Goal: Task Accomplishment & Management: Use online tool/utility

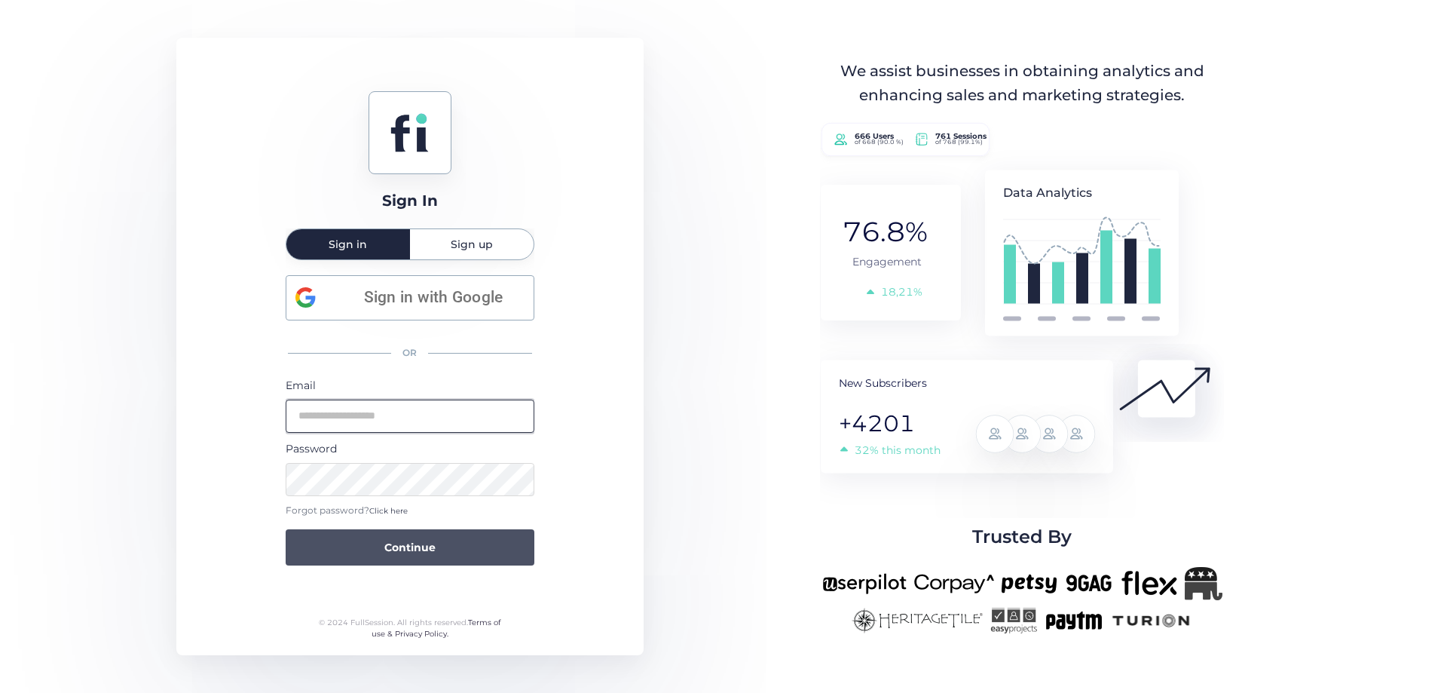
type input "**********"
click at [401, 549] on span "Continue" at bounding box center [409, 547] width 51 height 17
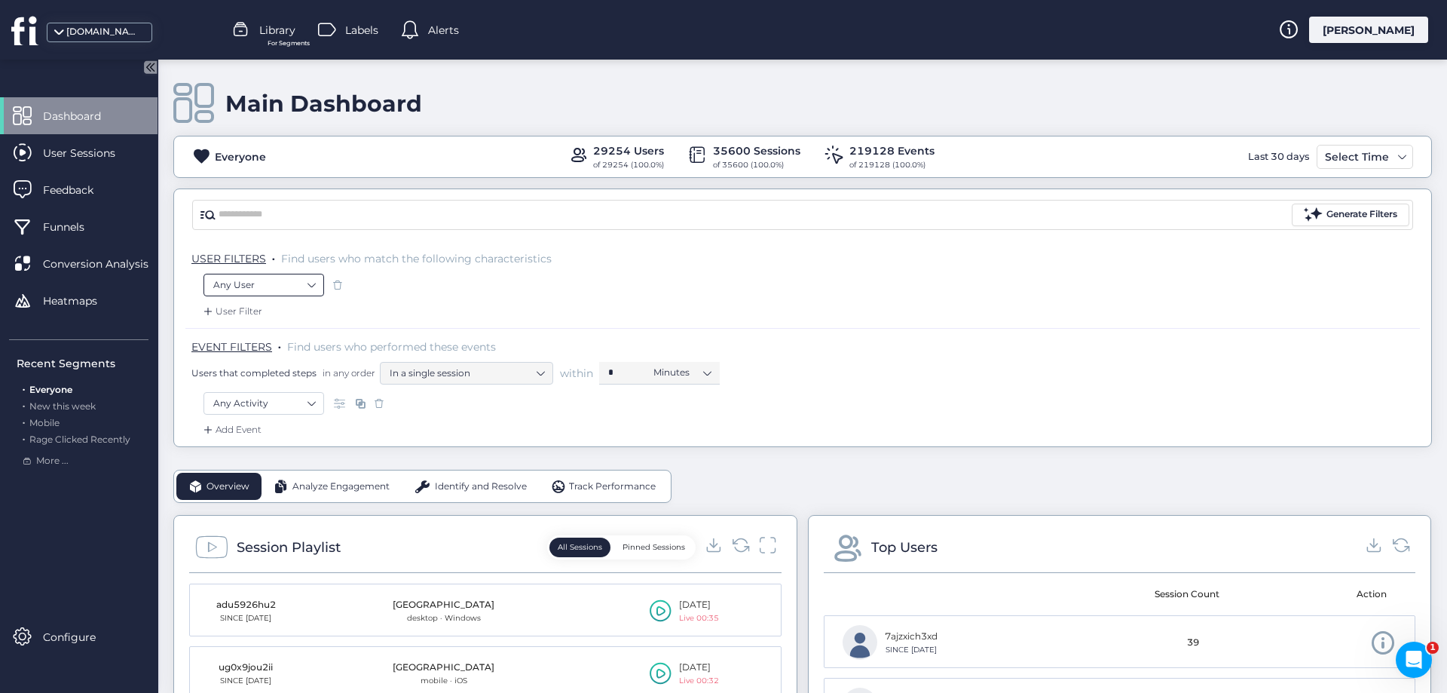
click at [265, 288] on nz-select-item "Any User" at bounding box center [263, 285] width 101 height 23
click at [271, 287] on nz-select-item "Any User" at bounding box center [263, 285] width 101 height 23
click at [501, 300] on div "Any User" at bounding box center [803, 289] width 1198 height 30
click at [261, 404] on nz-select-item "Any Activity" at bounding box center [263, 403] width 101 height 23
click at [262, 440] on input "text" at bounding box center [287, 436] width 110 height 17
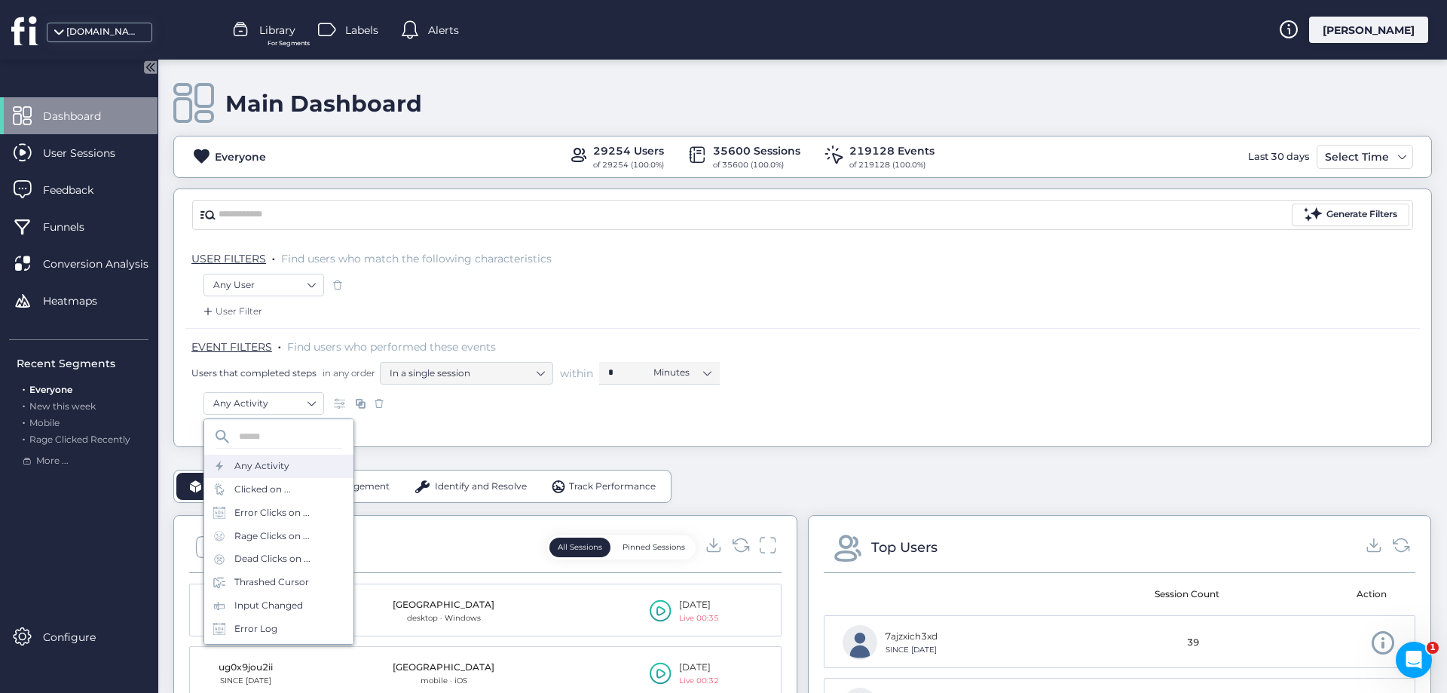
type input "*"
type input "**"
click at [271, 493] on div "Visited URL is ..." at bounding box center [269, 489] width 70 height 14
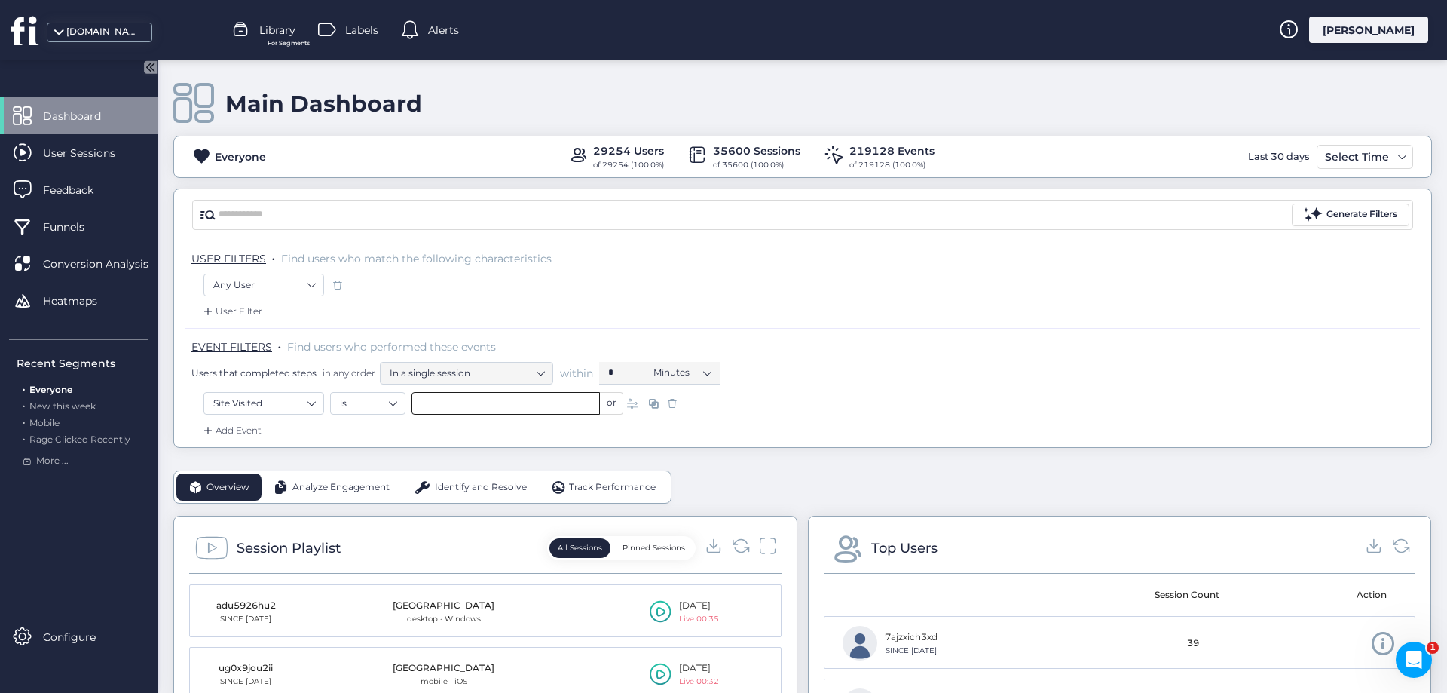
click at [462, 403] on input "text" at bounding box center [506, 403] width 188 height 23
paste input "**********"
drag, startPoint x: 476, startPoint y: 403, endPoint x: 303, endPoint y: 399, distance: 172.7
click at [303, 399] on div "**********" at bounding box center [803, 405] width 1198 height 26
click at [425, 397] on input "**********" at bounding box center [506, 403] width 188 height 23
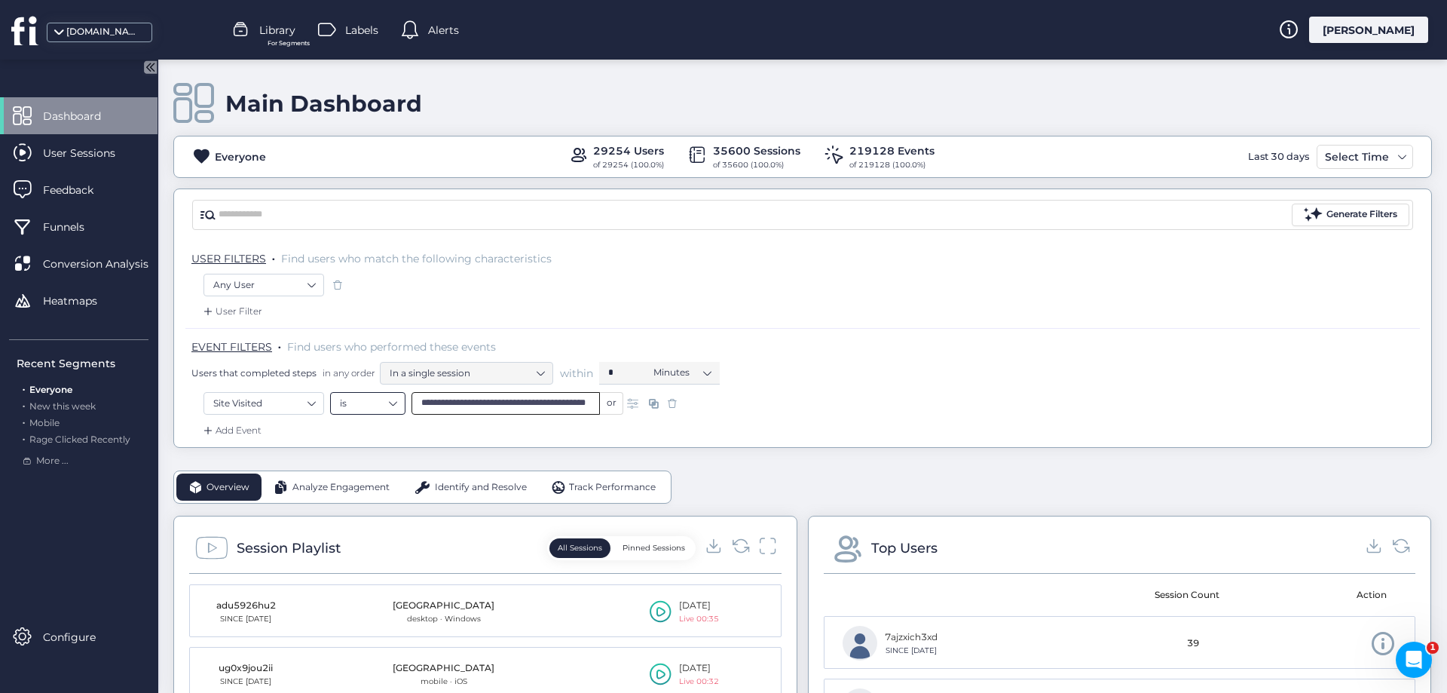
type input "**********"
click at [344, 404] on nz-select-item "is" at bounding box center [368, 403] width 56 height 23
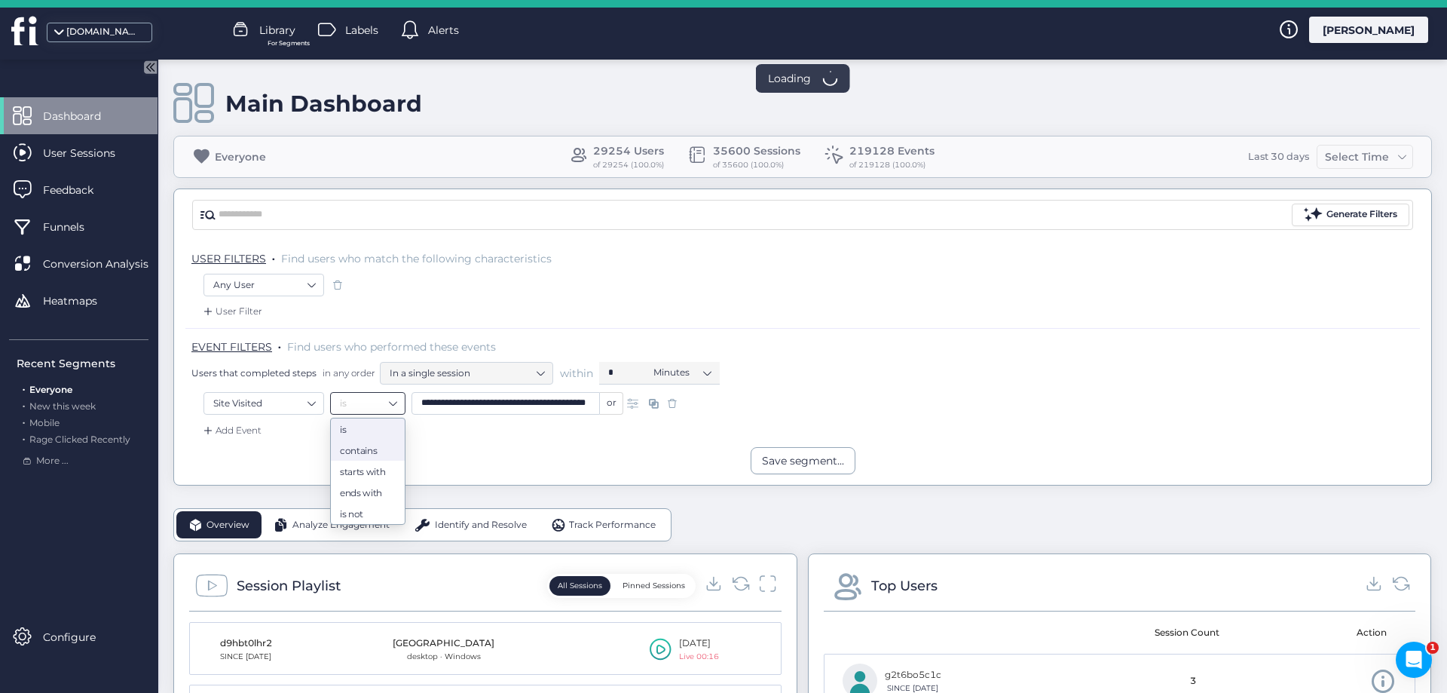
click at [360, 453] on div "contains" at bounding box center [368, 449] width 56 height 11
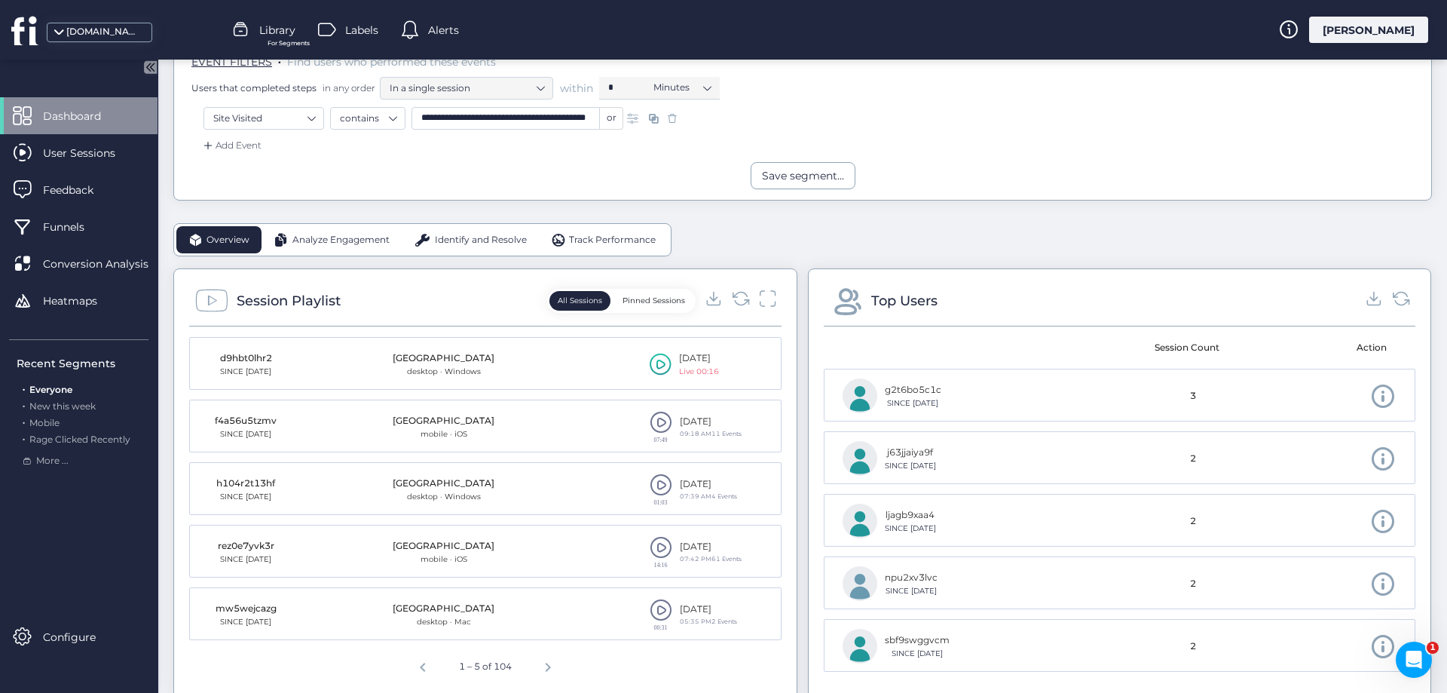
scroll to position [302, 0]
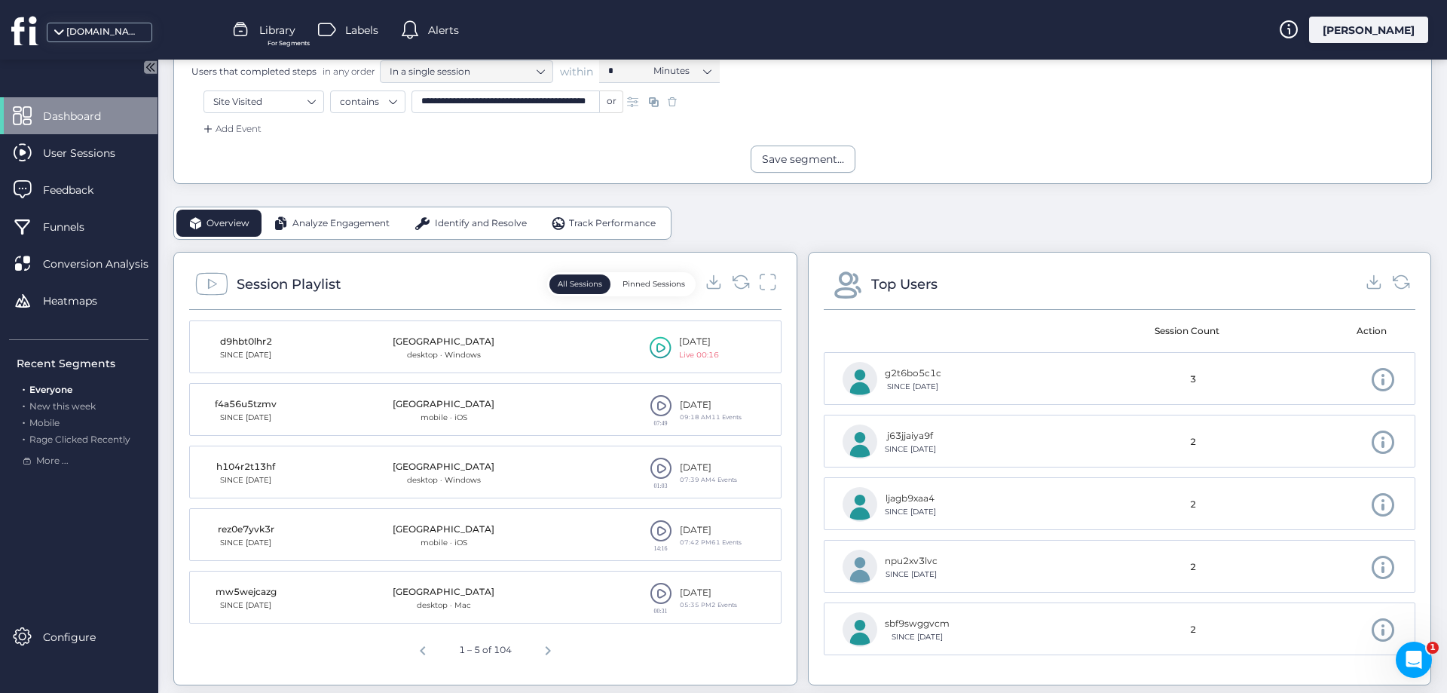
click at [651, 341] on icon at bounding box center [661, 347] width 22 height 23
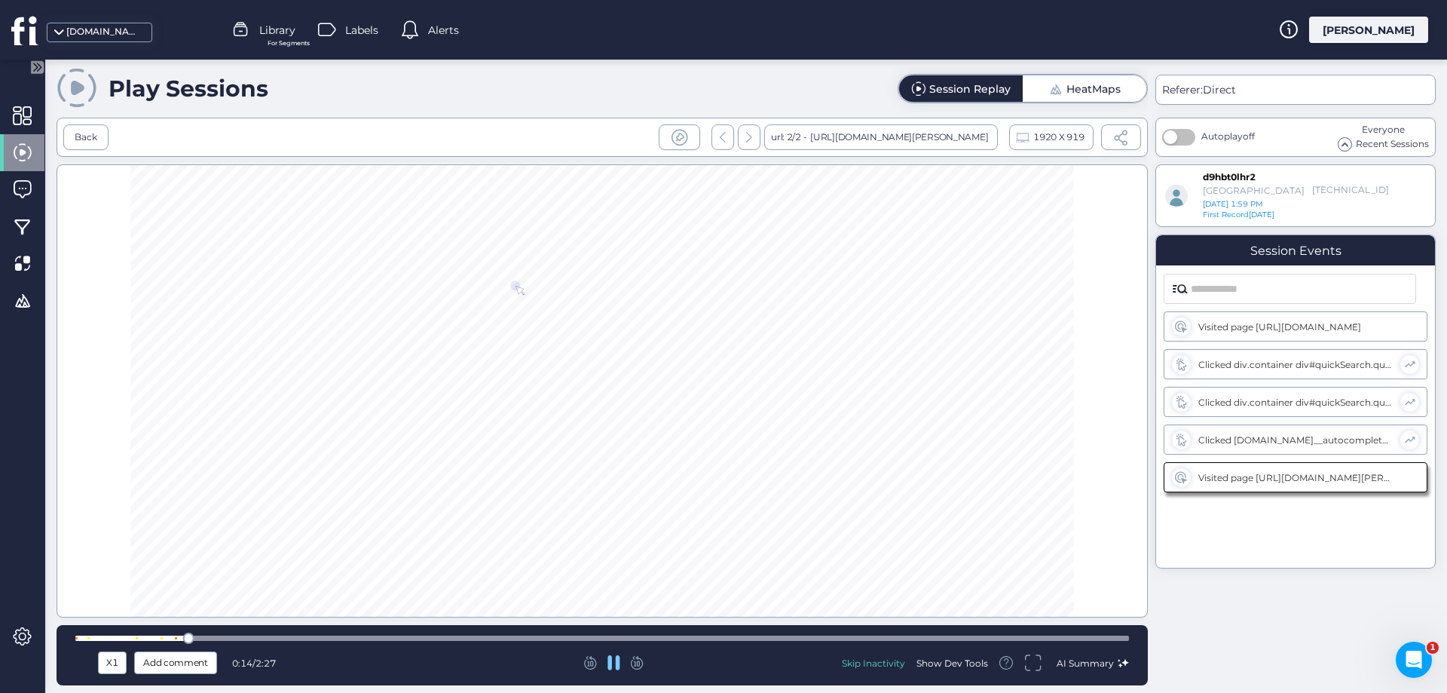
click at [1349, 192] on div "d9hbt0lhr2 United States 96.243.17.106 August 19, 2025, 1:59 PM First Record 7/…" at bounding box center [1296, 195] width 280 height 63
click at [1346, 143] on span at bounding box center [1345, 144] width 13 height 13
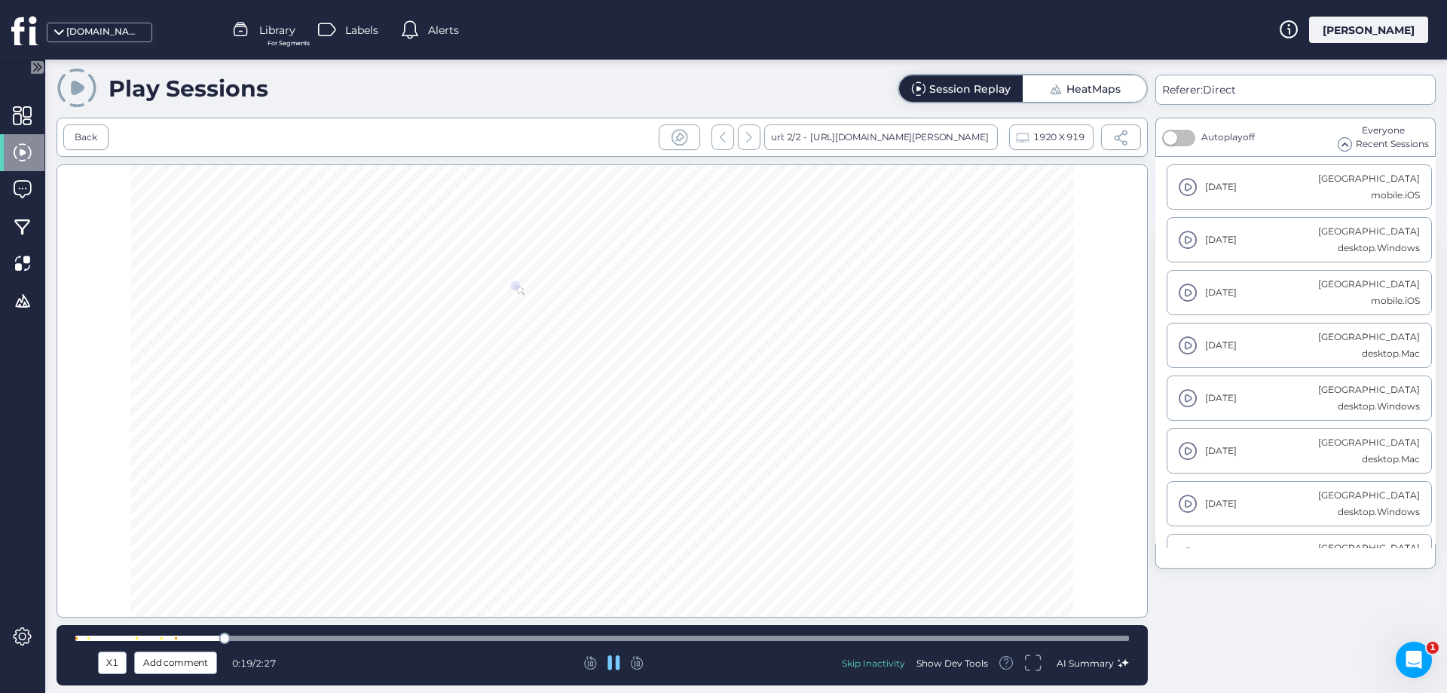
click at [1346, 143] on span at bounding box center [1345, 144] width 13 height 13
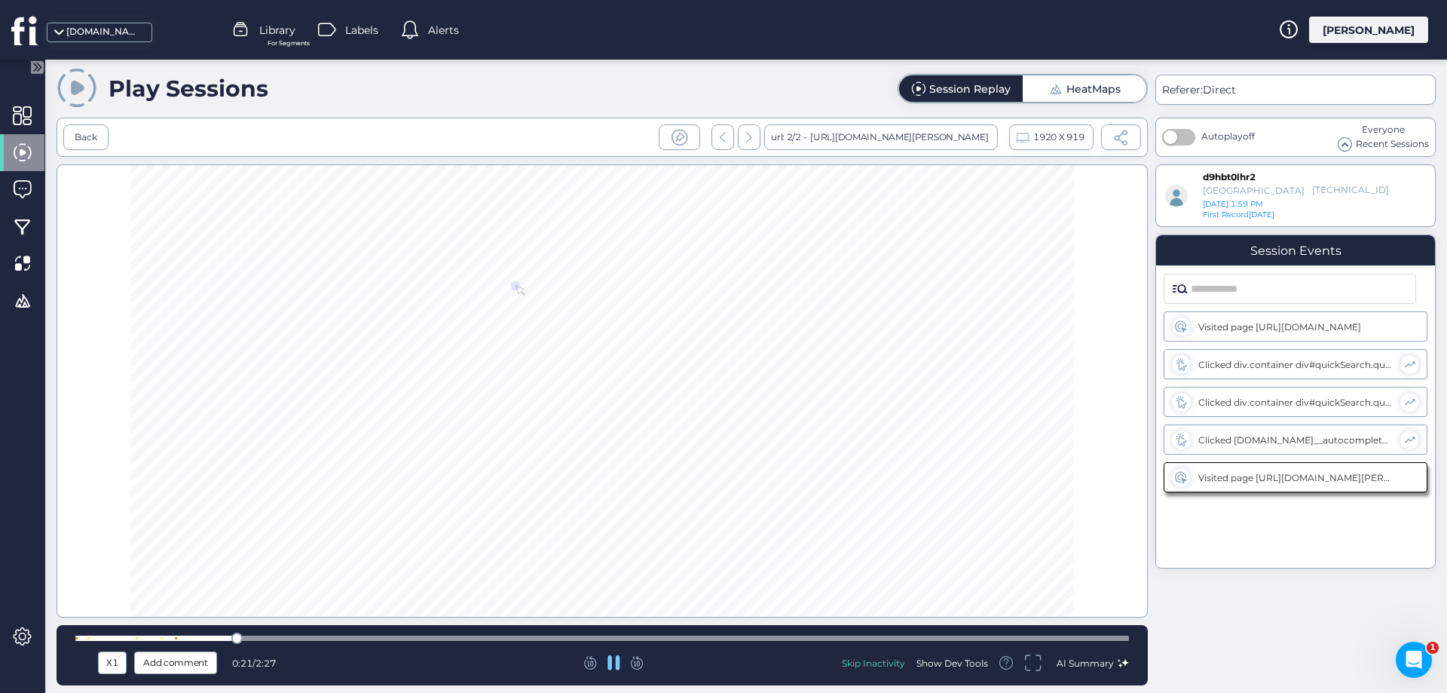
click at [1186, 133] on button "button" at bounding box center [1178, 137] width 33 height 17
click at [1339, 152] on div "Autoplay on Everyone Recent Sessions" at bounding box center [1296, 137] width 280 height 39
click at [1342, 145] on span at bounding box center [1345, 144] width 13 height 13
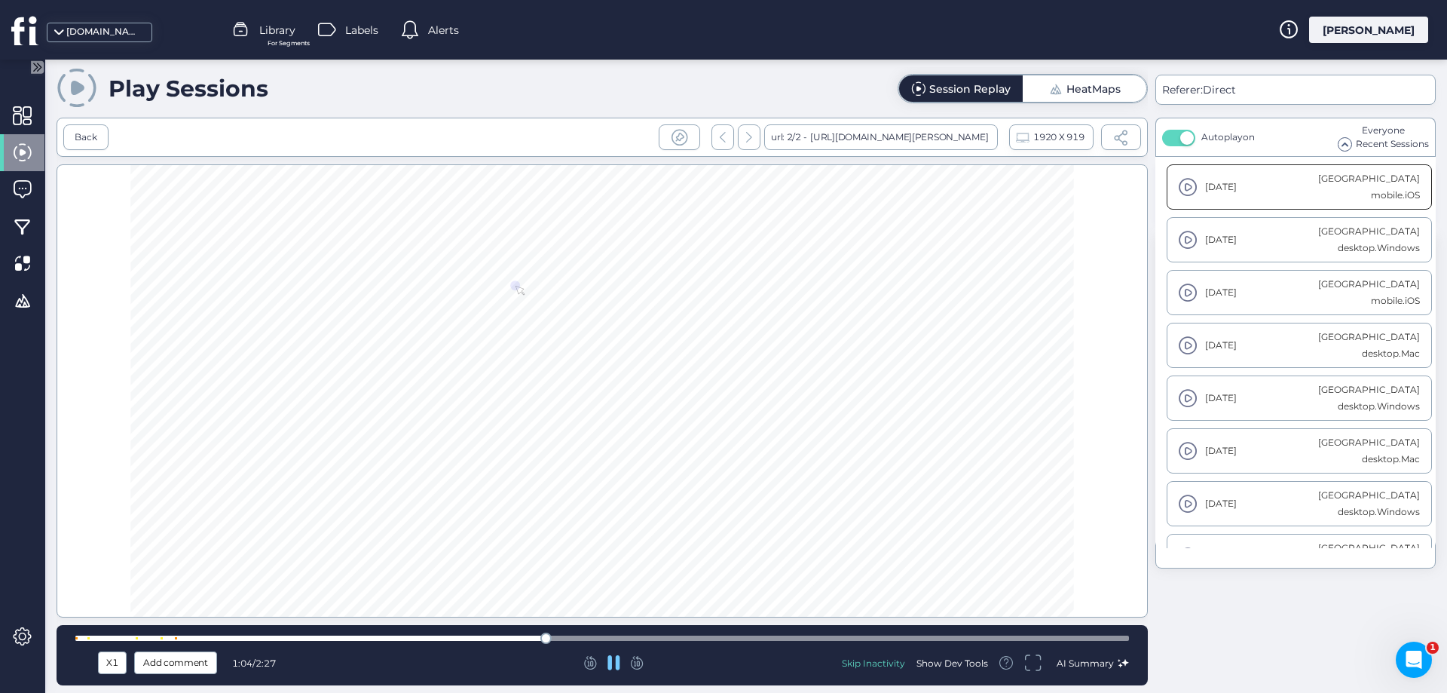
click at [1188, 188] on span at bounding box center [1188, 187] width 19 height 19
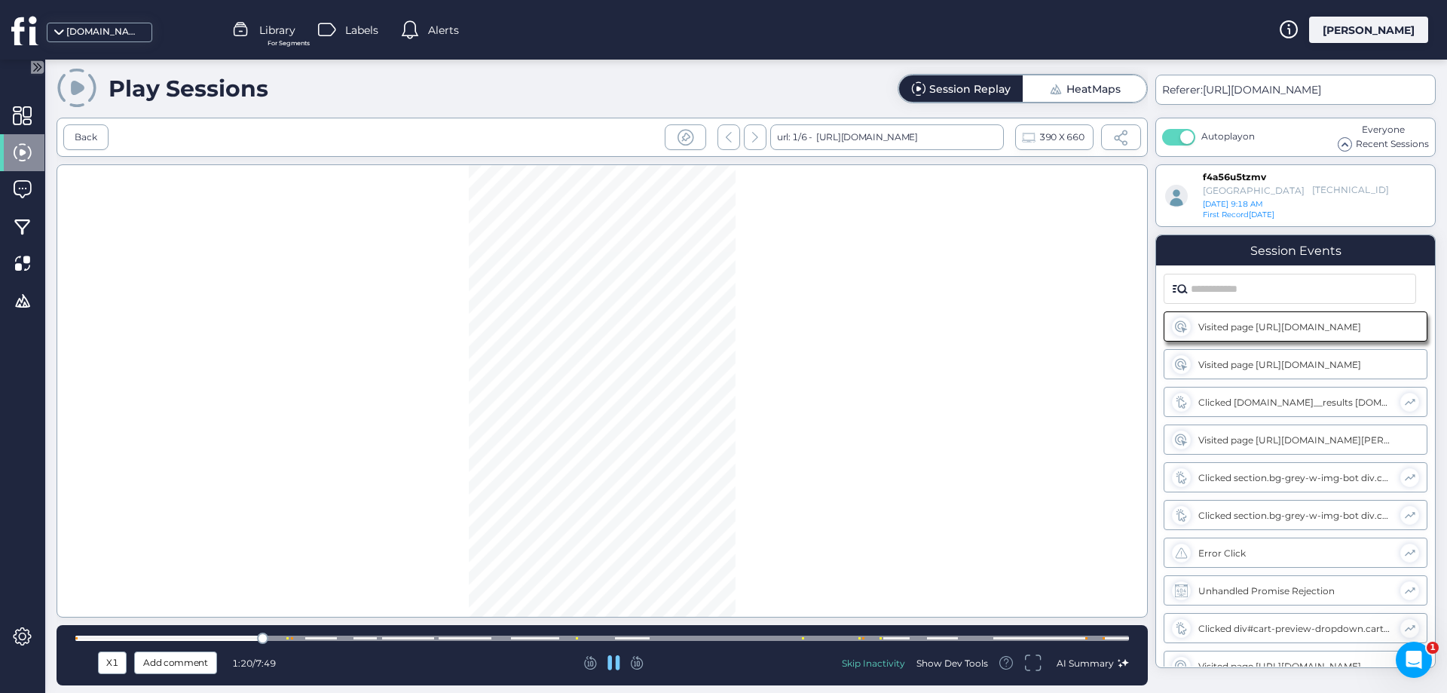
click at [1345, 145] on span at bounding box center [1345, 144] width 13 height 13
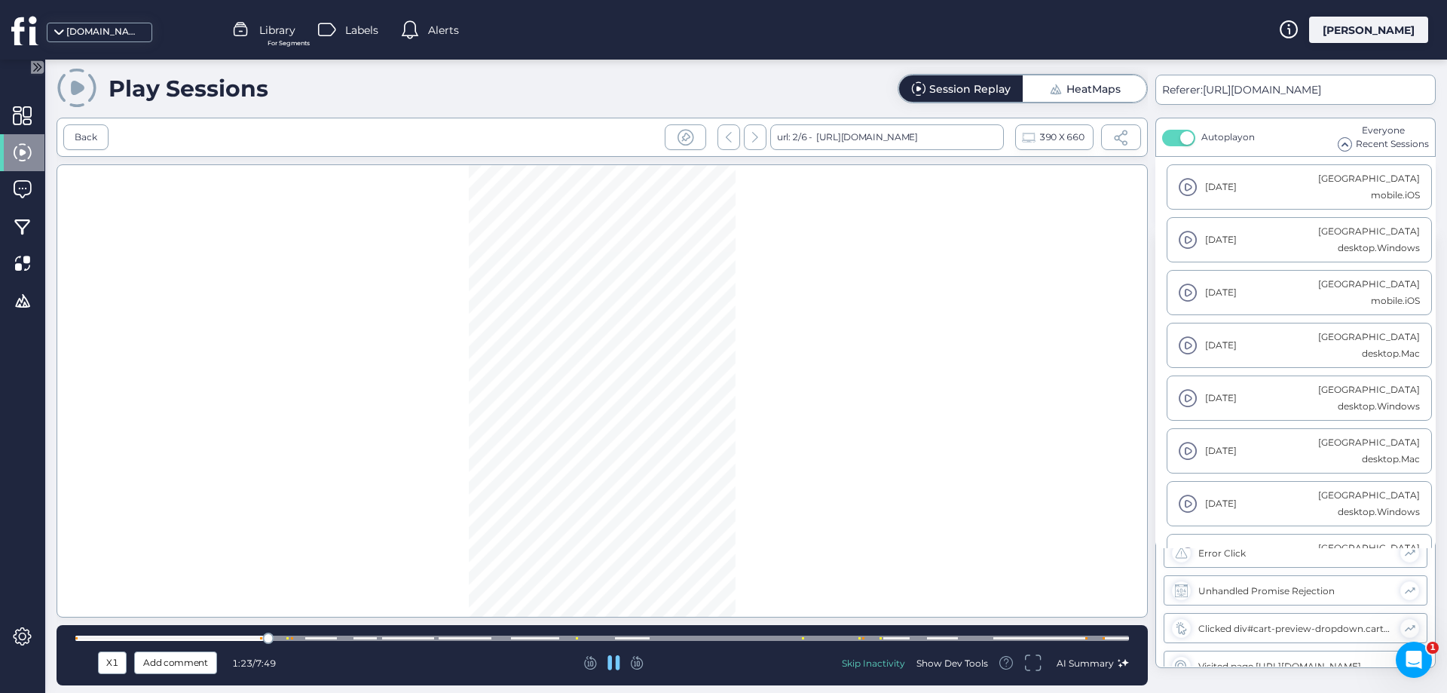
click at [762, 85] on div "Play Sessions Session Replay HeatMaps" at bounding box center [602, 88] width 1091 height 43
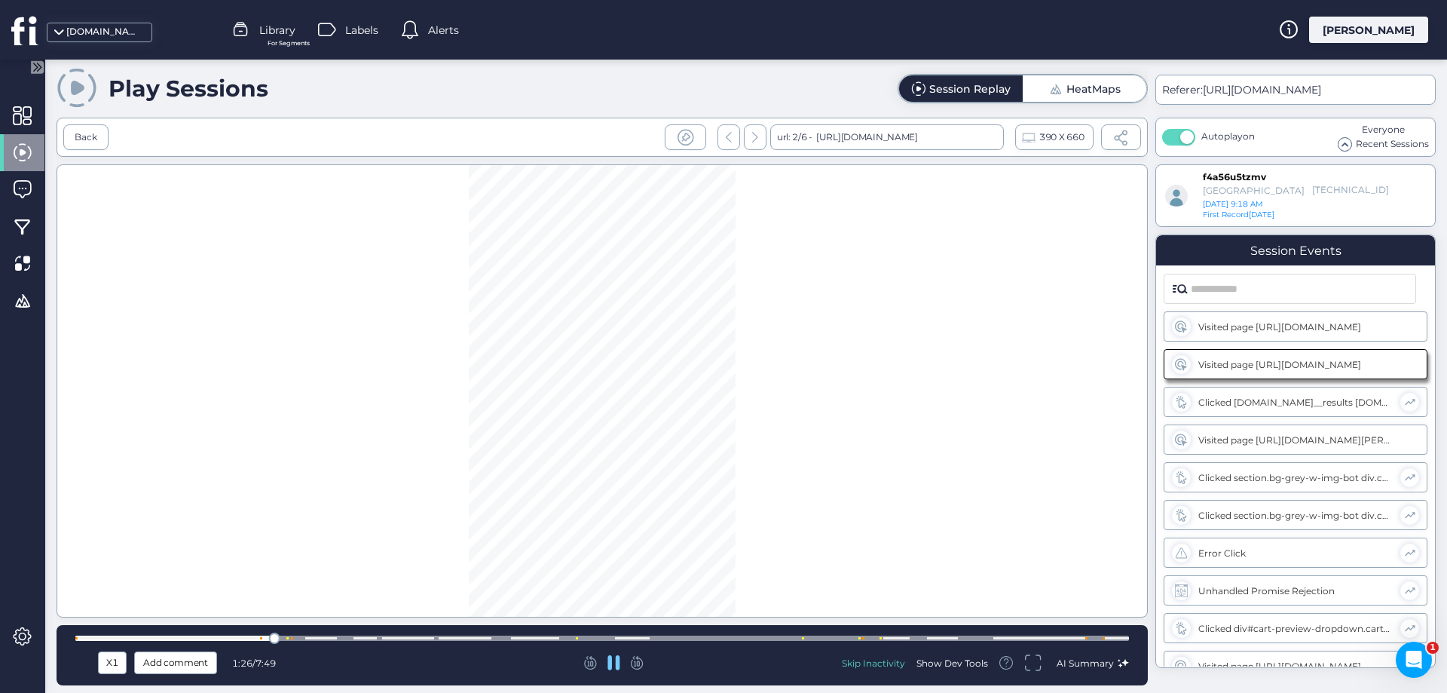
click at [1117, 638] on div at bounding box center [602, 637] width 1054 height 5
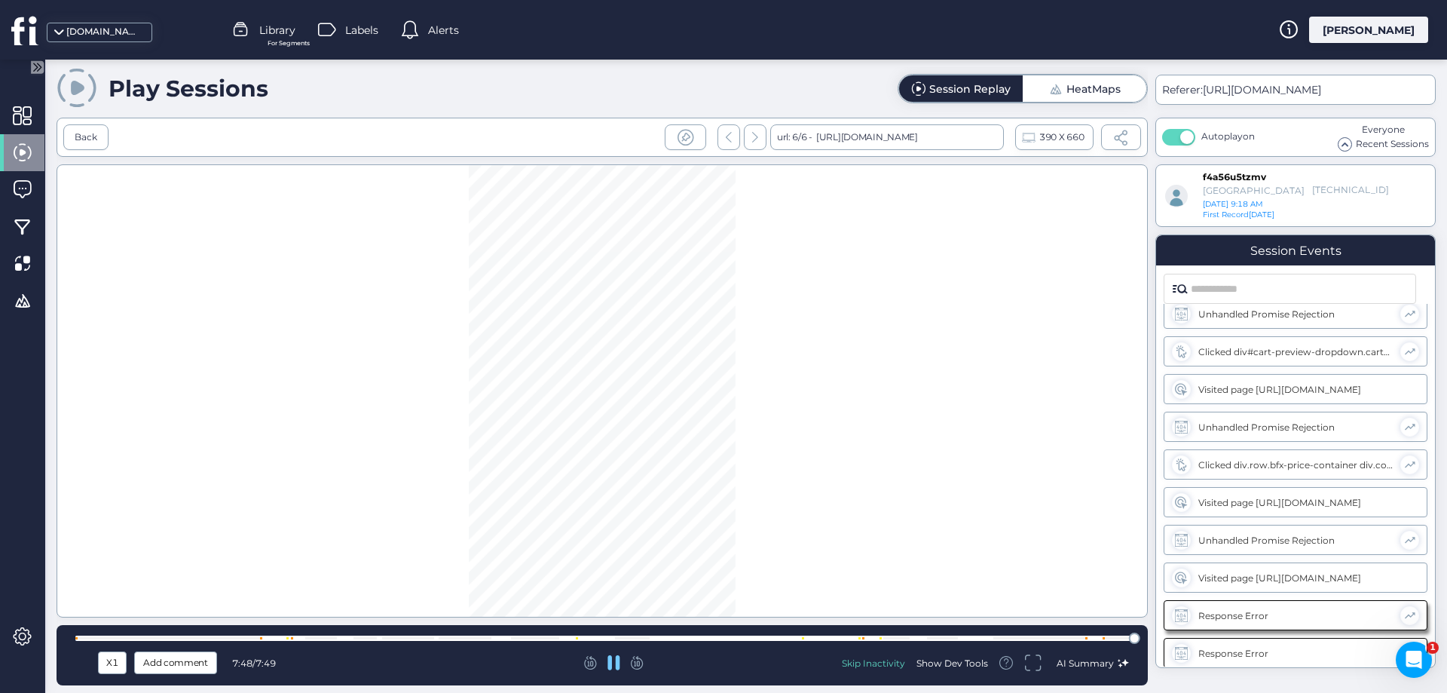
scroll to position [278, 0]
click at [610, 657] on icon at bounding box center [614, 662] width 12 height 13
click at [612, 663] on icon at bounding box center [614, 662] width 12 height 13
click at [1104, 638] on div at bounding box center [1104, 638] width 2 height 2
click at [1116, 639] on div at bounding box center [1118, 637] width 11 height 11
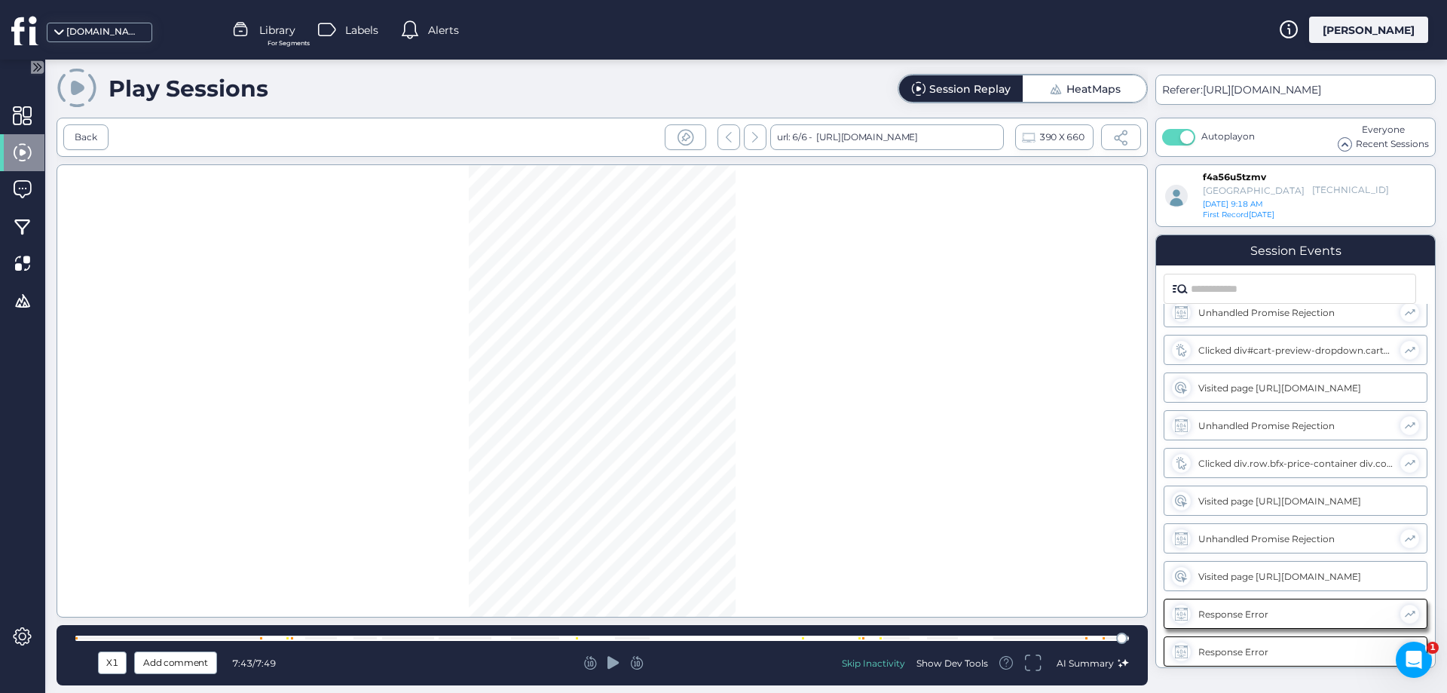
click at [613, 664] on icon at bounding box center [614, 662] width 12 height 13
click at [1336, 140] on div "Autoplay on Everyone Recent Sessions" at bounding box center [1296, 137] width 280 height 39
click at [1346, 142] on span at bounding box center [1345, 144] width 13 height 13
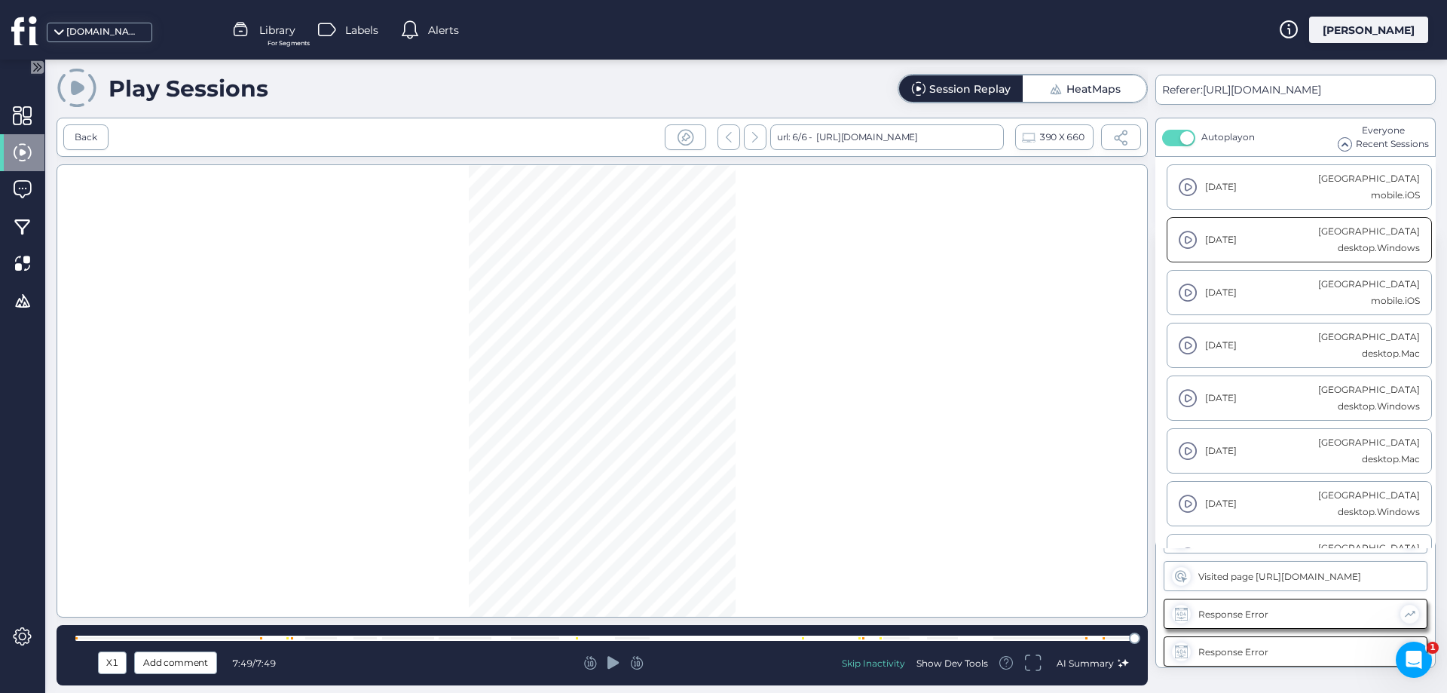
click at [1237, 246] on div "August 19, 2025" at bounding box center [1221, 239] width 32 height 17
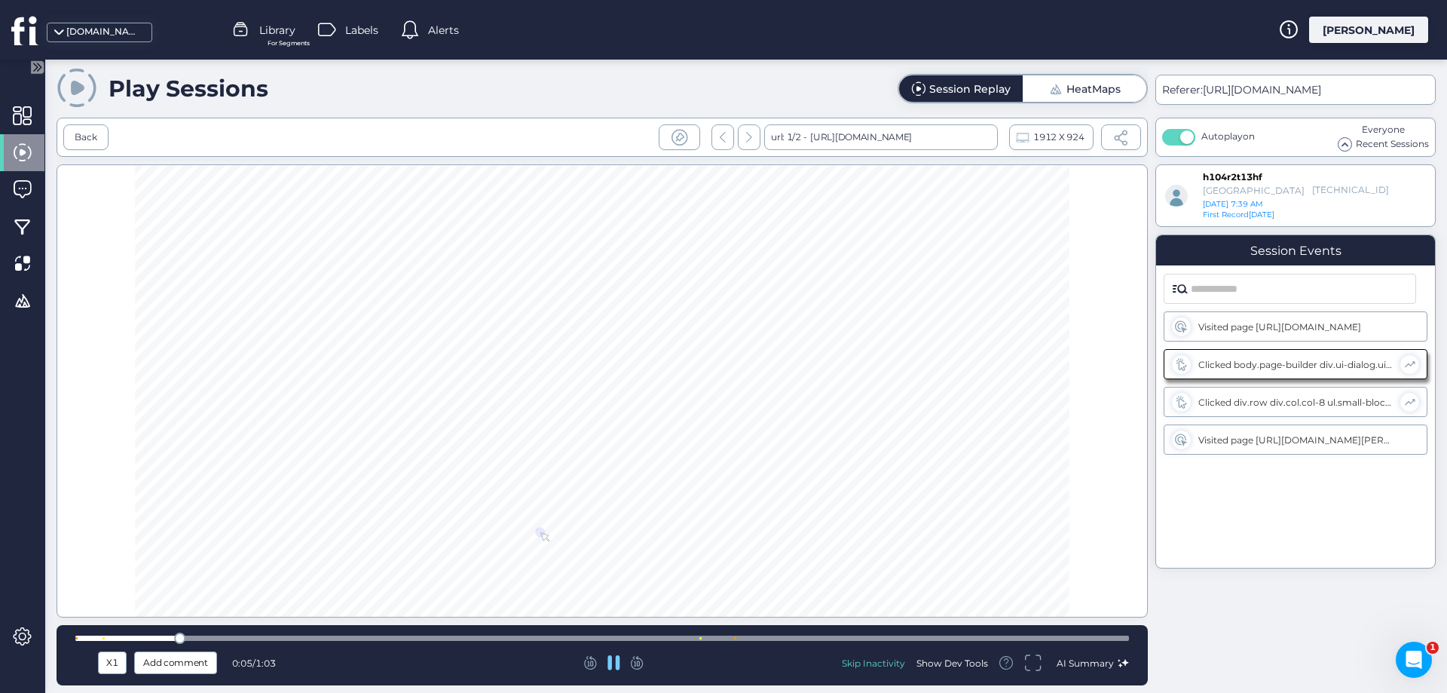
click at [1071, 636] on div at bounding box center [602, 637] width 1054 height 5
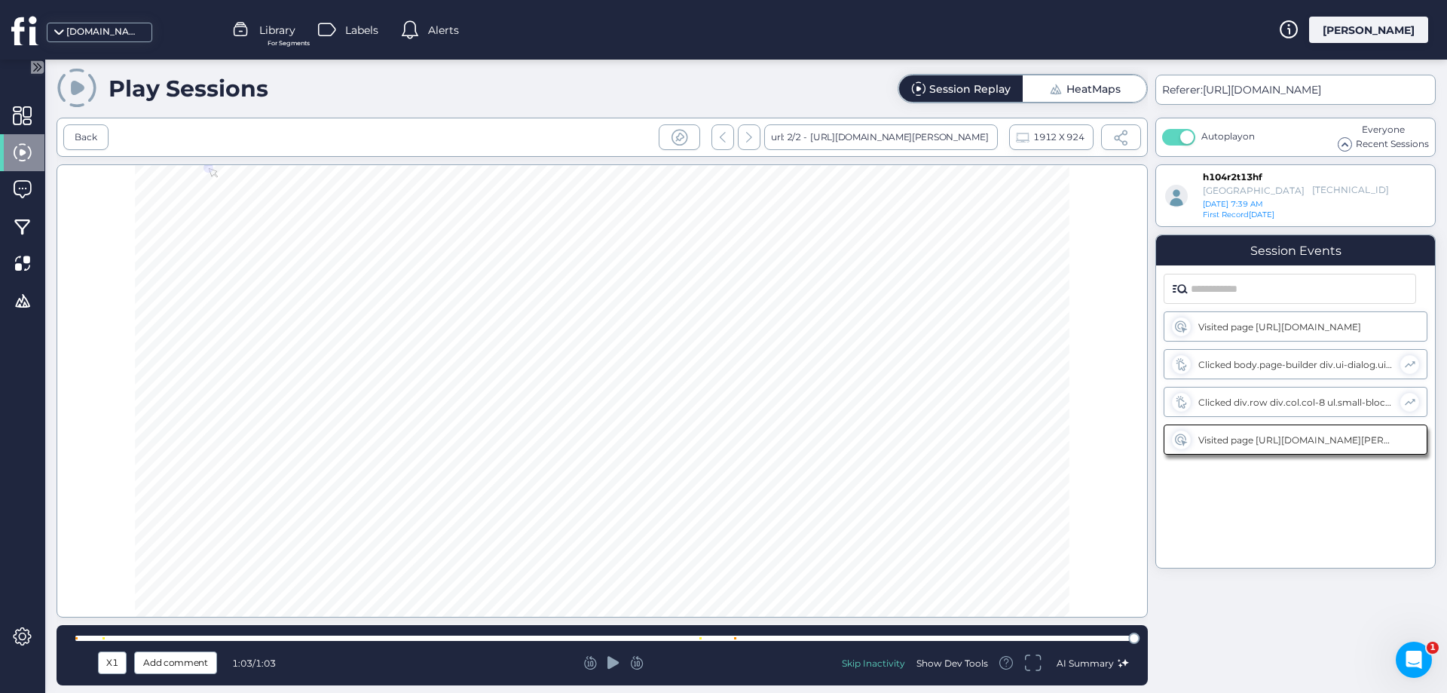
click at [1346, 144] on span at bounding box center [1345, 144] width 13 height 13
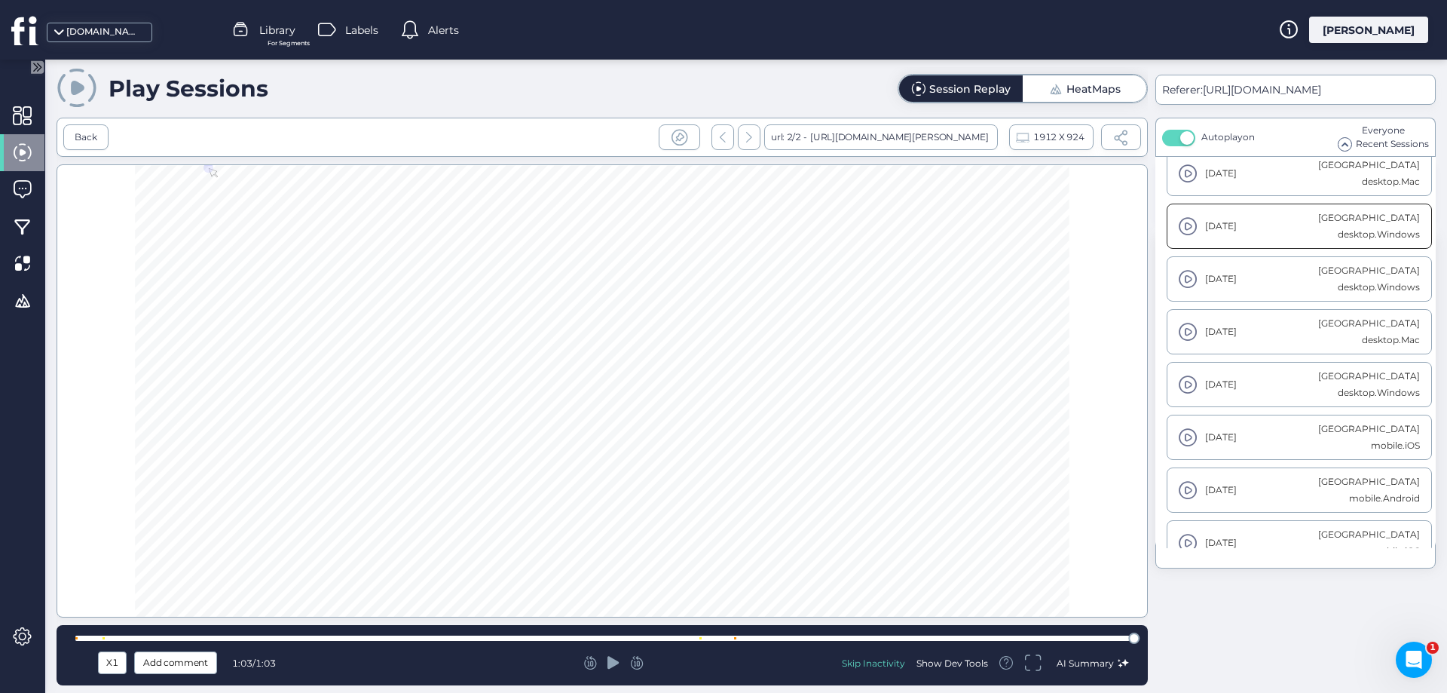
scroll to position [302, 0]
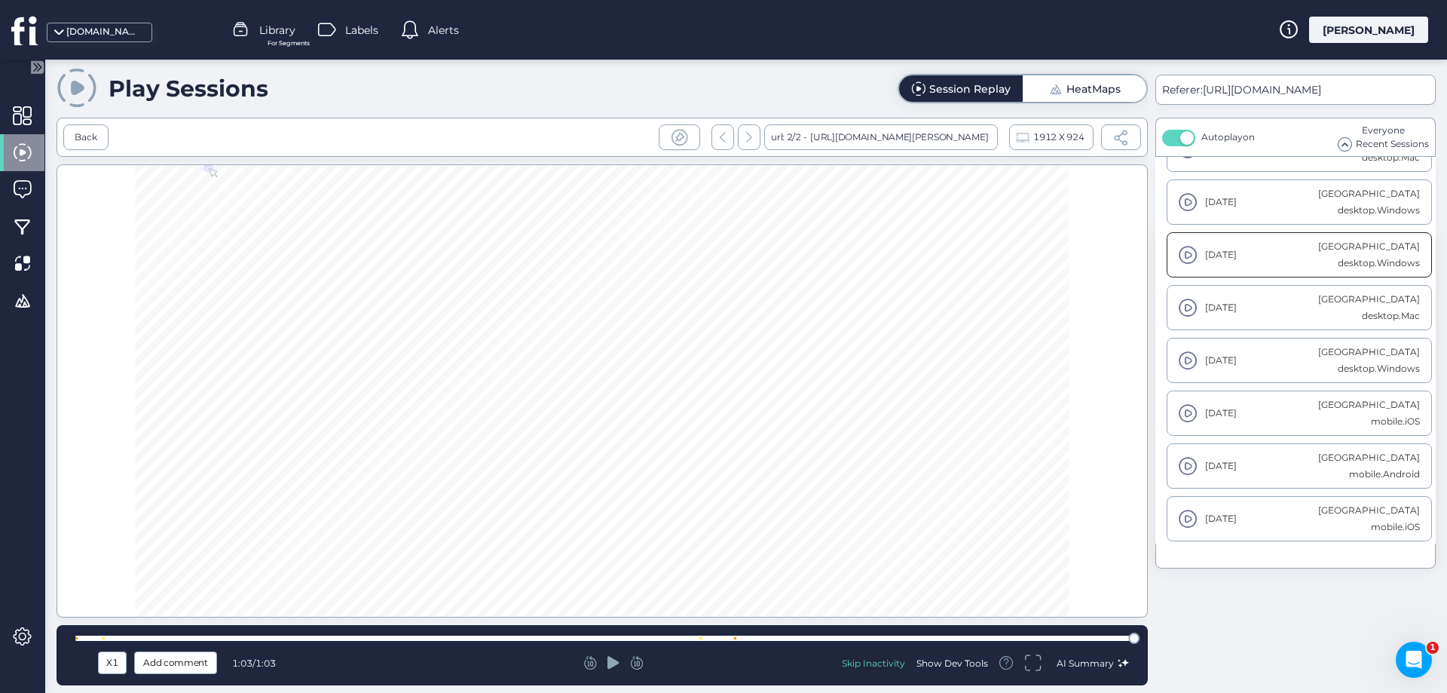
click at [1237, 261] on div "August 18, 2025" at bounding box center [1221, 254] width 32 height 17
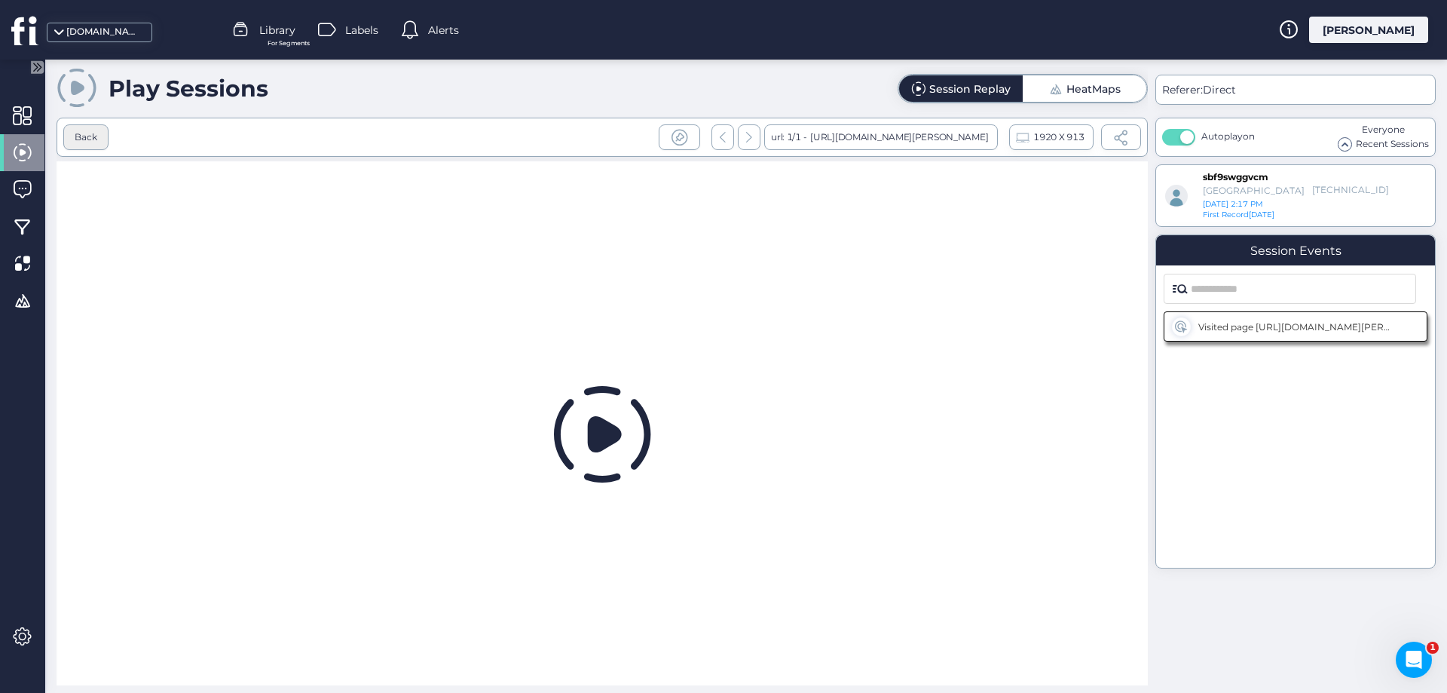
click at [94, 136] on div "Back" at bounding box center [86, 137] width 23 height 14
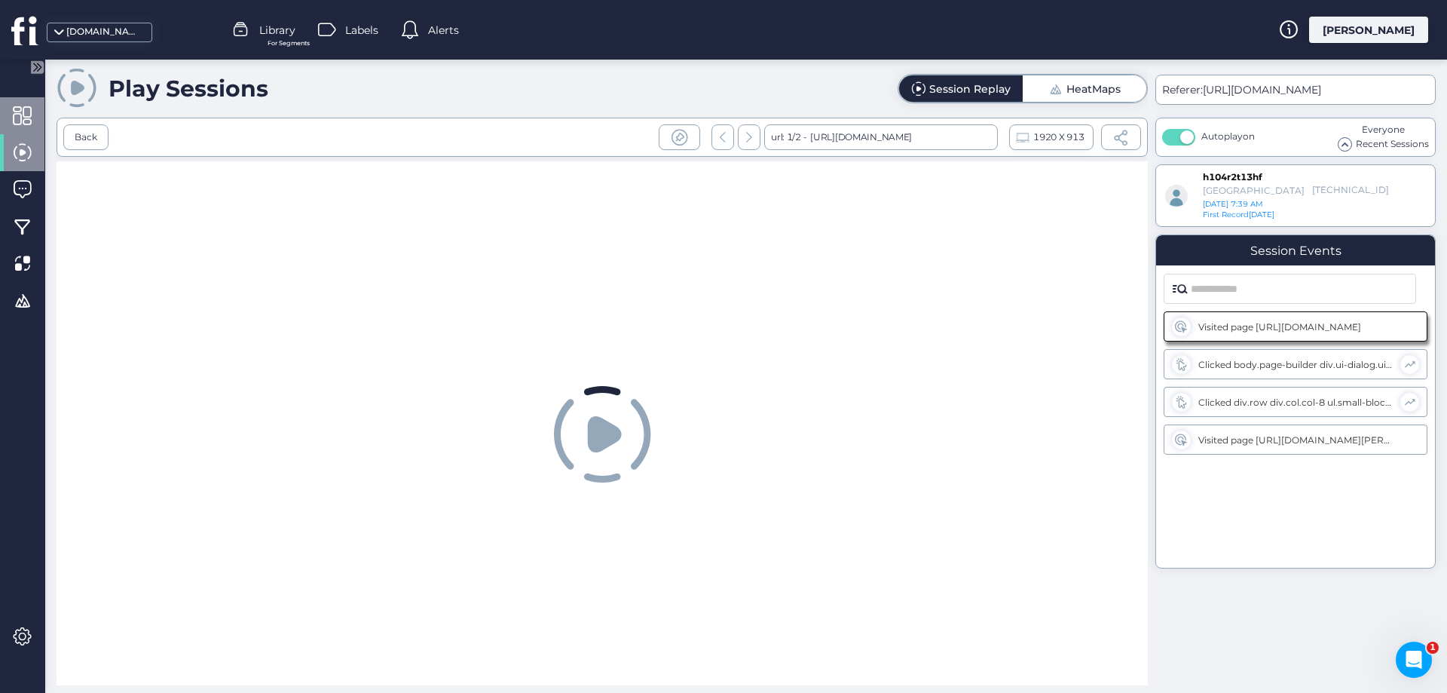
click at [27, 113] on span at bounding box center [22, 115] width 19 height 19
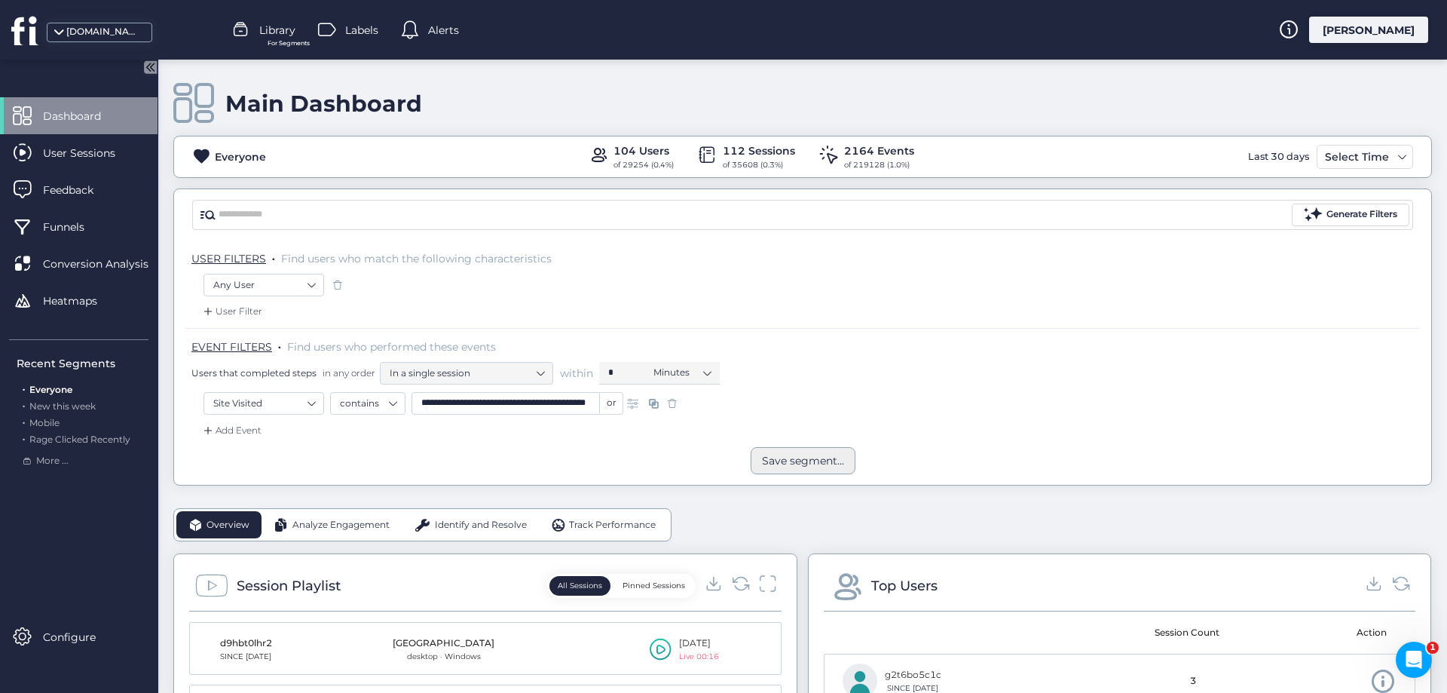
click at [783, 460] on div "Save segment..." at bounding box center [803, 460] width 82 height 17
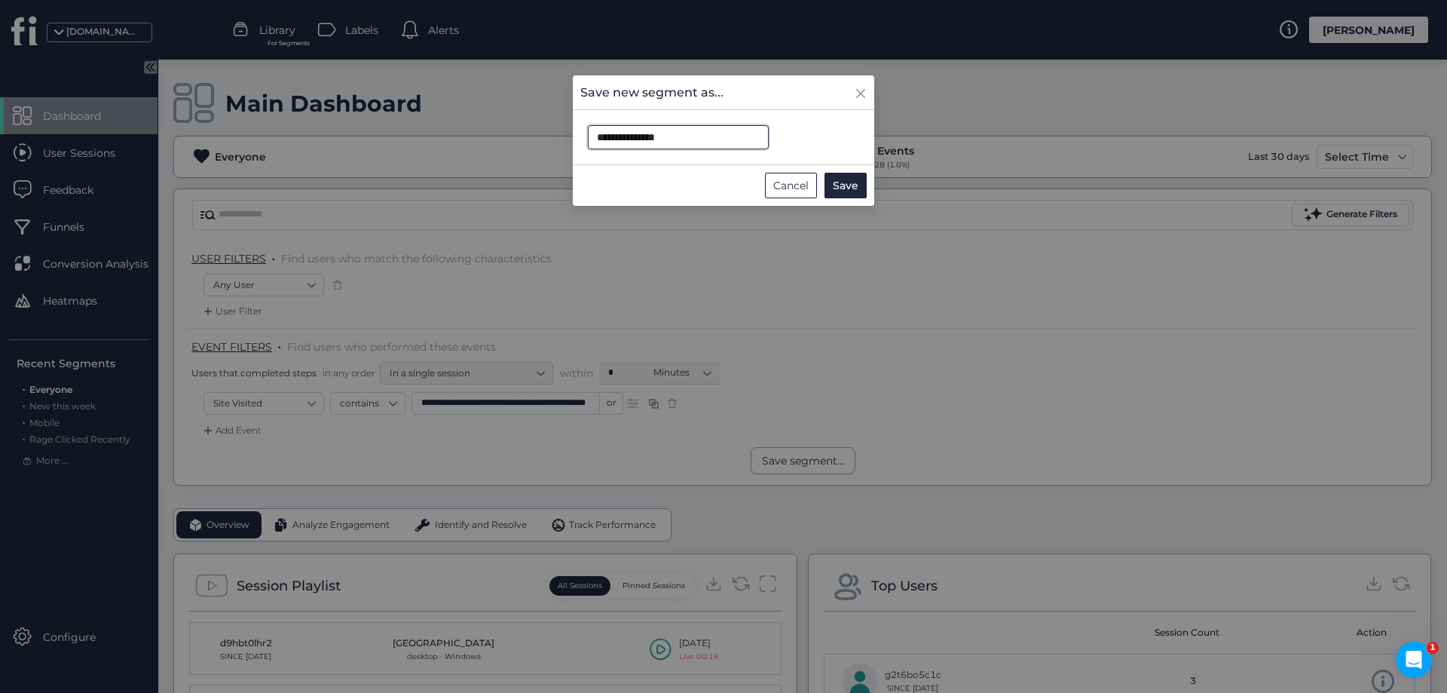
click at [678, 149] on input "**********" at bounding box center [678, 137] width 181 height 24
click at [835, 184] on span "Save" at bounding box center [846, 185] width 26 height 17
type input "**********"
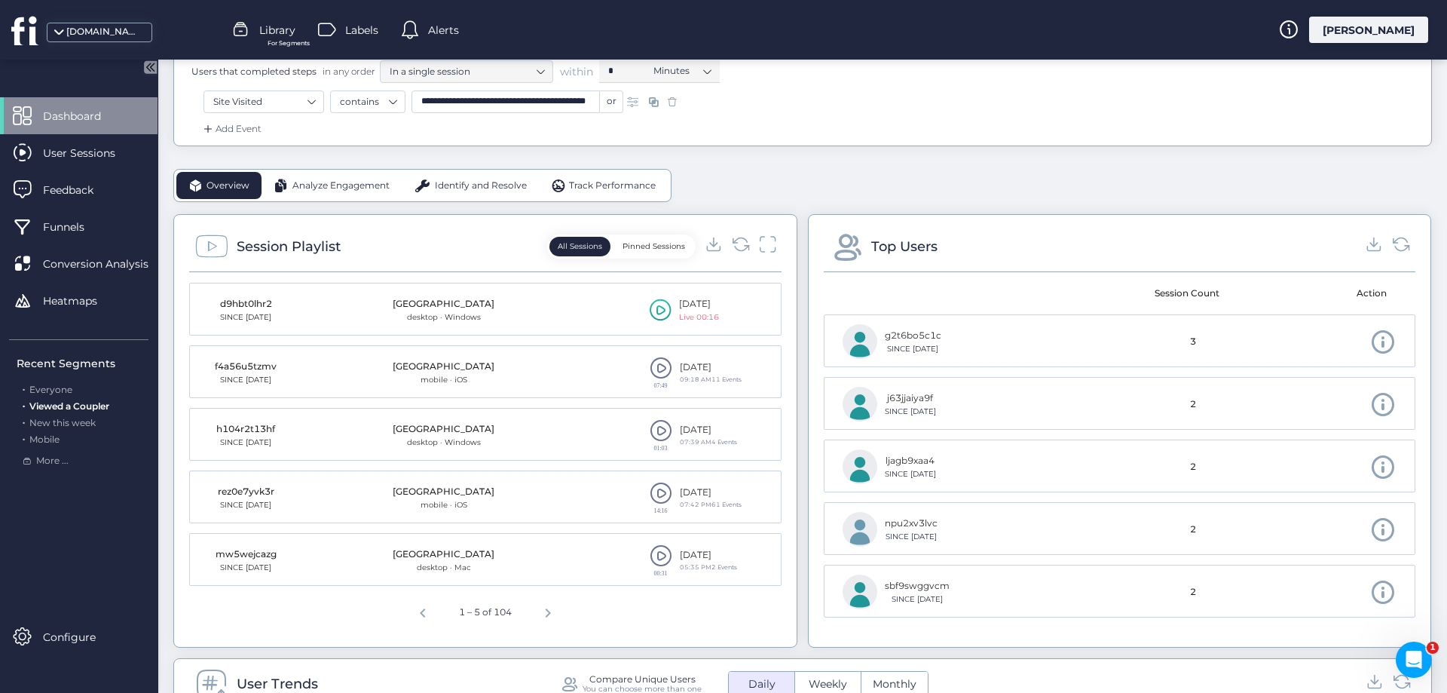
scroll to position [377, 0]
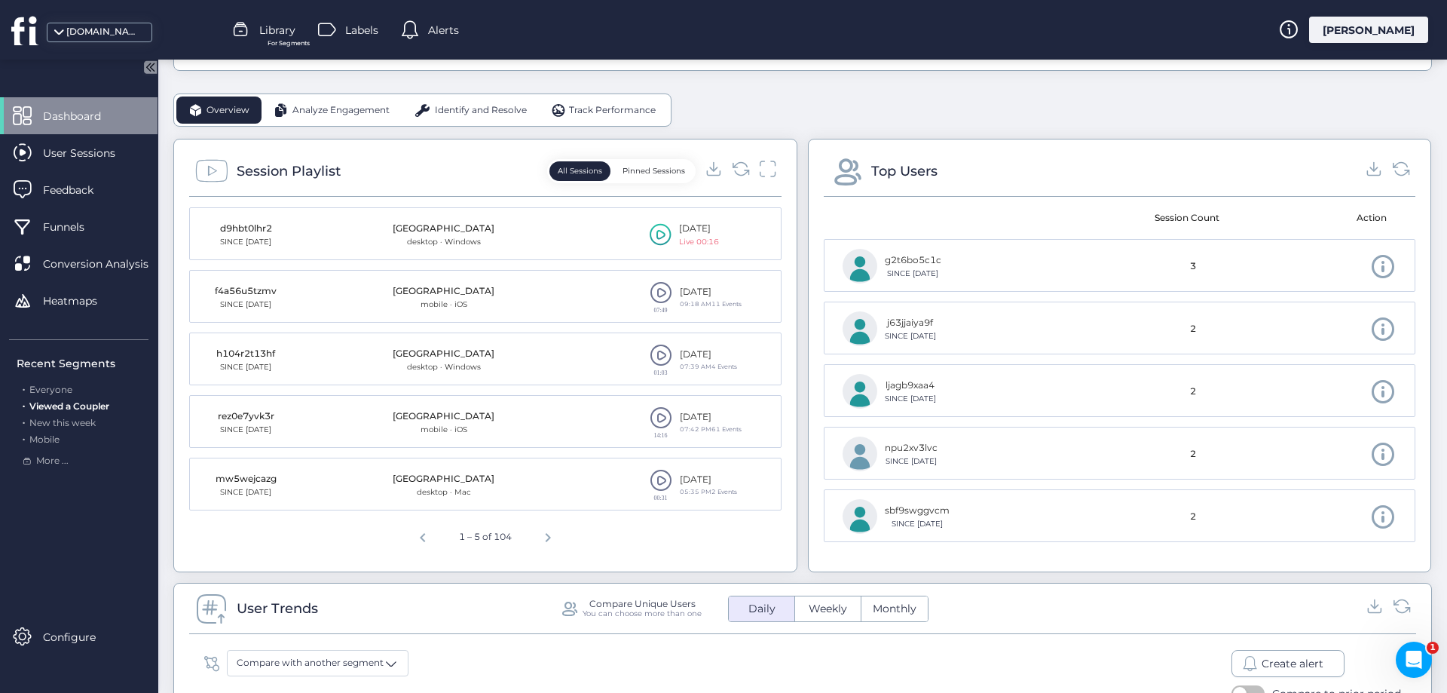
click at [658, 231] on icon at bounding box center [661, 234] width 22 height 23
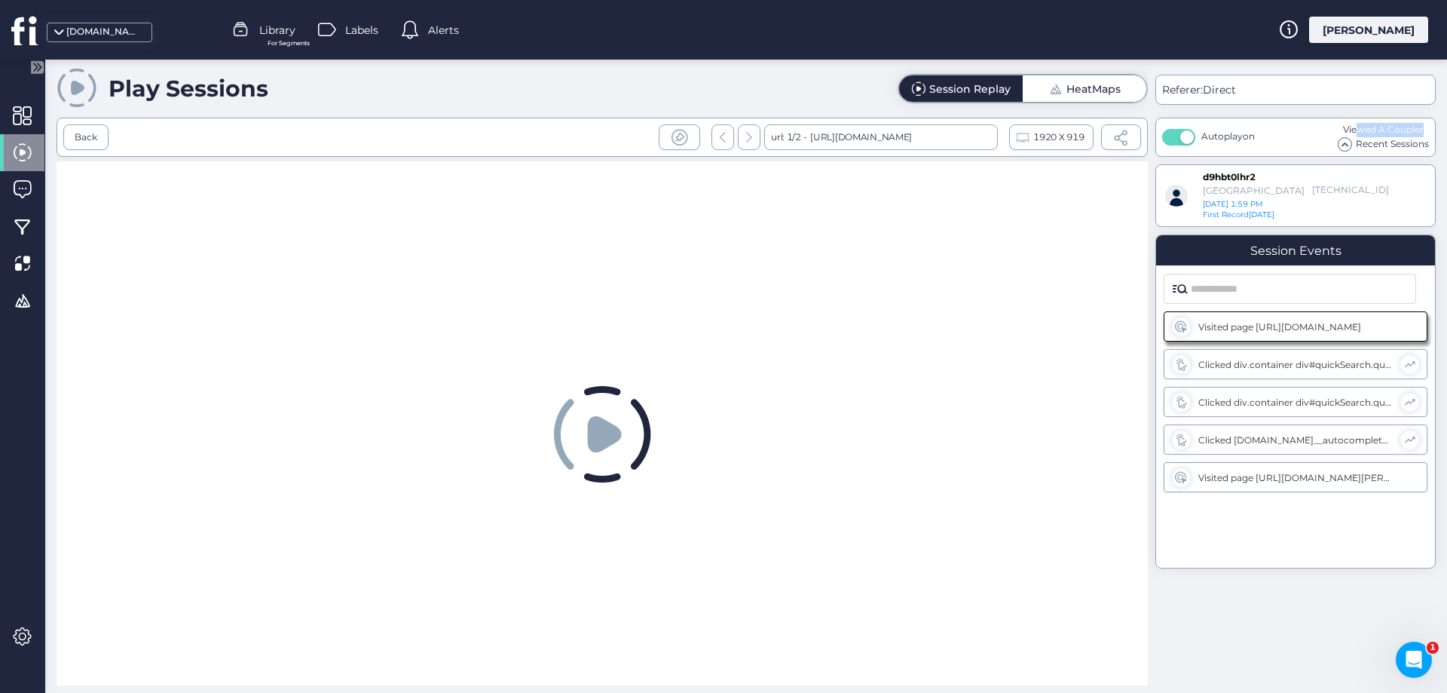
drag, startPoint x: 1356, startPoint y: 130, endPoint x: 1446, endPoint y: 132, distance: 89.7
click at [1446, 132] on div "Play Sessions Session Replay HeatMaps Back url: 1/2 - https://www.kegworks.com/…" at bounding box center [746, 376] width 1402 height 633
click at [1395, 124] on div "Viewed A Coupler" at bounding box center [1383, 130] width 91 height 14
click at [1397, 127] on div "Viewed A Coupler" at bounding box center [1383, 130] width 91 height 14
click at [1385, 133] on div "Viewed A Coupler" at bounding box center [1383, 130] width 91 height 14
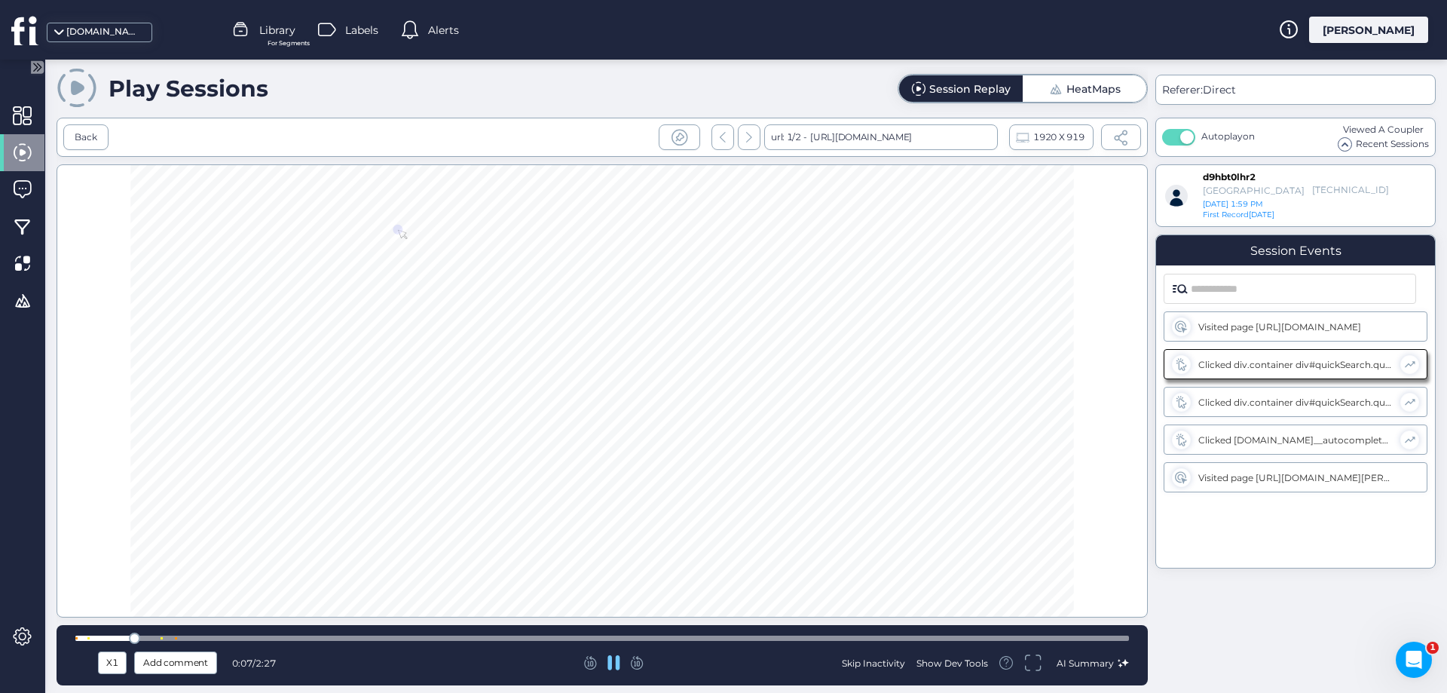
click at [1116, 638] on div at bounding box center [602, 637] width 1054 height 5
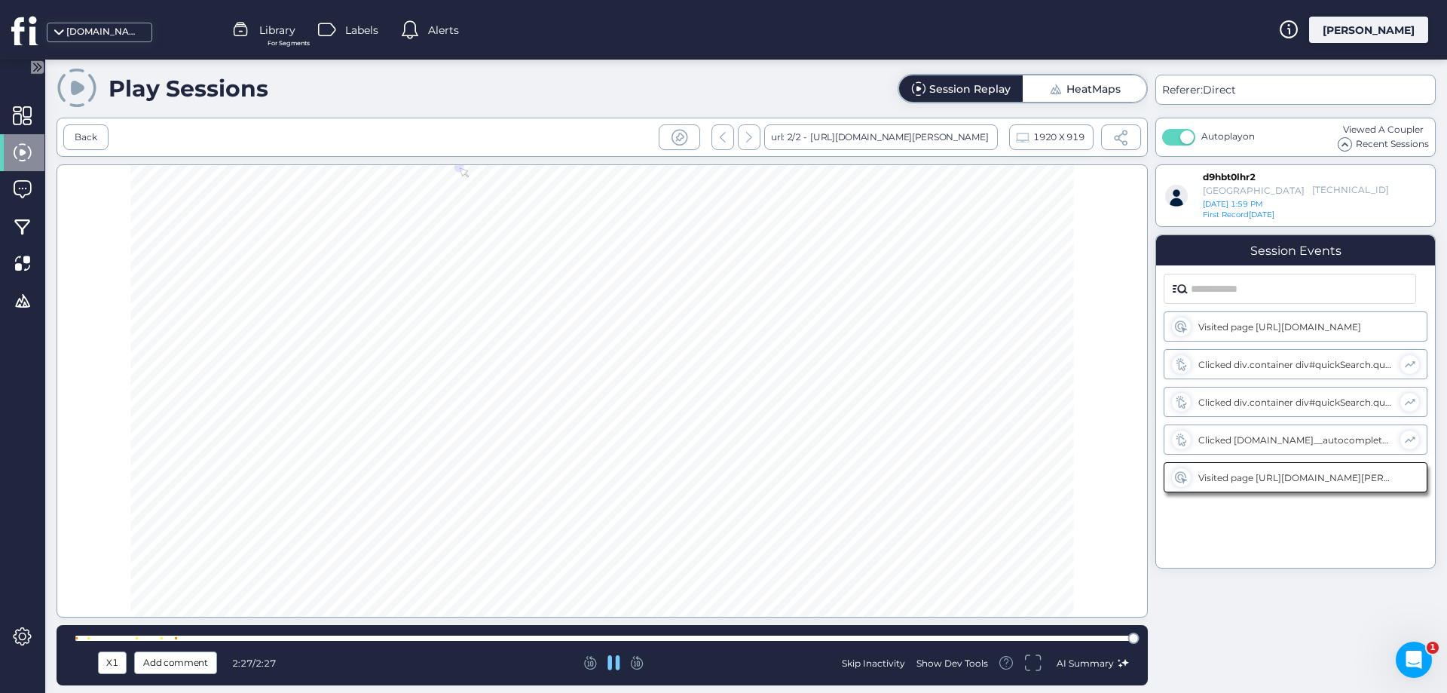
click at [1373, 137] on span "Recent Sessions" at bounding box center [1392, 144] width 73 height 14
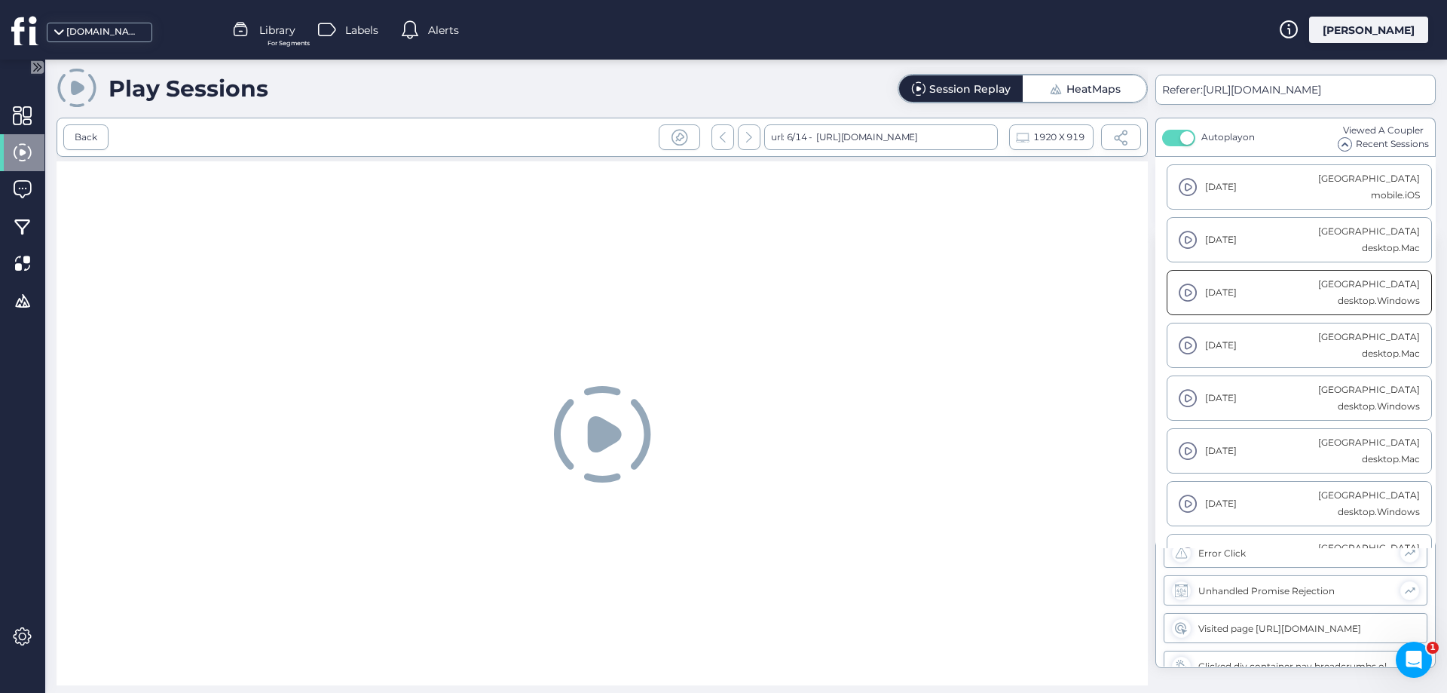
click at [1228, 295] on div "August 18, 2025" at bounding box center [1221, 292] width 32 height 17
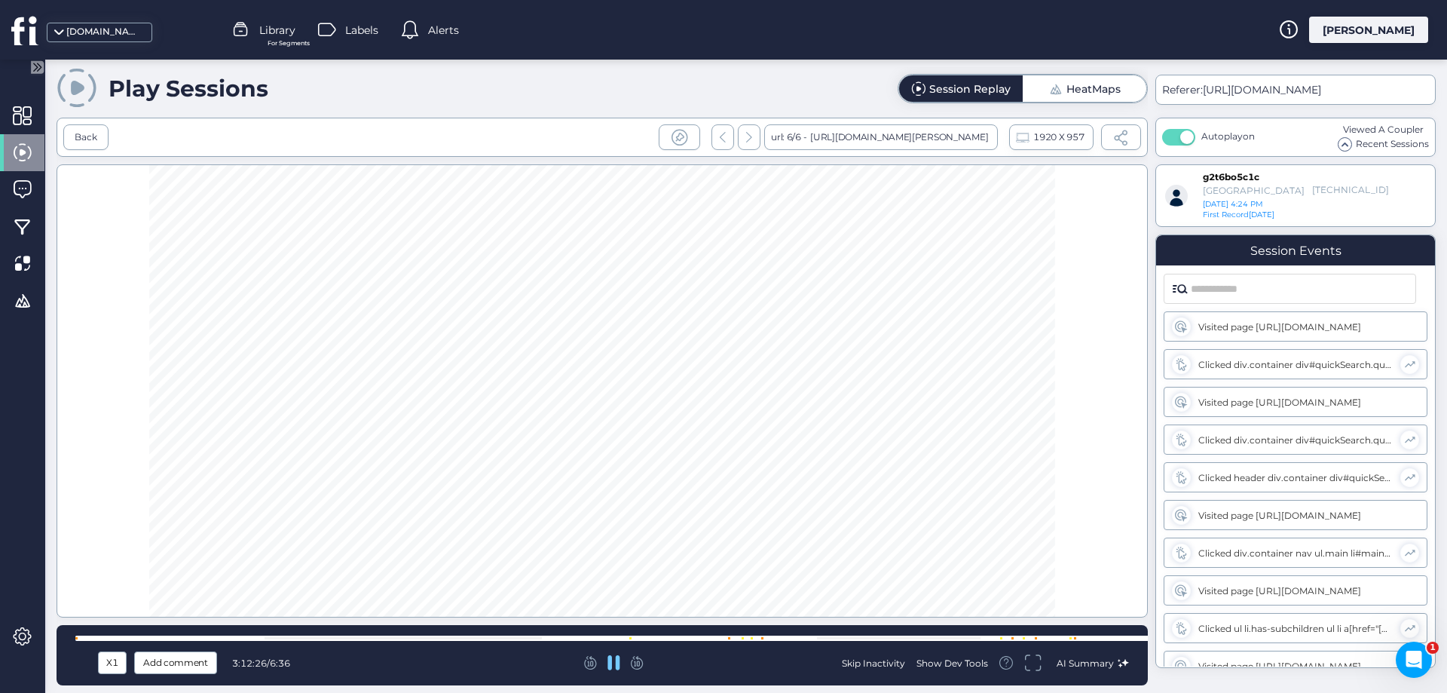
scroll to position [90, 0]
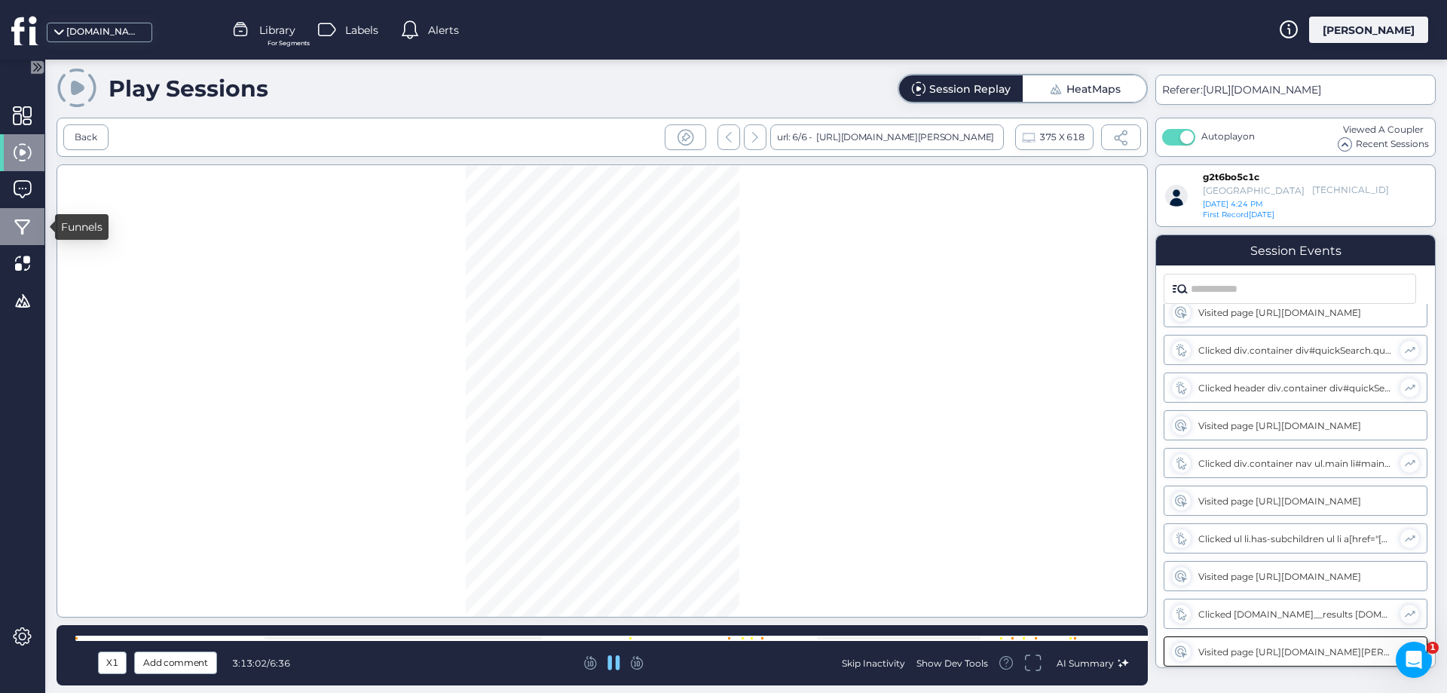
click at [14, 223] on span at bounding box center [22, 226] width 19 height 19
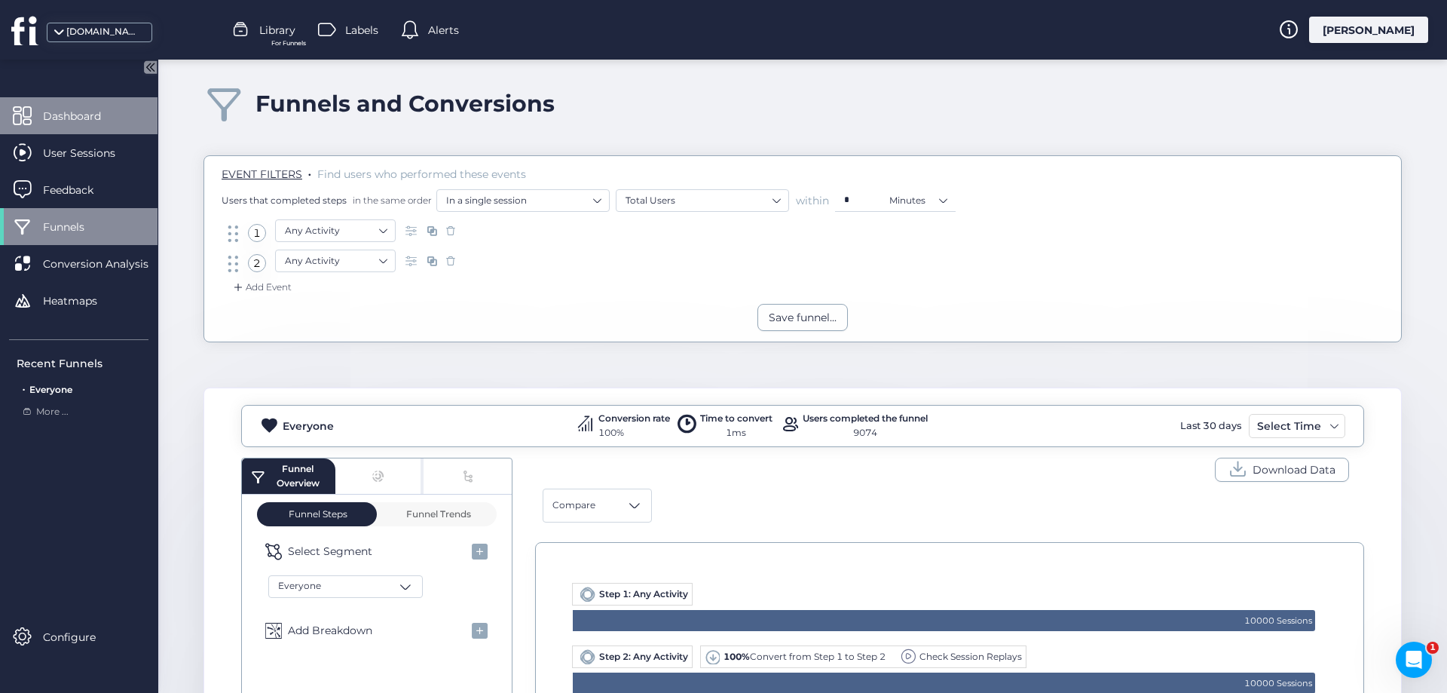
click at [114, 108] on span "Dashboard" at bounding box center [83, 116] width 81 height 17
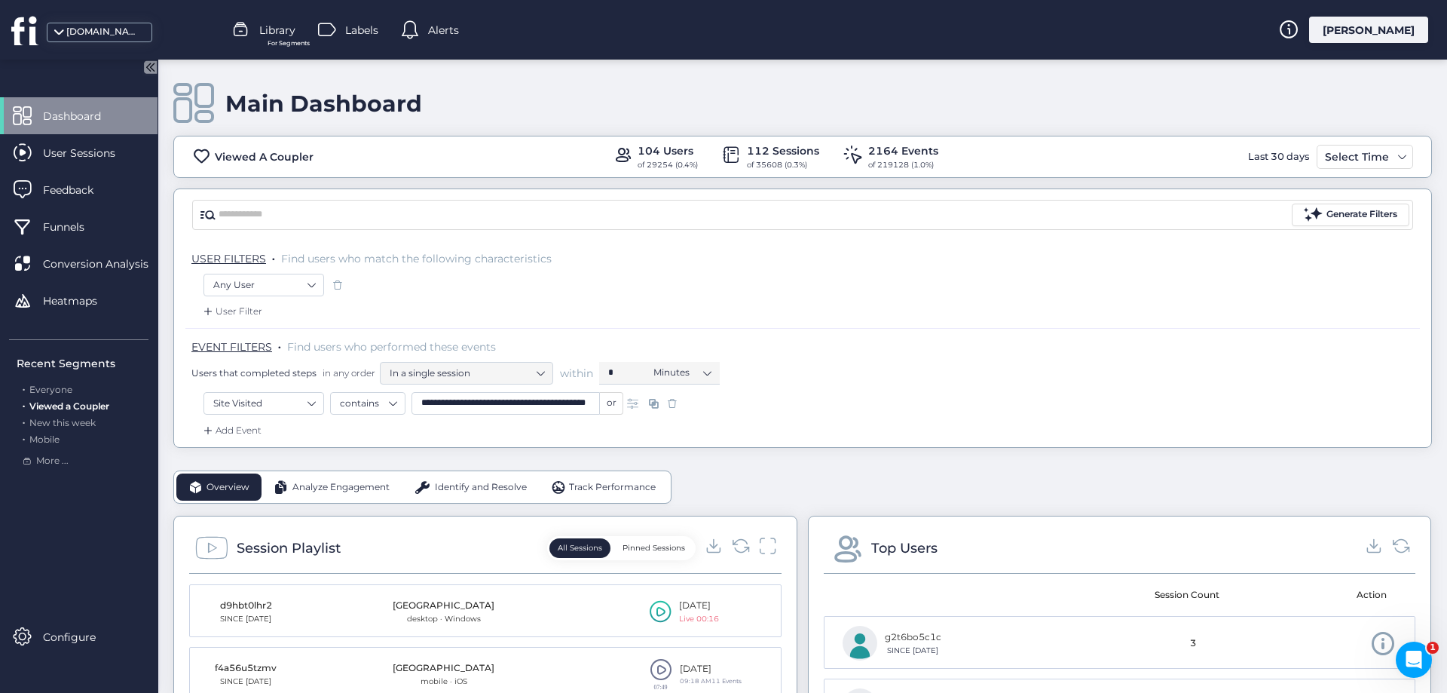
click at [332, 488] on span "Analyze Engagement" at bounding box center [340, 487] width 97 height 14
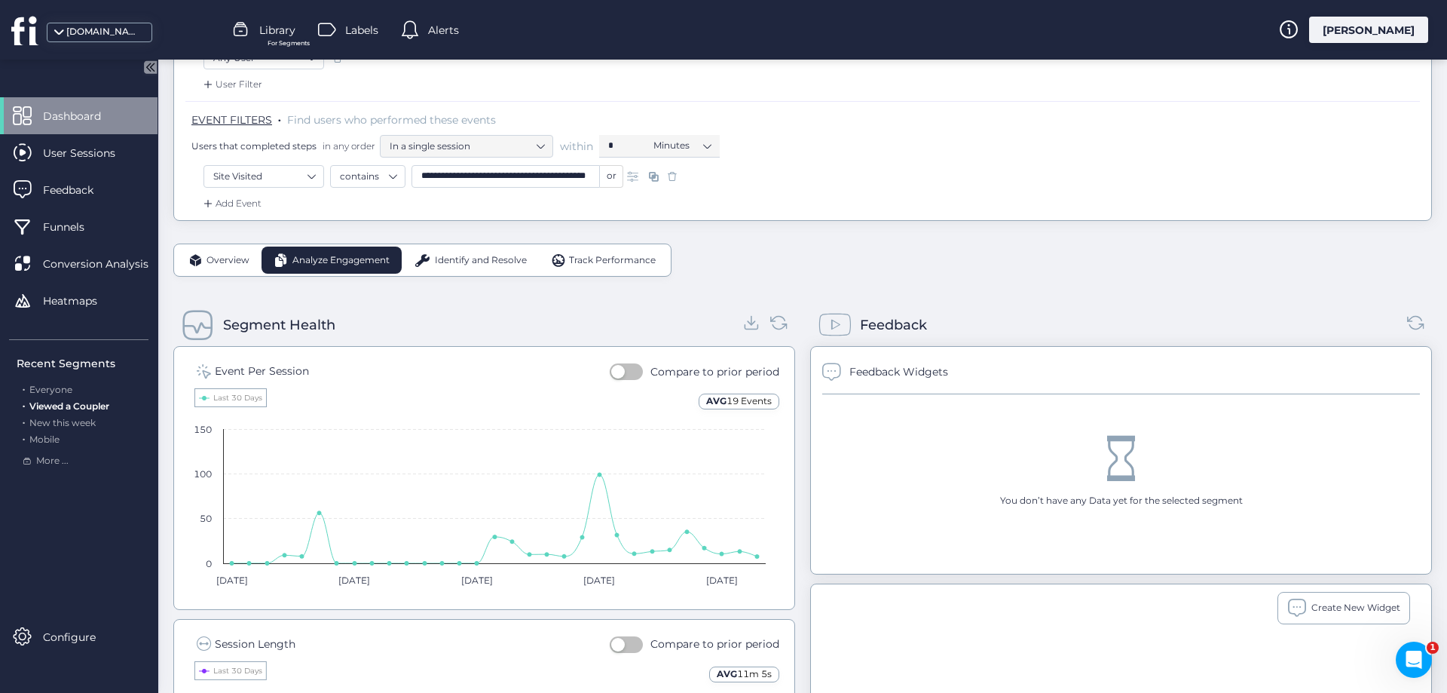
scroll to position [226, 0]
click at [463, 261] on span "Identify and Resolve" at bounding box center [481, 261] width 92 height 14
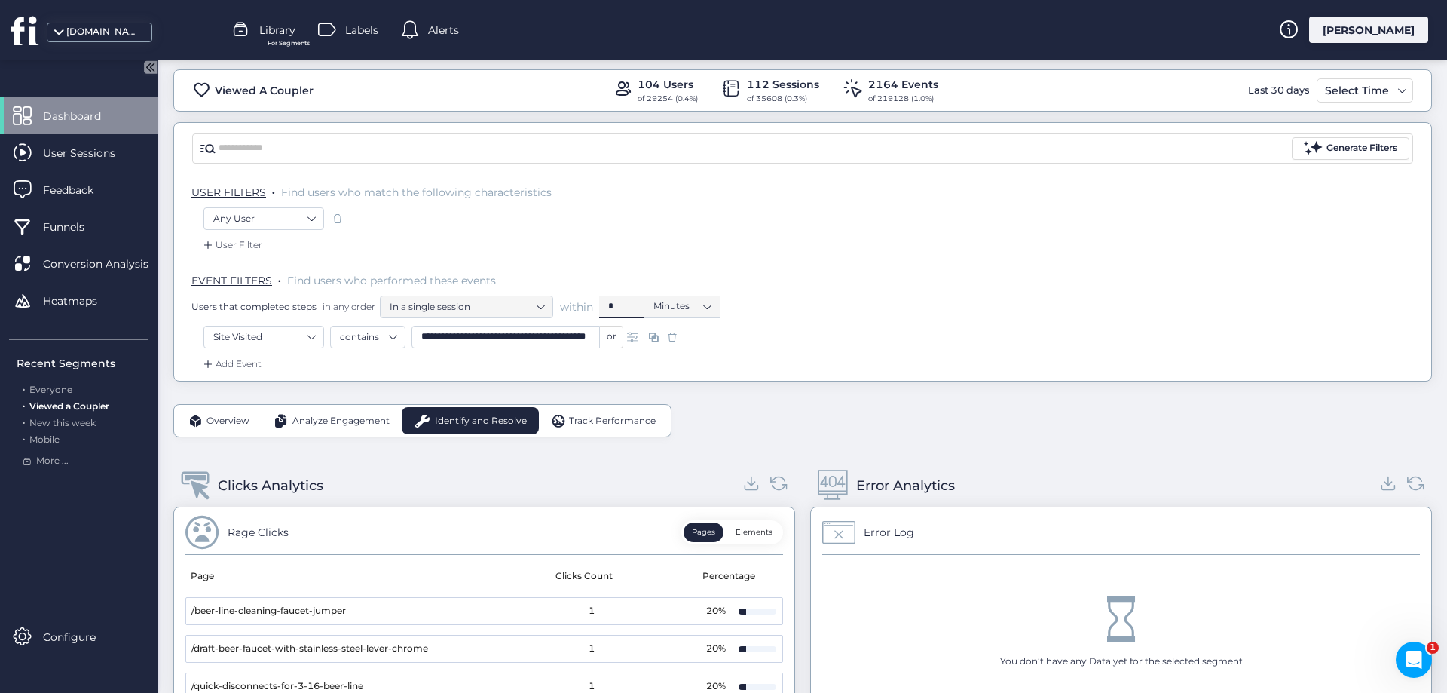
scroll to position [0, 0]
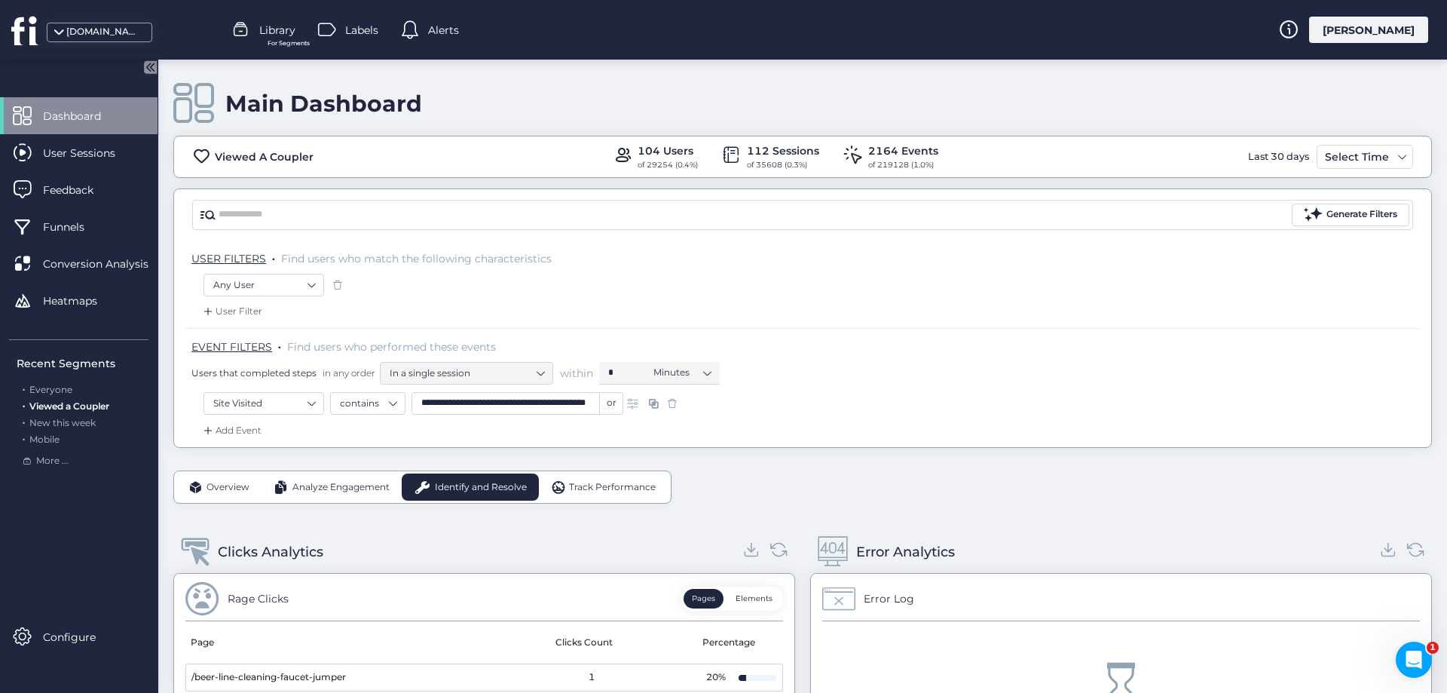
click at [602, 488] on span "Track Performance" at bounding box center [612, 487] width 87 height 14
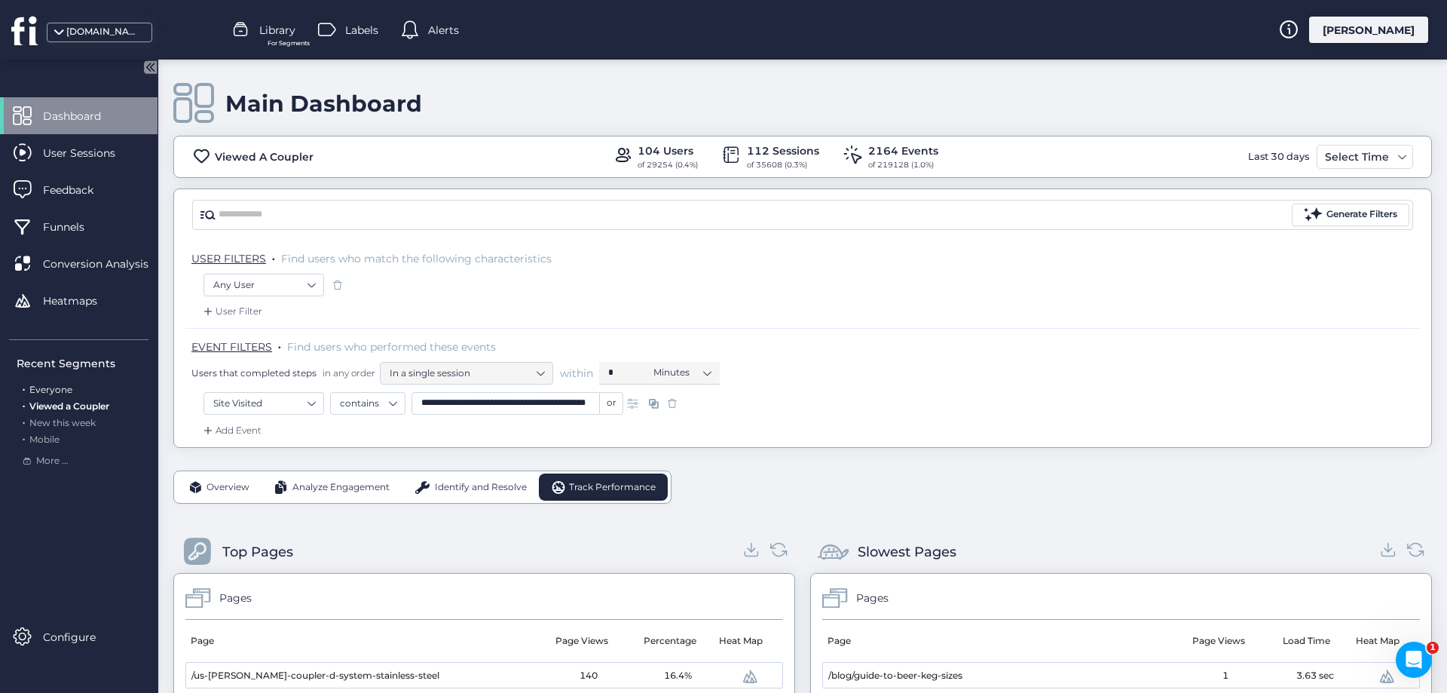
click at [55, 388] on span "Everyone" at bounding box center [50, 389] width 43 height 11
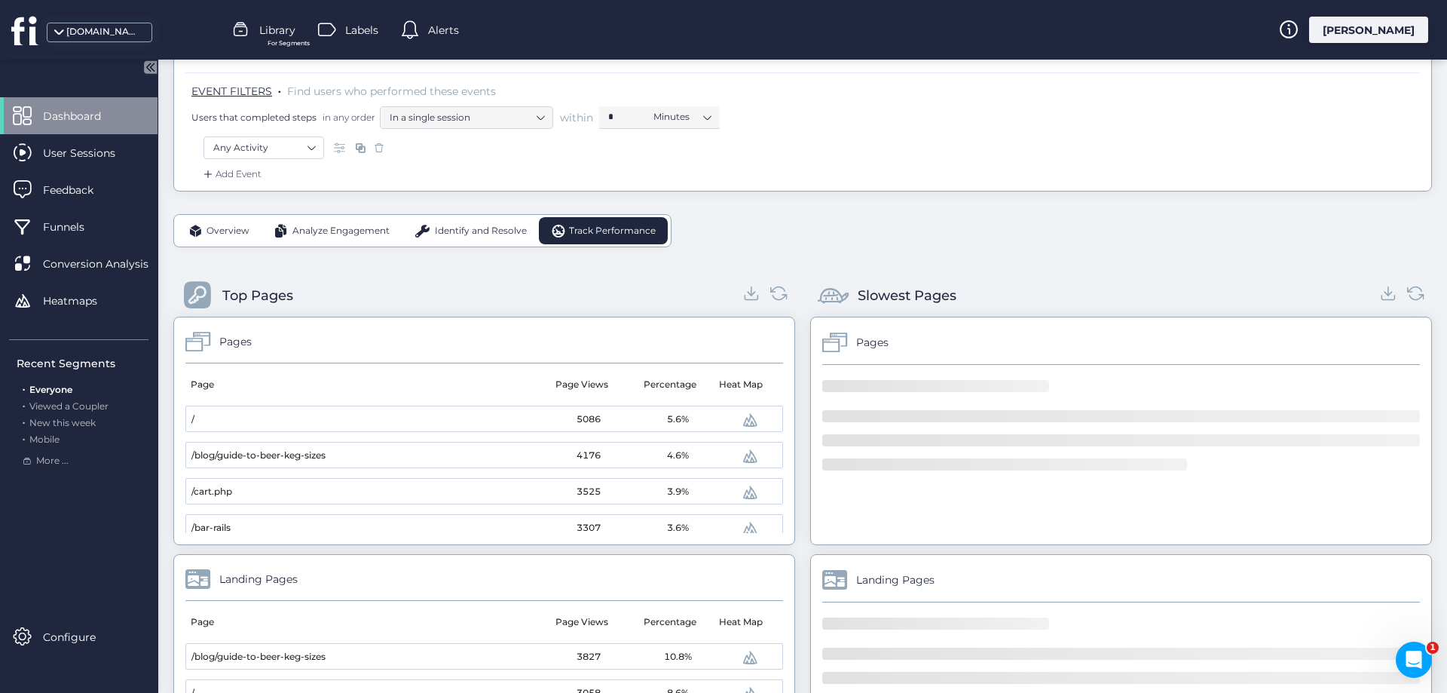
scroll to position [302, 0]
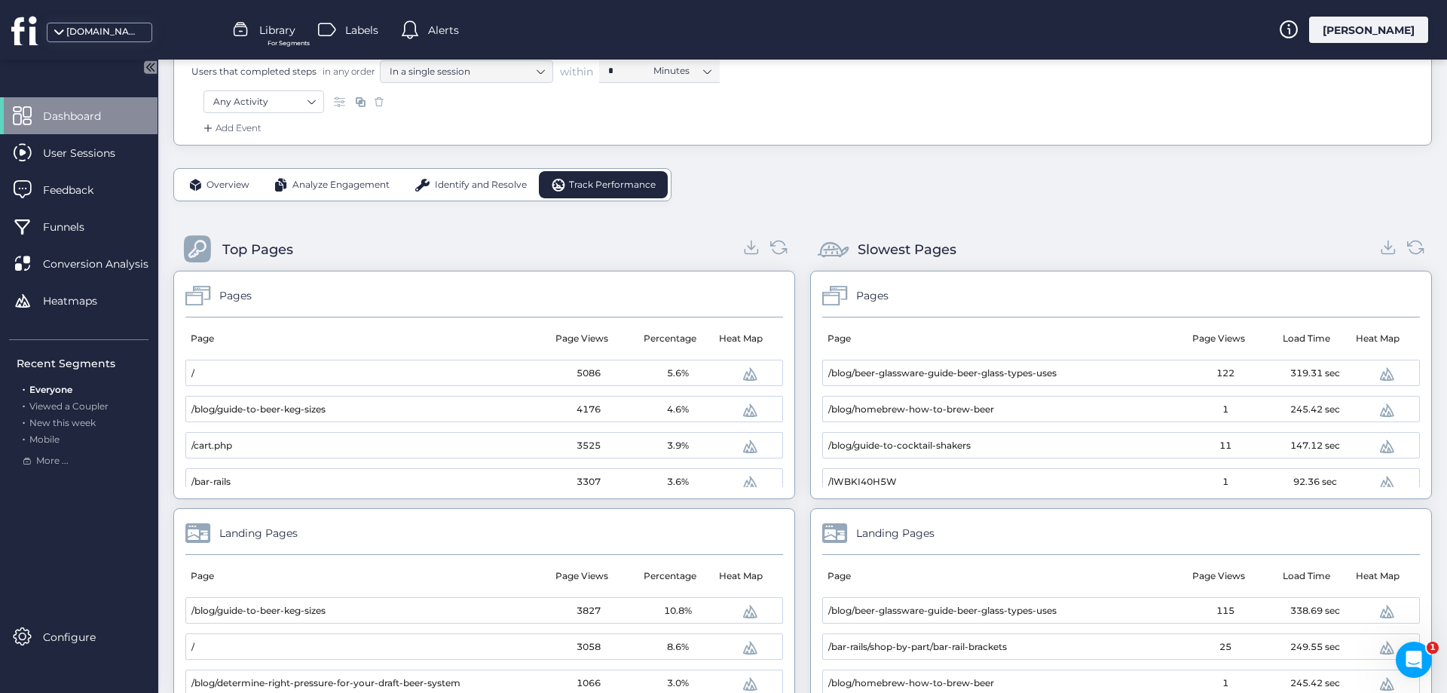
click at [741, 409] on span at bounding box center [750, 410] width 18 height 18
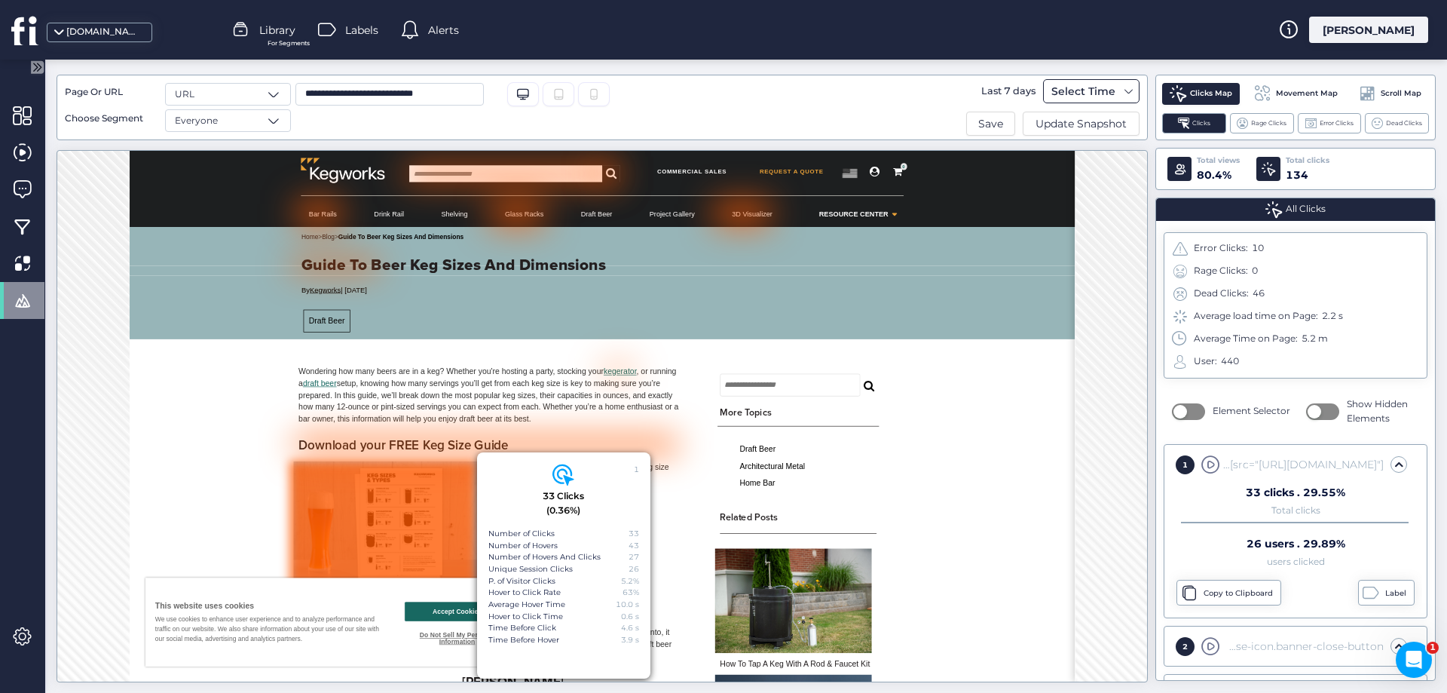
click at [1098, 91] on div "Select Time" at bounding box center [1084, 91] width 72 height 18
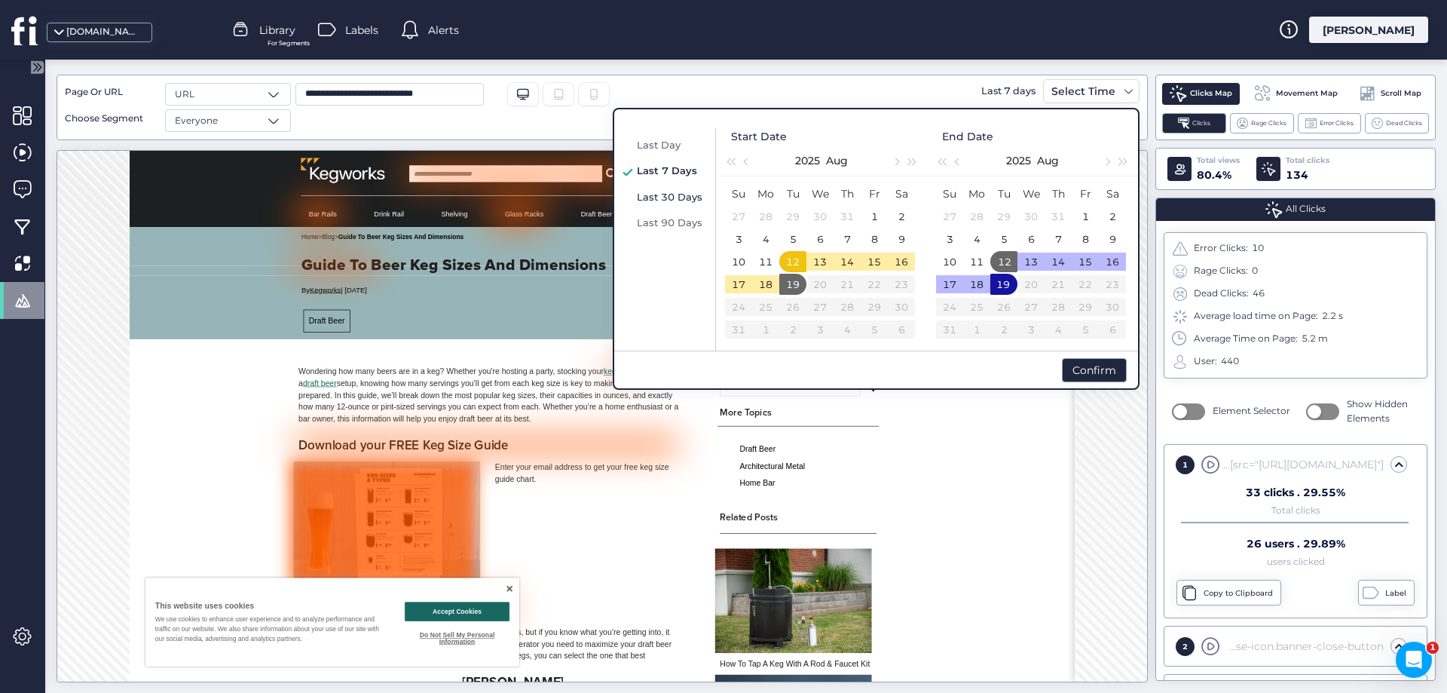
click at [674, 196] on span "Last 30 Days" at bounding box center [670, 197] width 66 height 12
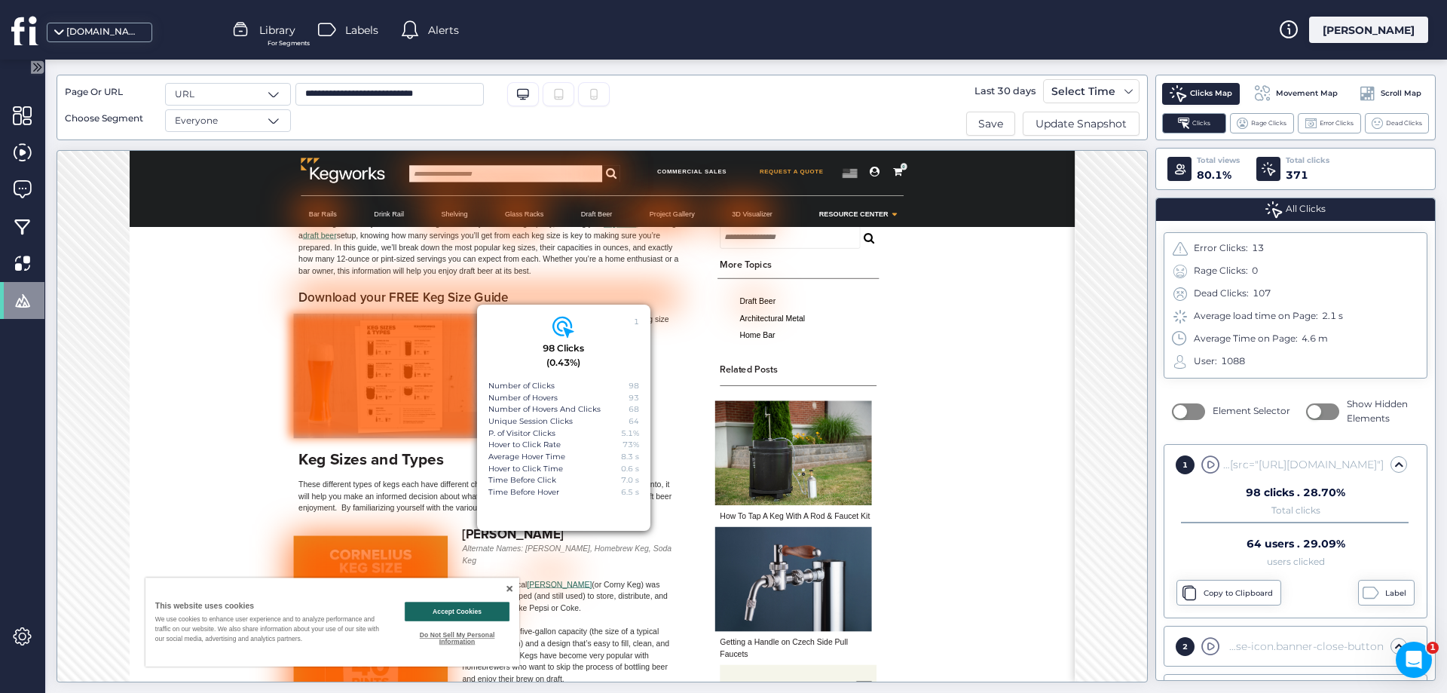
click at [1303, 93] on span "Movement Map" at bounding box center [1307, 93] width 62 height 12
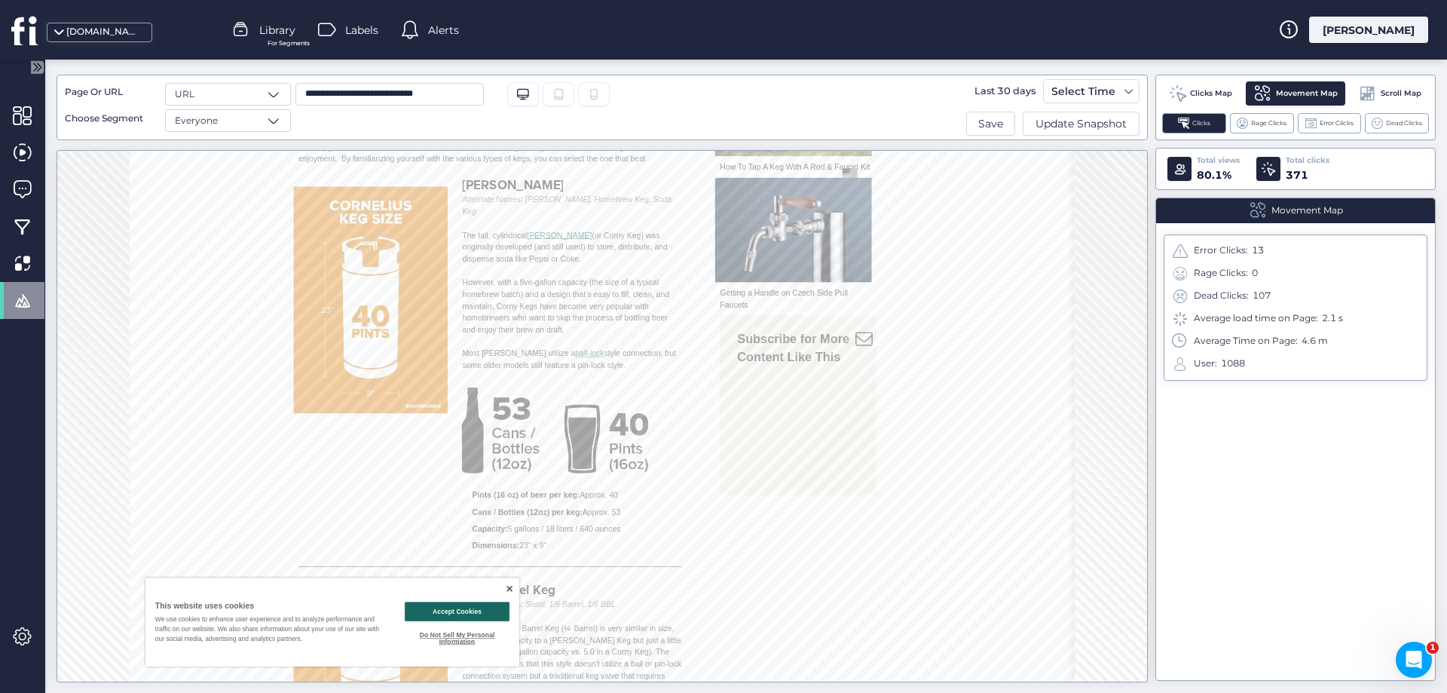
scroll to position [980, 0]
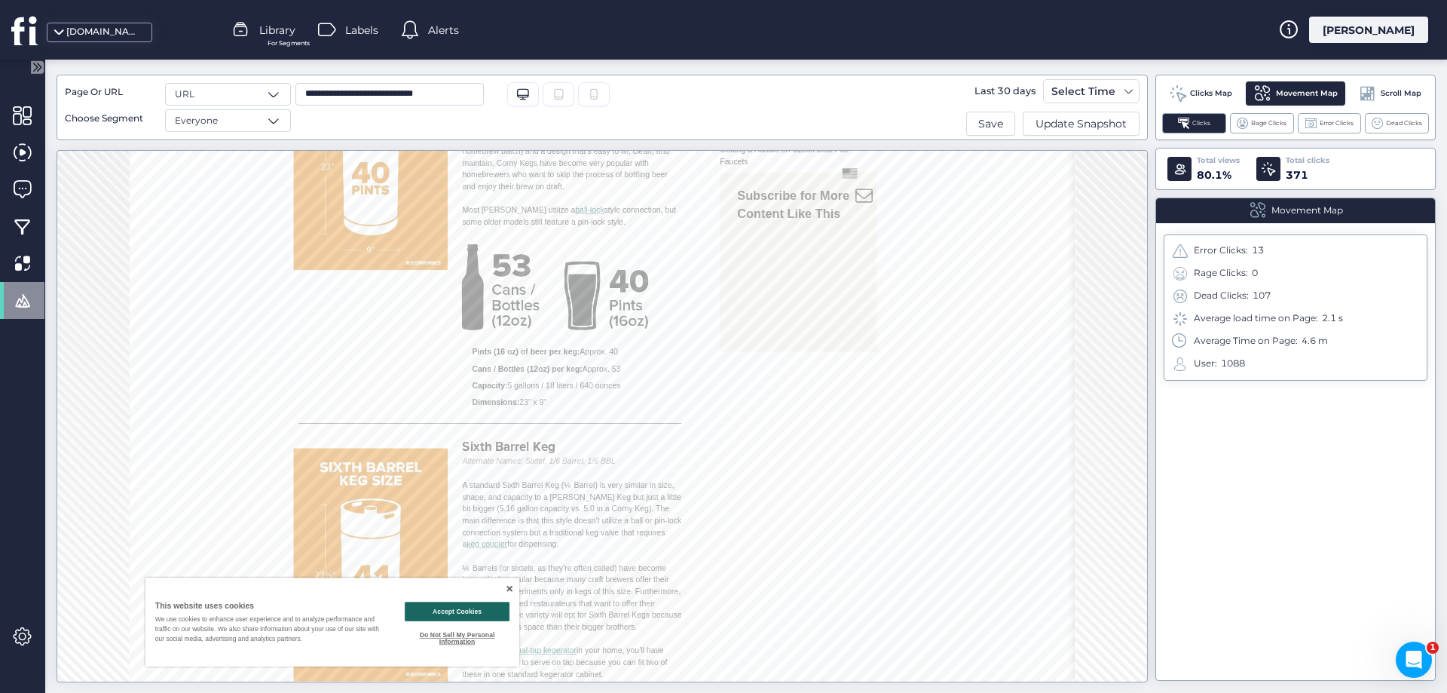
click at [1385, 89] on span "Scroll Map" at bounding box center [1401, 93] width 41 height 12
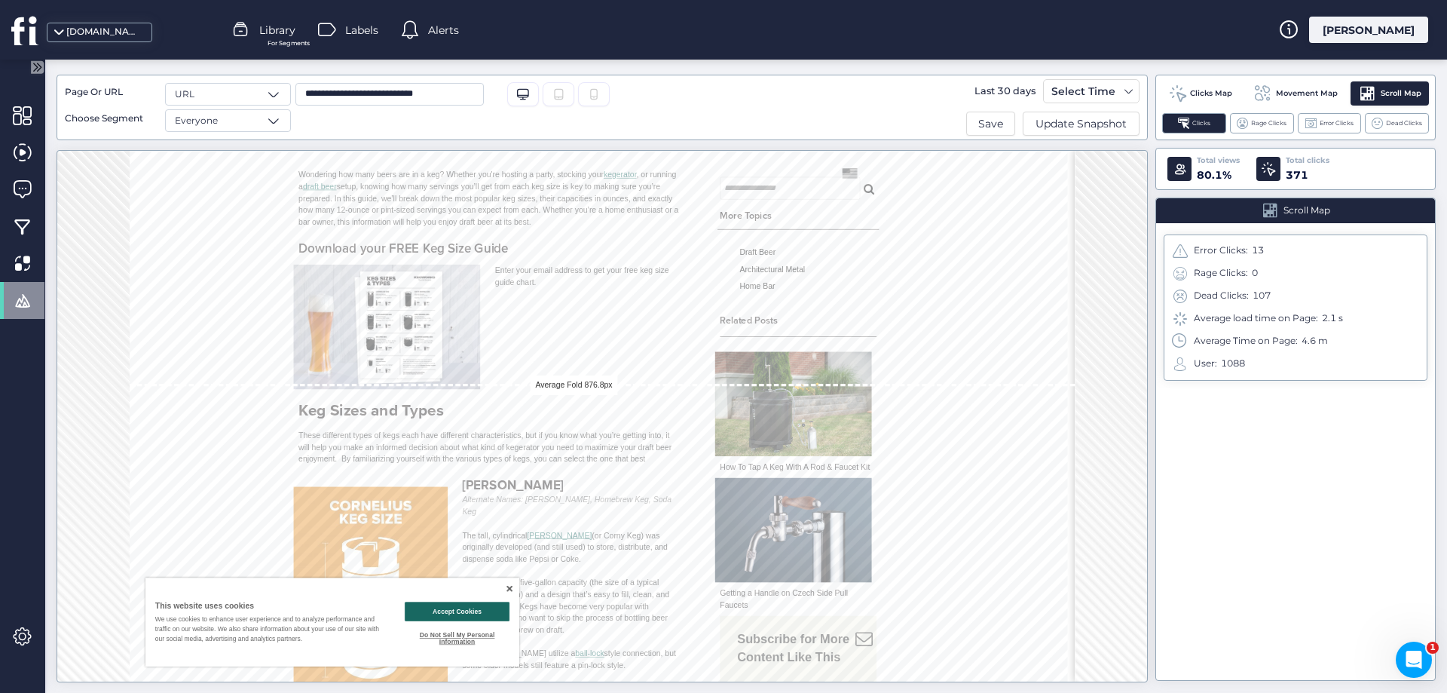
scroll to position [603, 0]
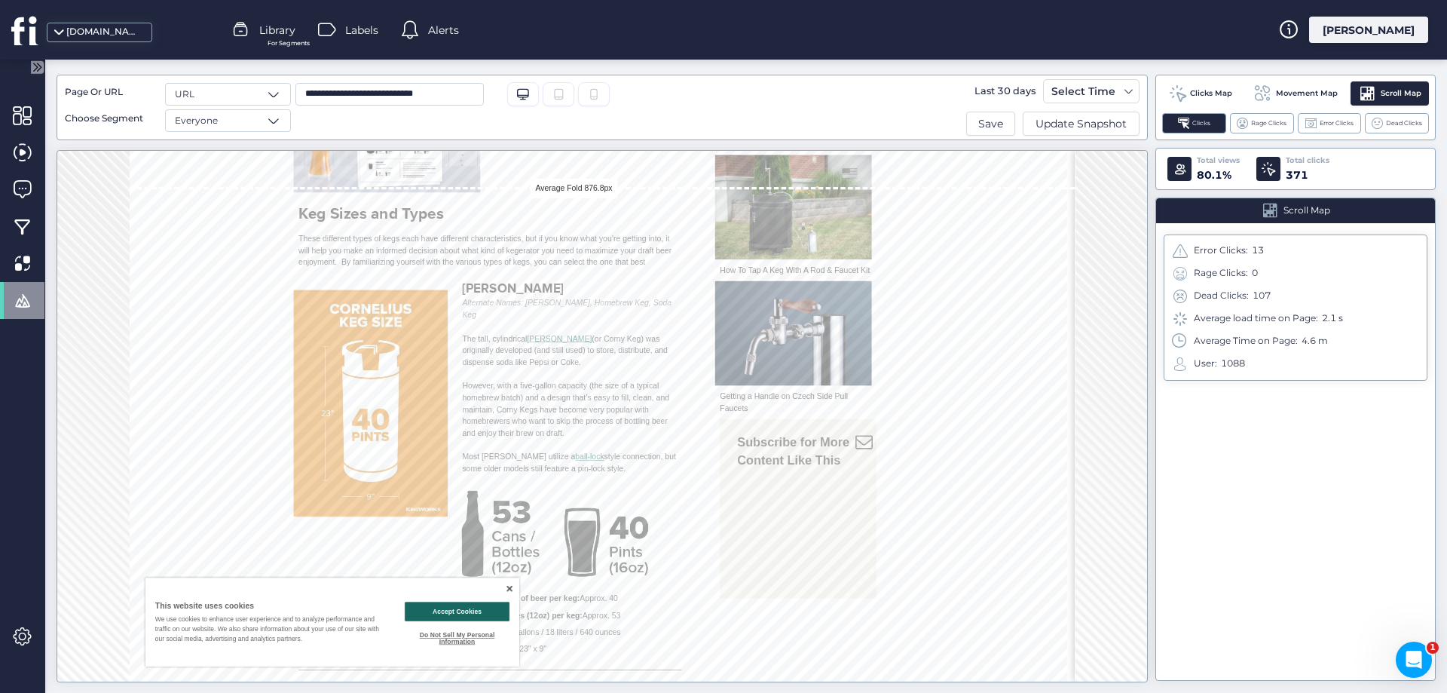
click at [1208, 87] on span "Clicks Map" at bounding box center [1211, 93] width 42 height 12
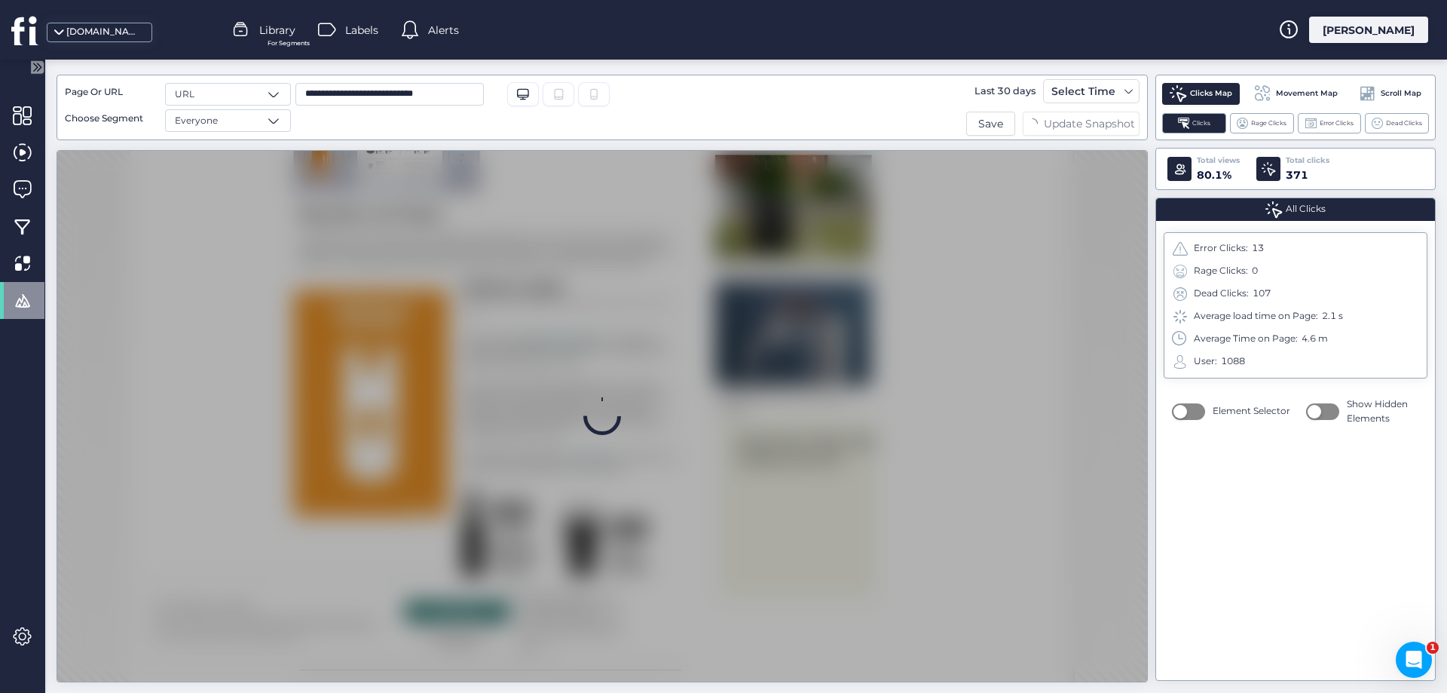
scroll to position [0, 0]
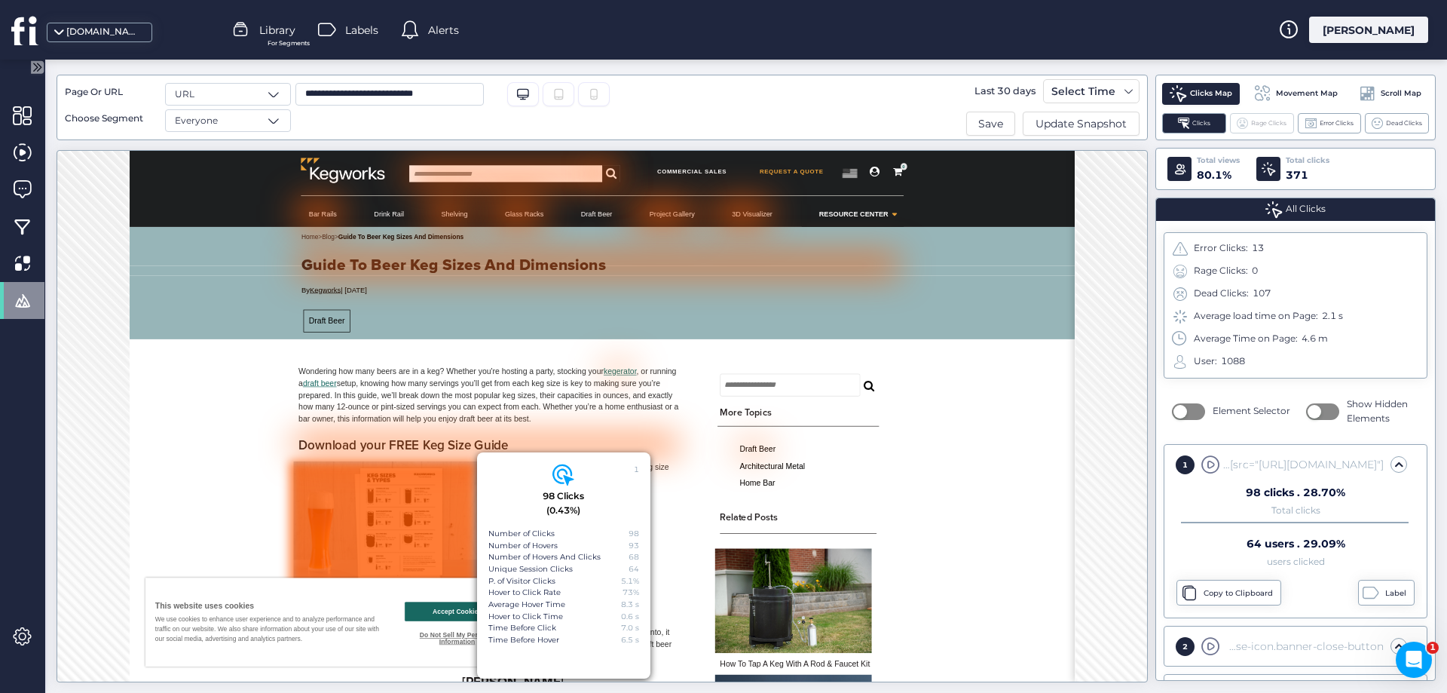
click at [1264, 122] on span "Rage Clicks" at bounding box center [1268, 123] width 35 height 10
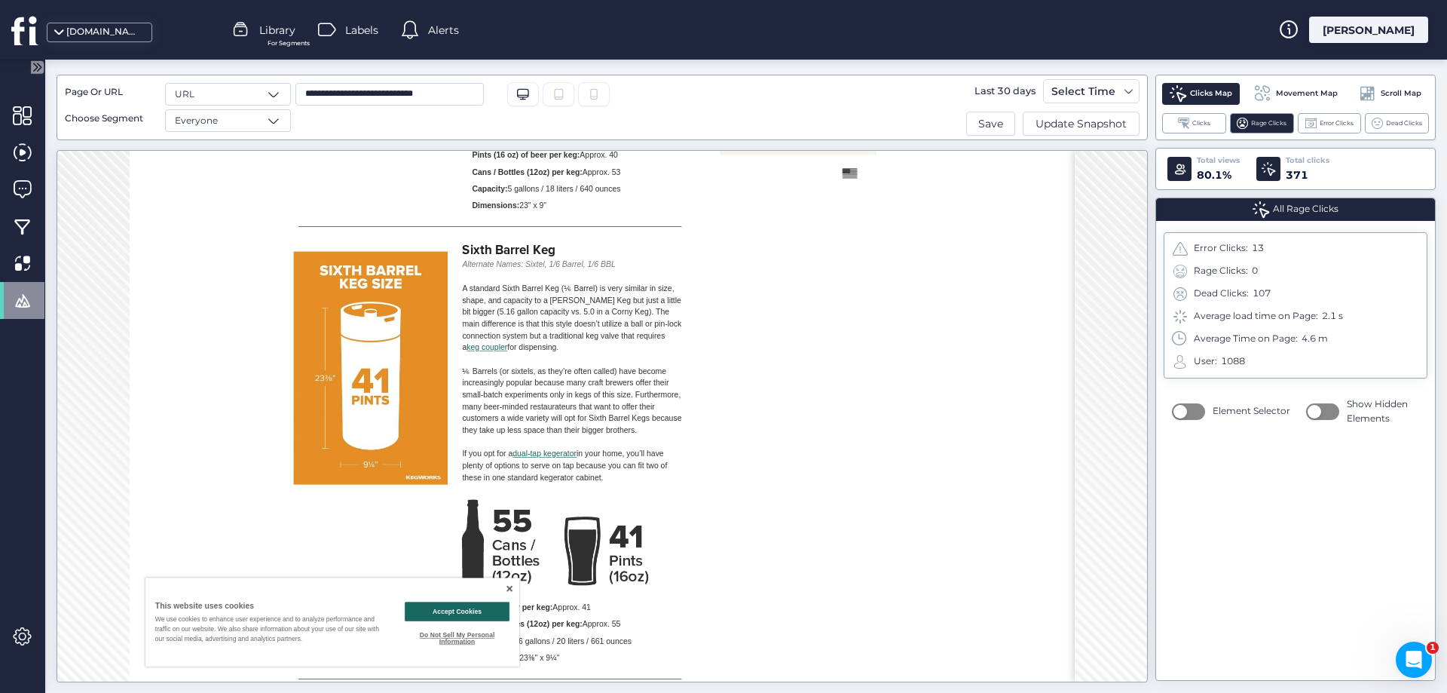
scroll to position [1583, 0]
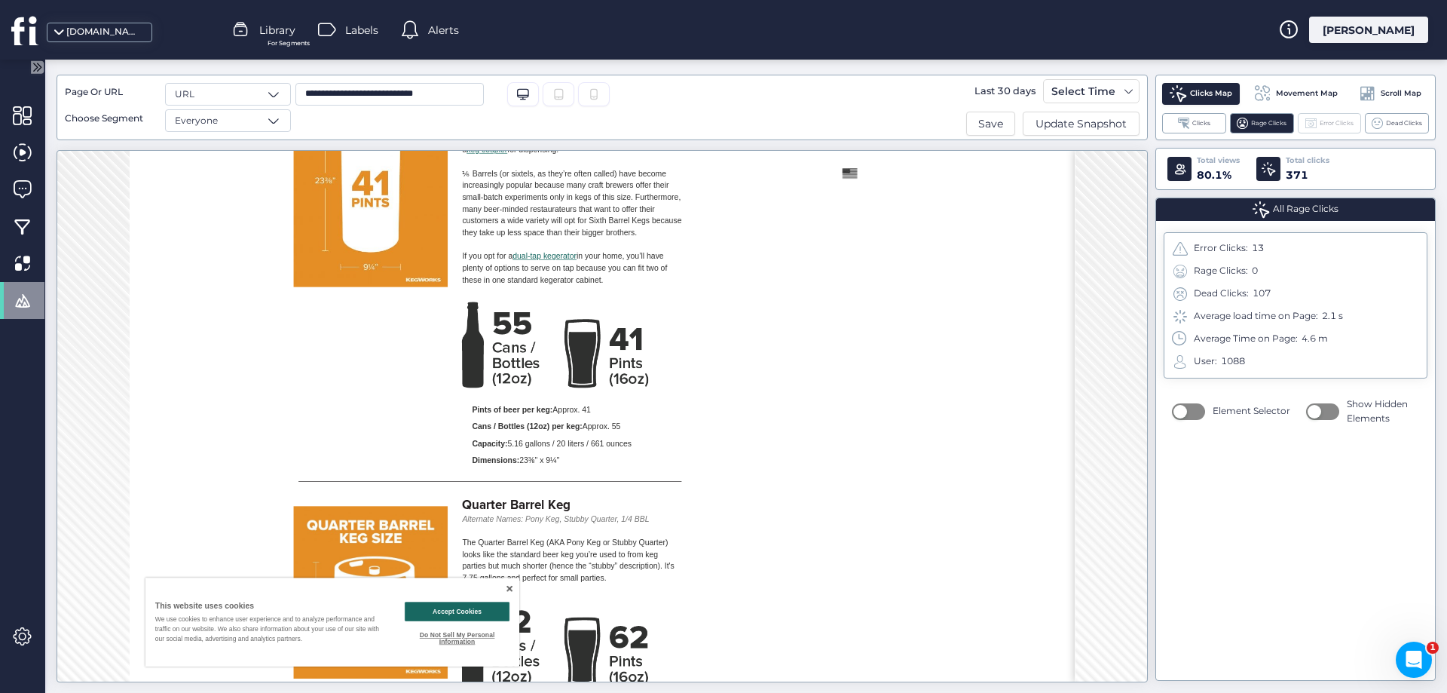
click at [1336, 124] on span "Error Clicks" at bounding box center [1337, 123] width 34 height 10
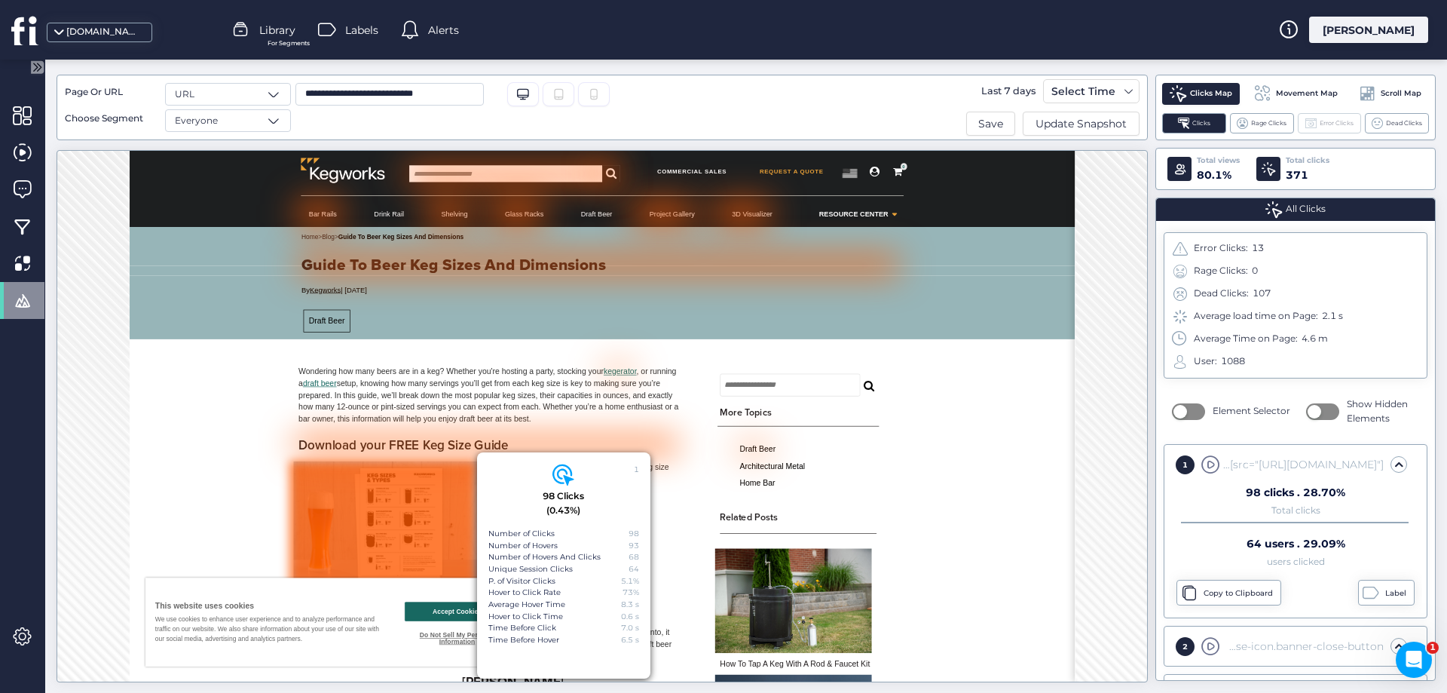
click at [1326, 121] on span "Error Clicks" at bounding box center [1337, 123] width 34 height 10
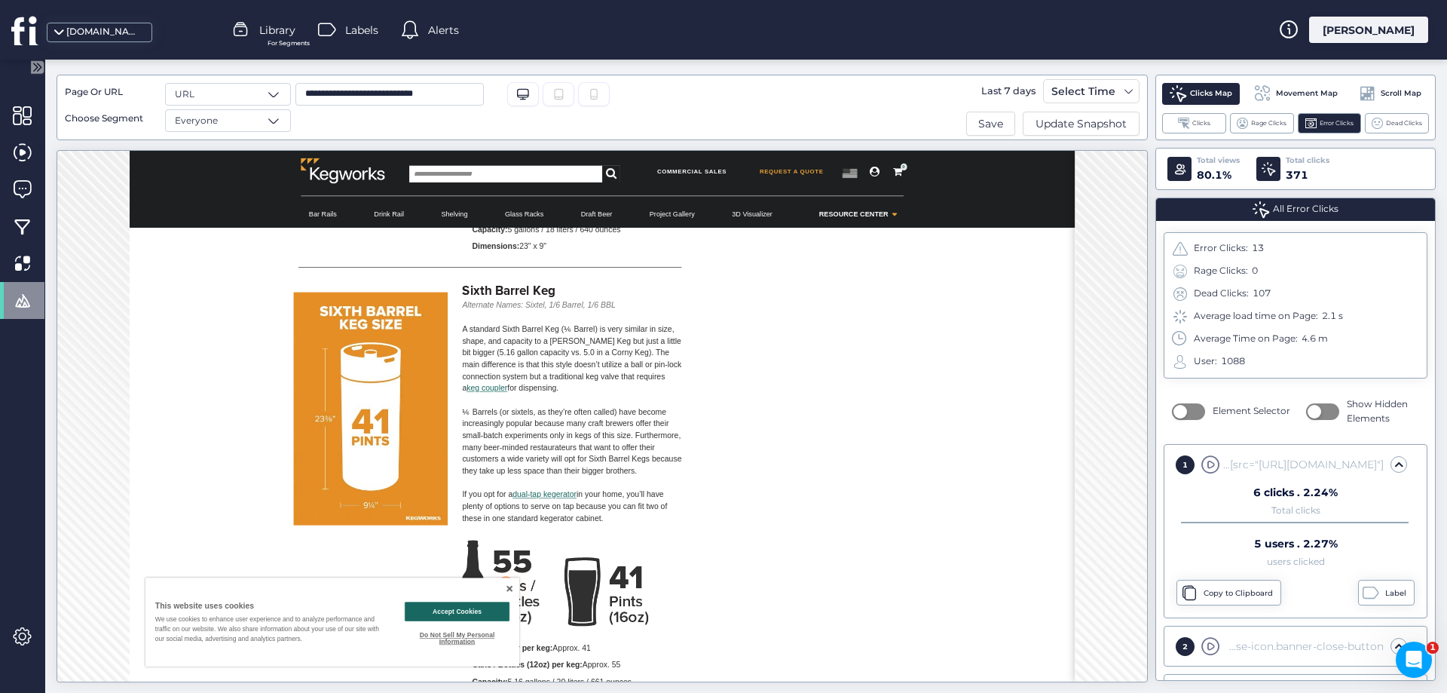
scroll to position [1281, 0]
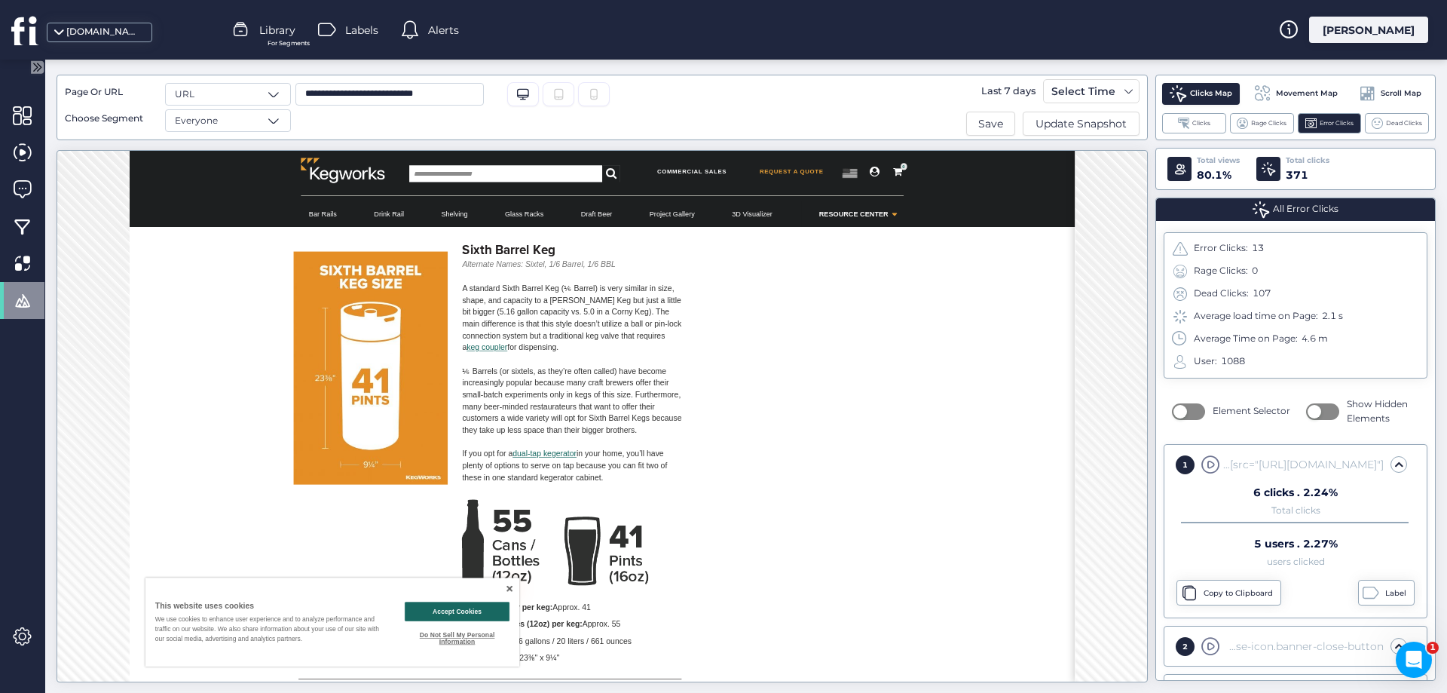
click at [1319, 95] on span "Movement Map" at bounding box center [1307, 93] width 62 height 12
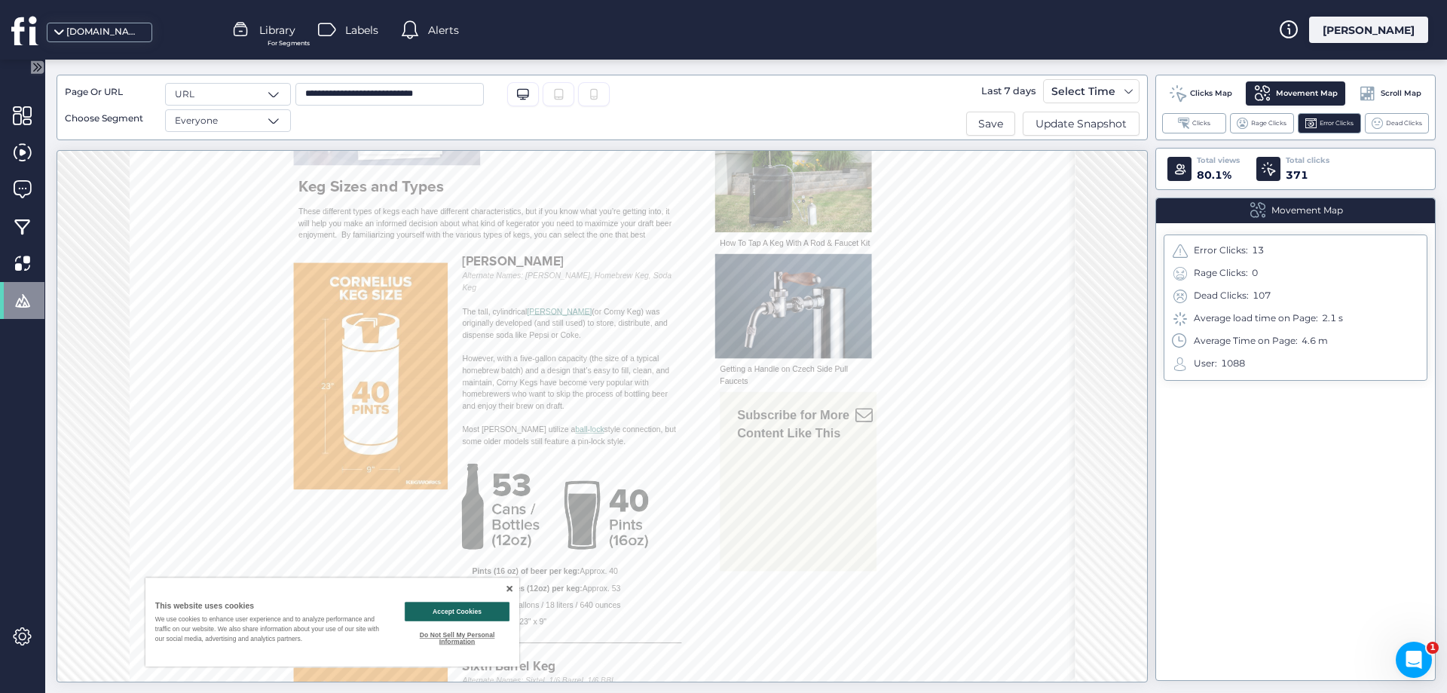
scroll to position [905, 0]
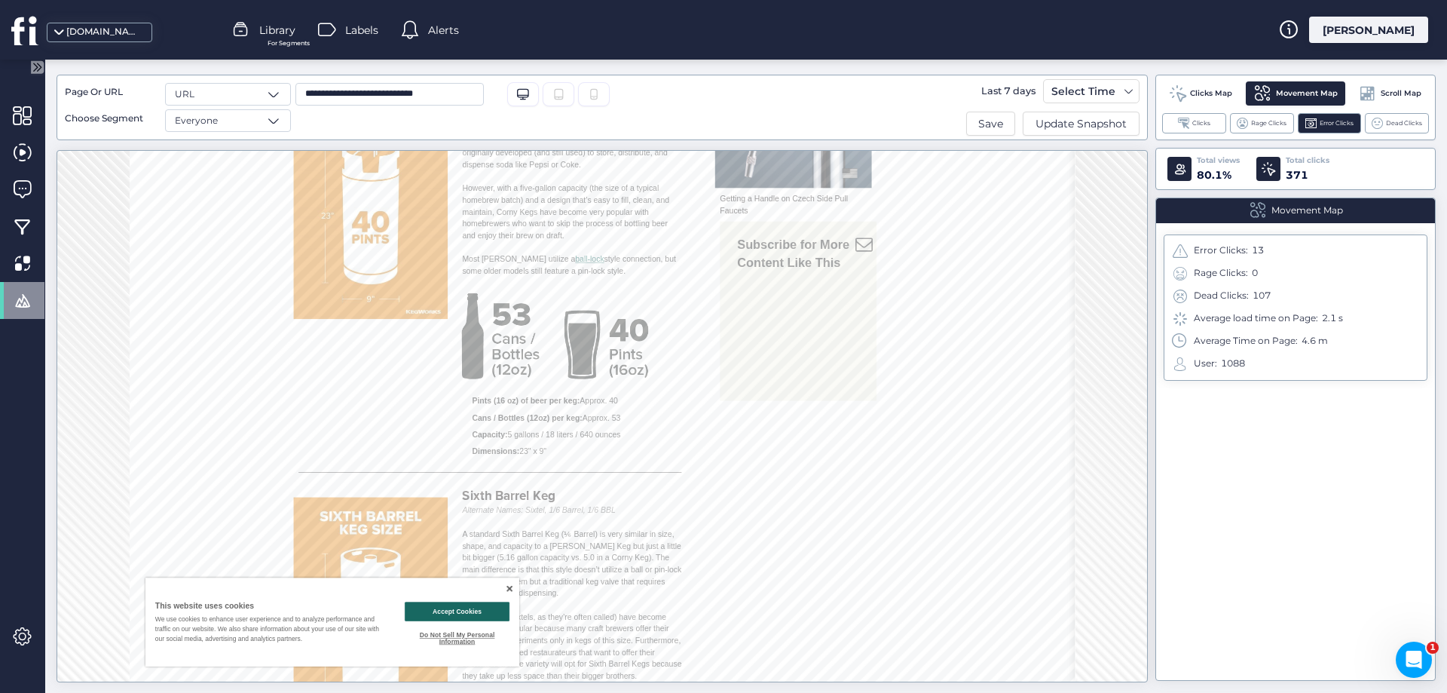
click at [1387, 102] on div "Scroll Map" at bounding box center [1390, 93] width 78 height 24
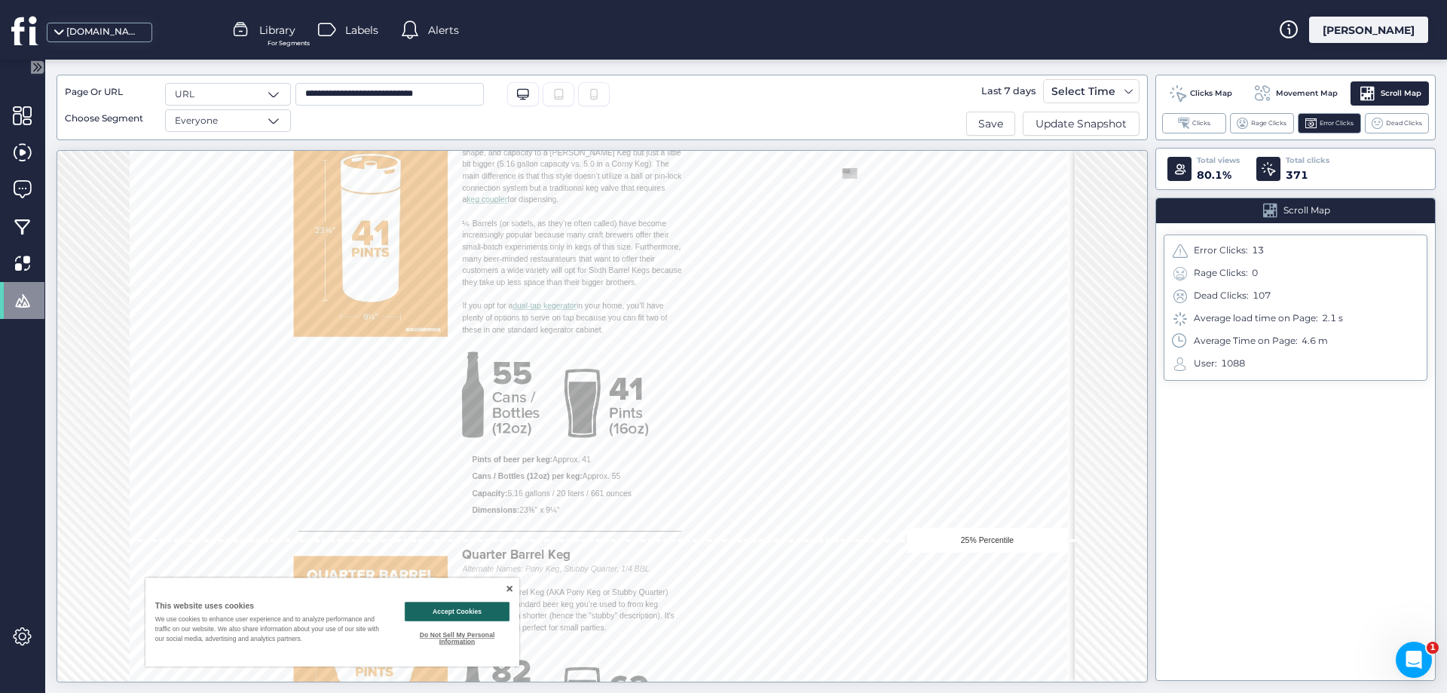
scroll to position [1809, 0]
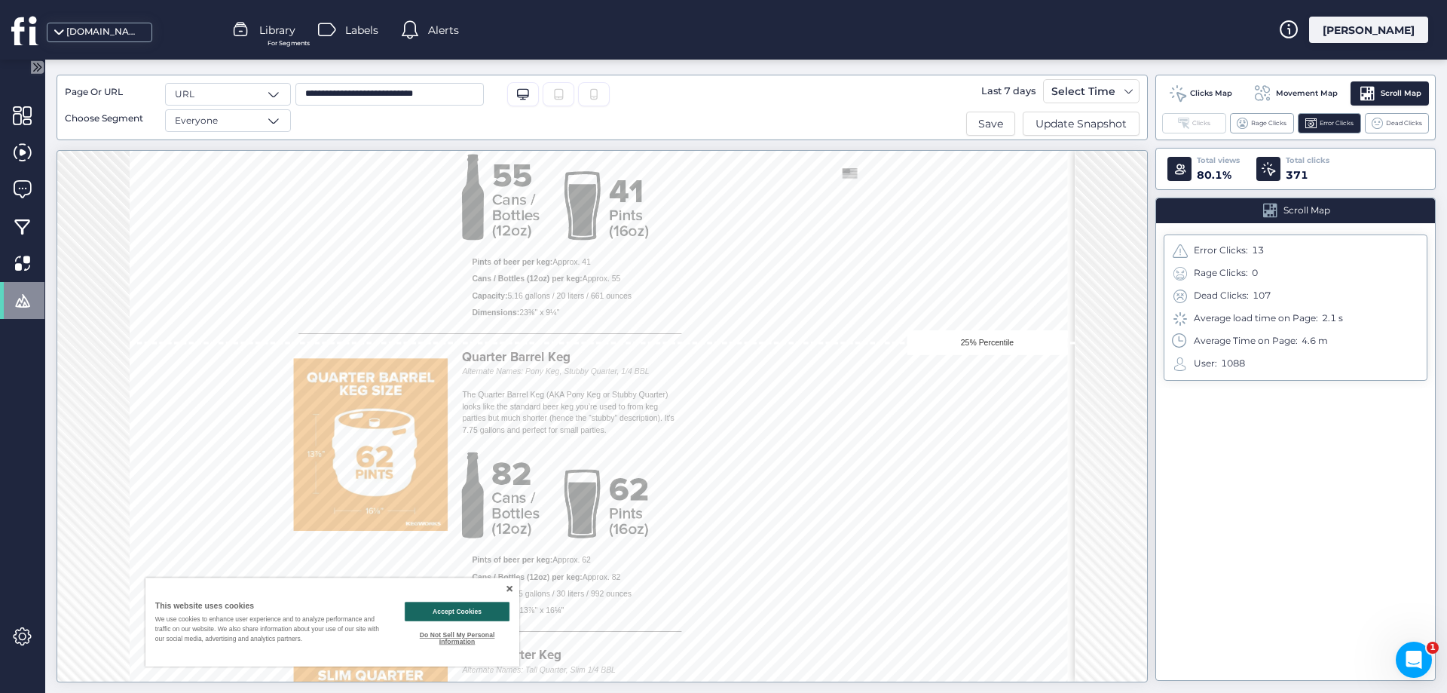
click at [1198, 124] on span "Clicks" at bounding box center [1201, 123] width 18 height 10
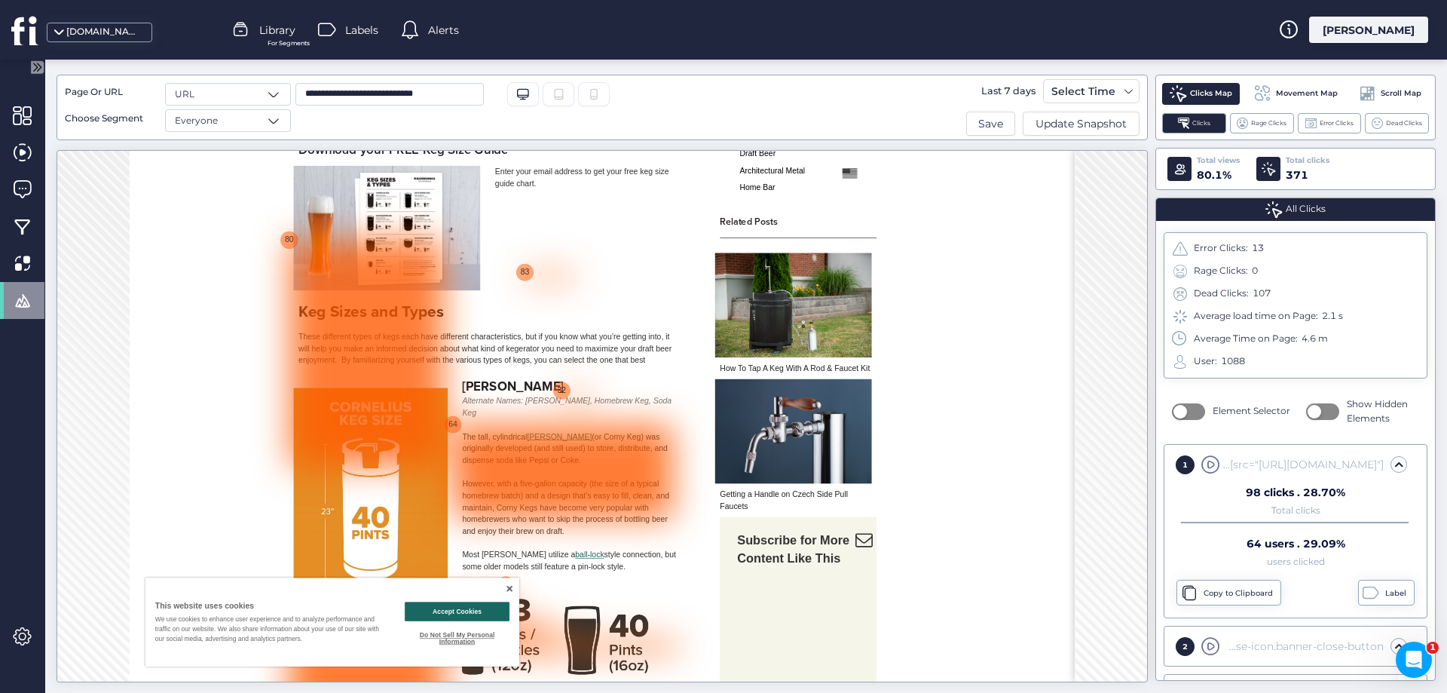
scroll to position [678, 0]
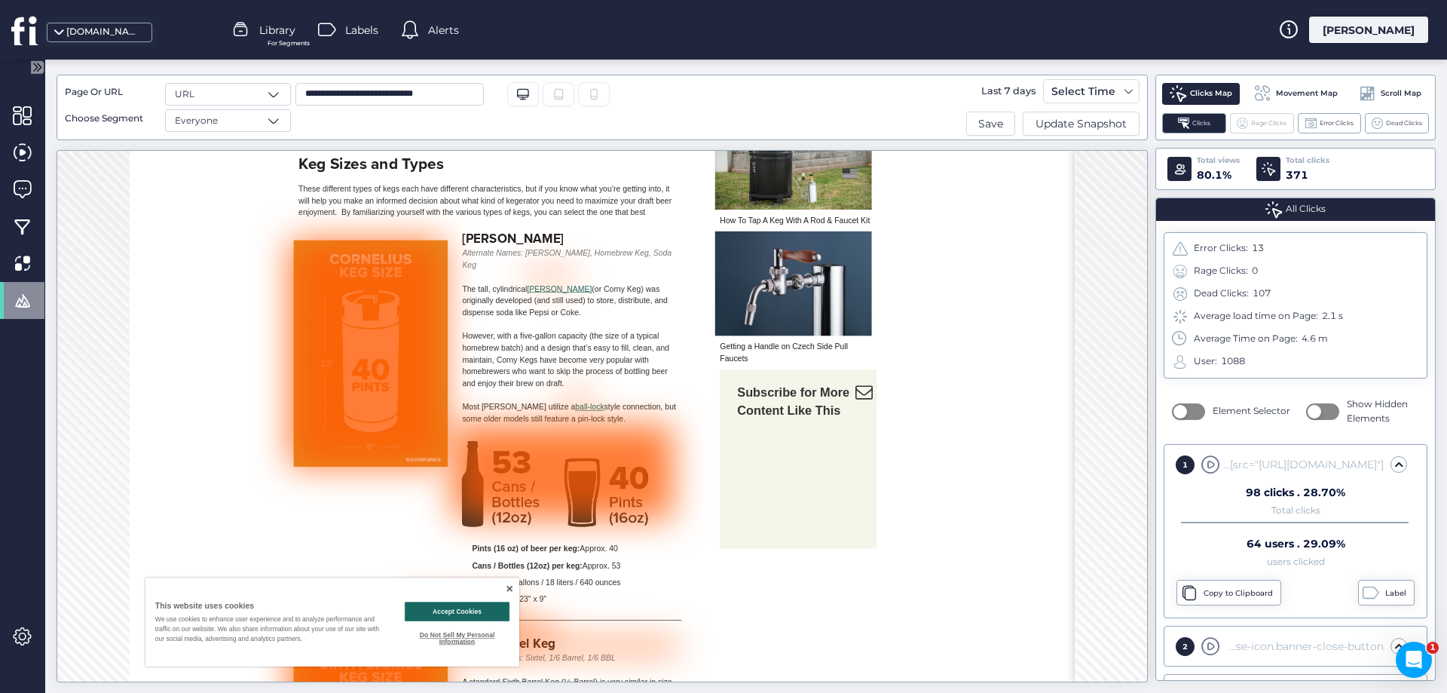
click at [1262, 121] on span "Rage Clicks" at bounding box center [1268, 123] width 35 height 10
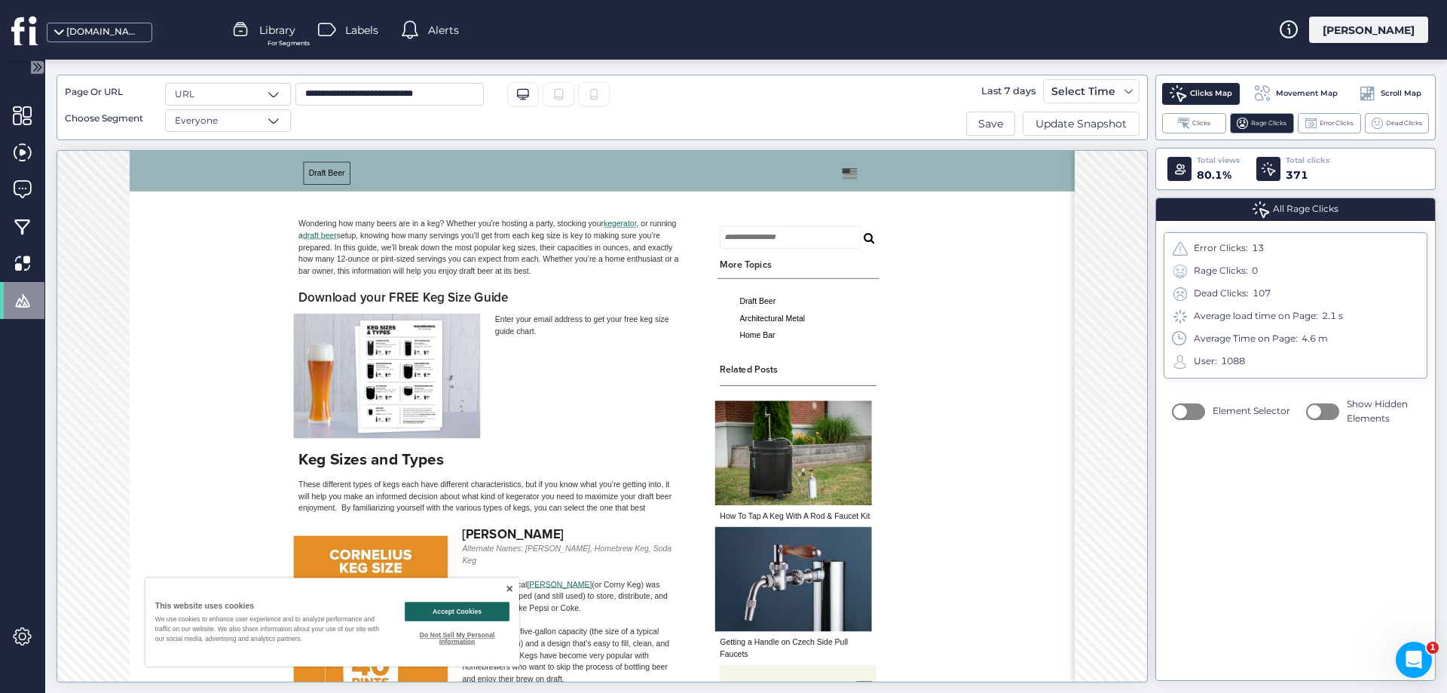
scroll to position [452, 0]
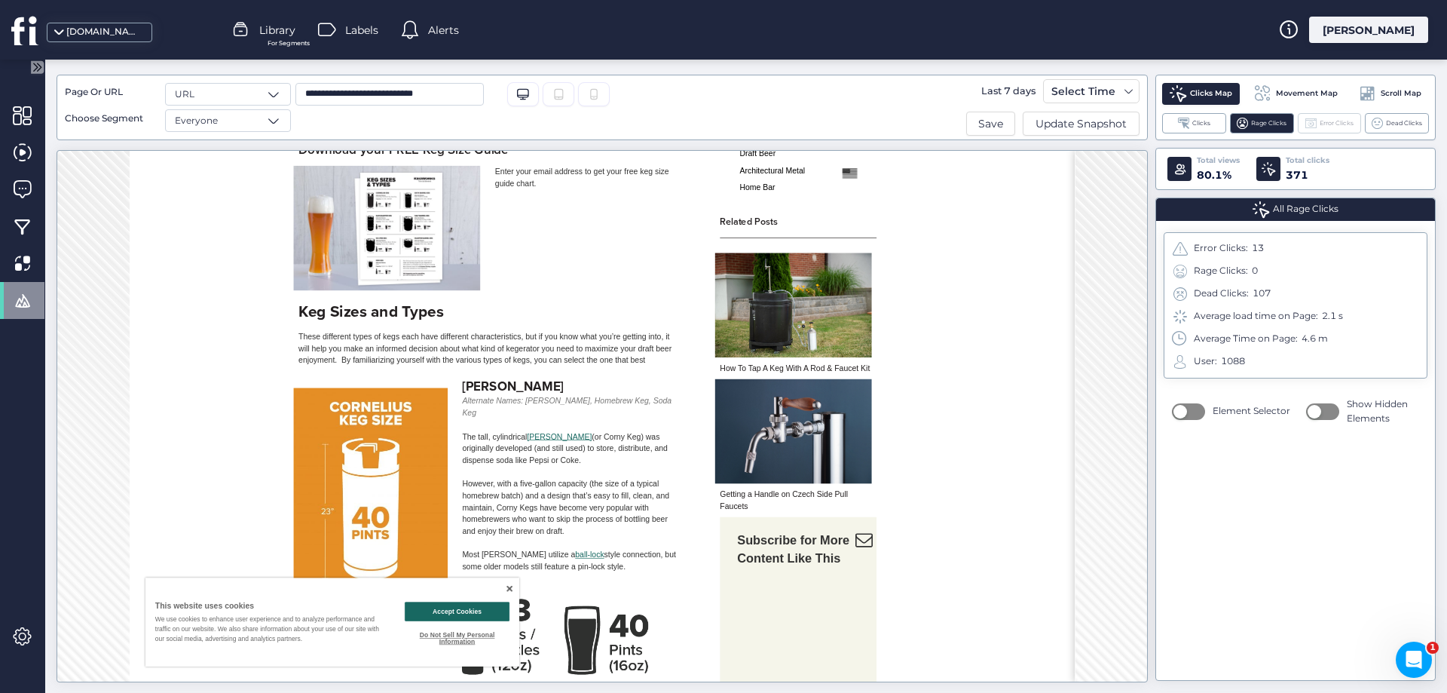
click at [1313, 121] on span at bounding box center [1311, 123] width 11 height 11
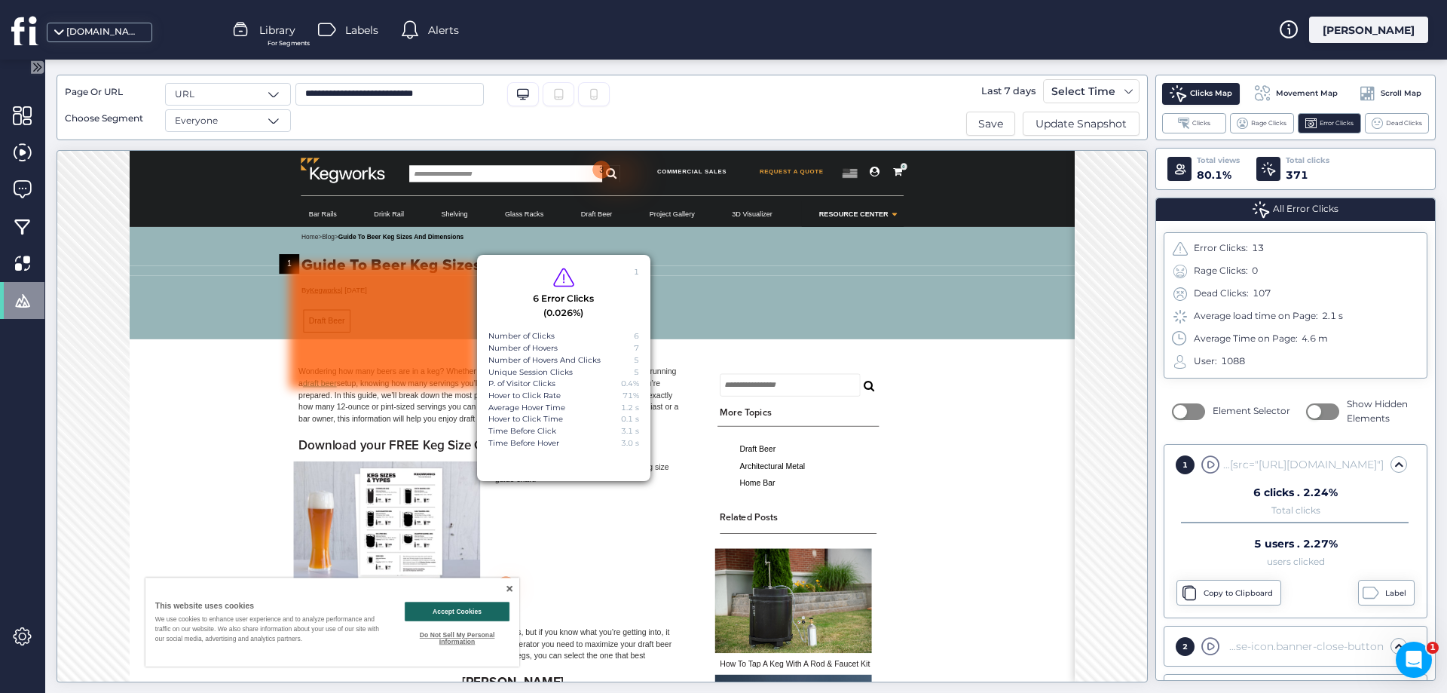
scroll to position [302, 0]
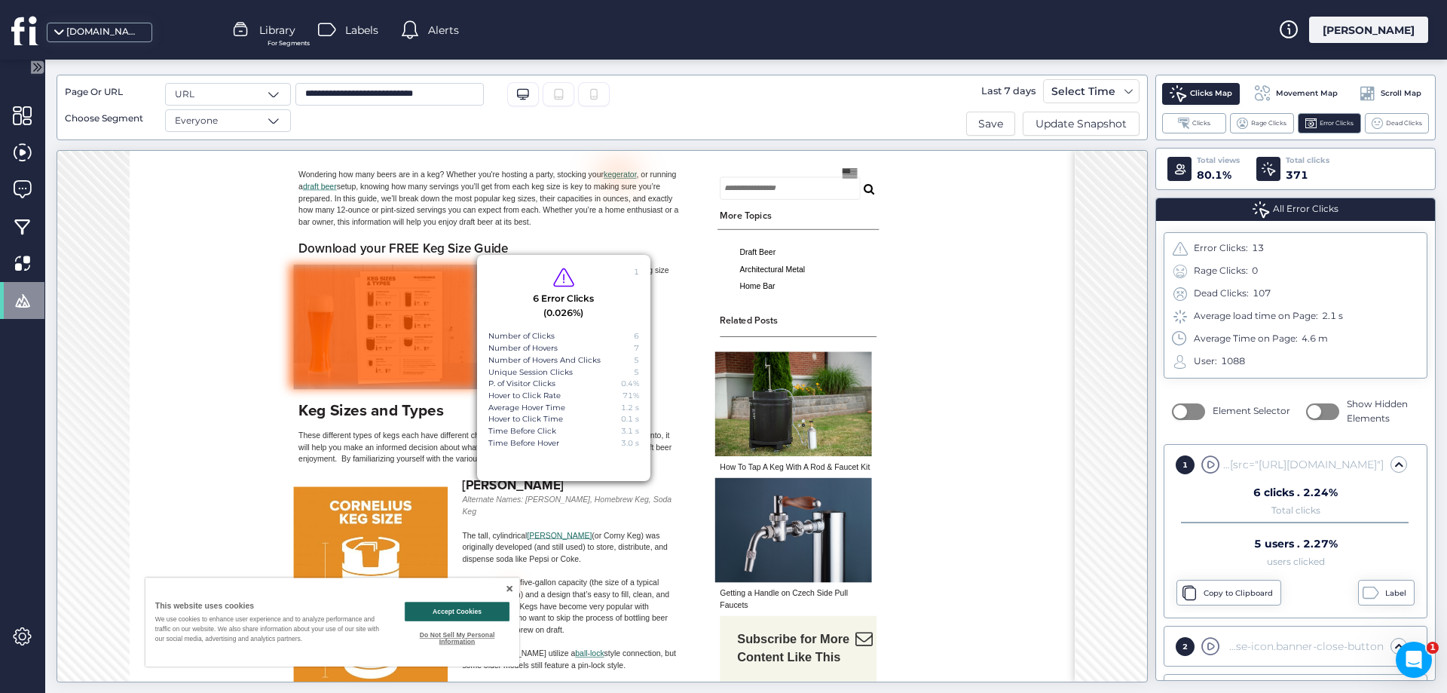
click at [1191, 398] on div "Element Selector Show Hidden Elements" at bounding box center [1295, 411] width 279 height 51
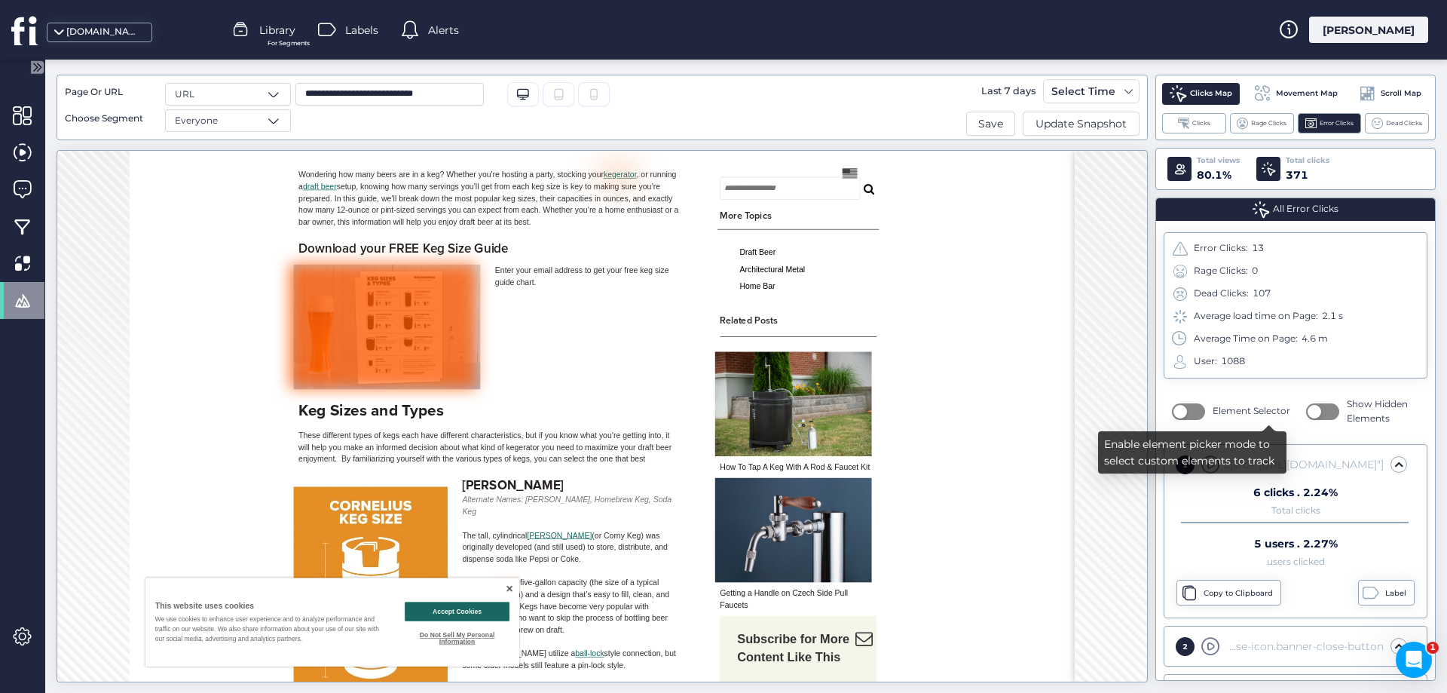
click at [1189, 406] on button "button" at bounding box center [1188, 411] width 33 height 17
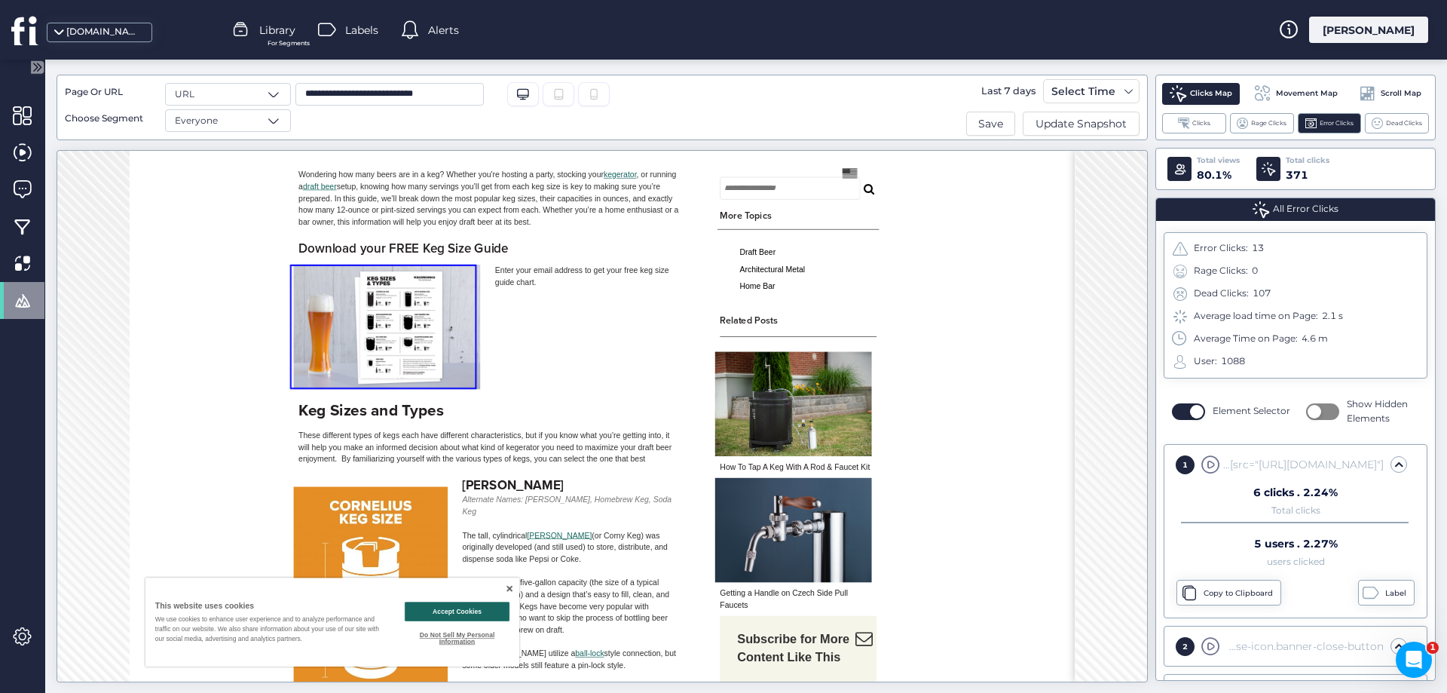
click at [618, 435] on img at bounding box center [523, 420] width 286 height 191
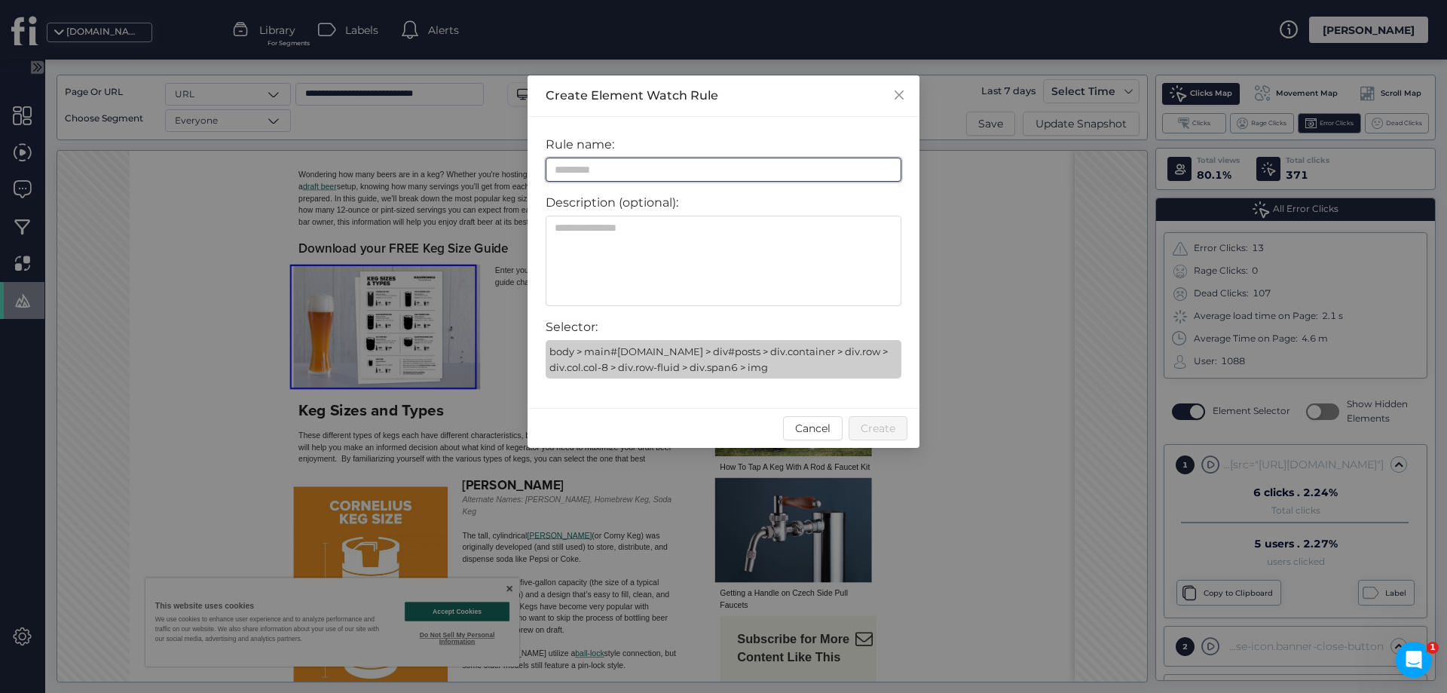
click at [604, 178] on input at bounding box center [724, 170] width 356 height 24
type input "**********"
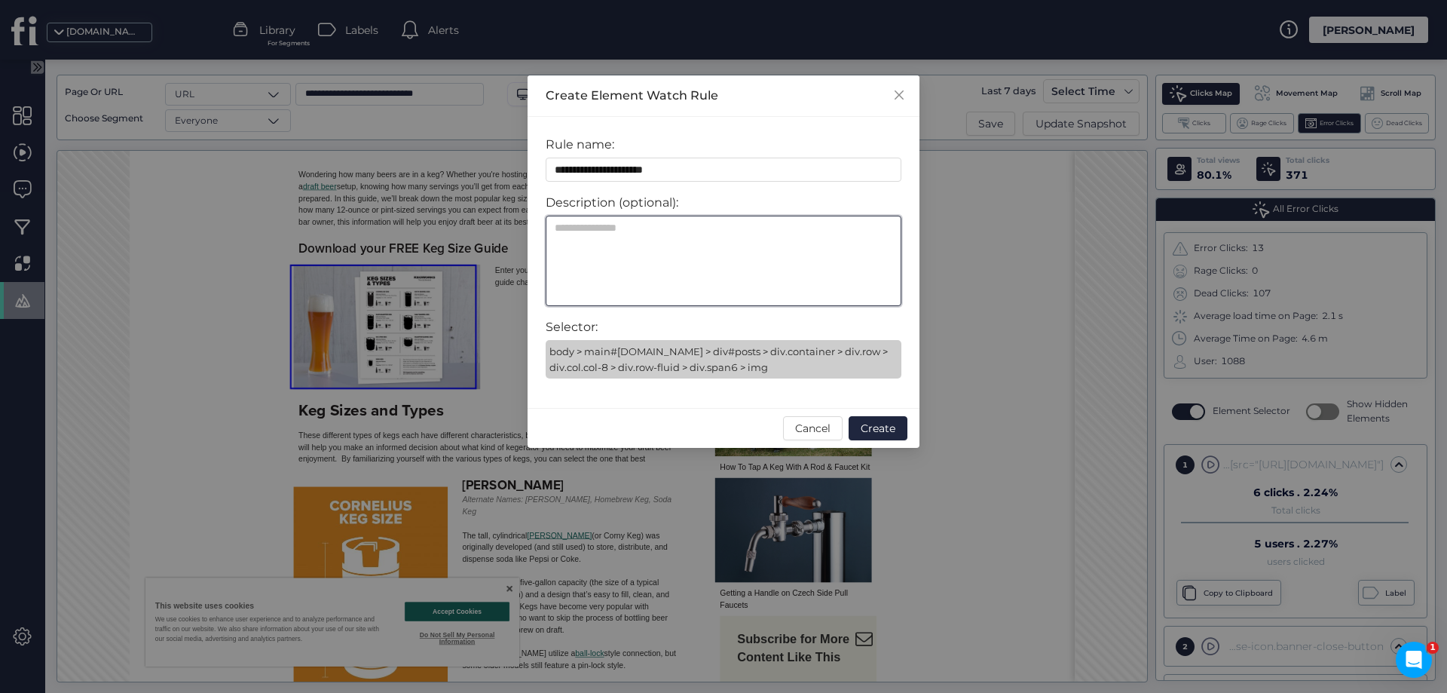
click at [639, 253] on textarea at bounding box center [724, 261] width 356 height 90
click at [880, 433] on span "Create" at bounding box center [878, 428] width 35 height 17
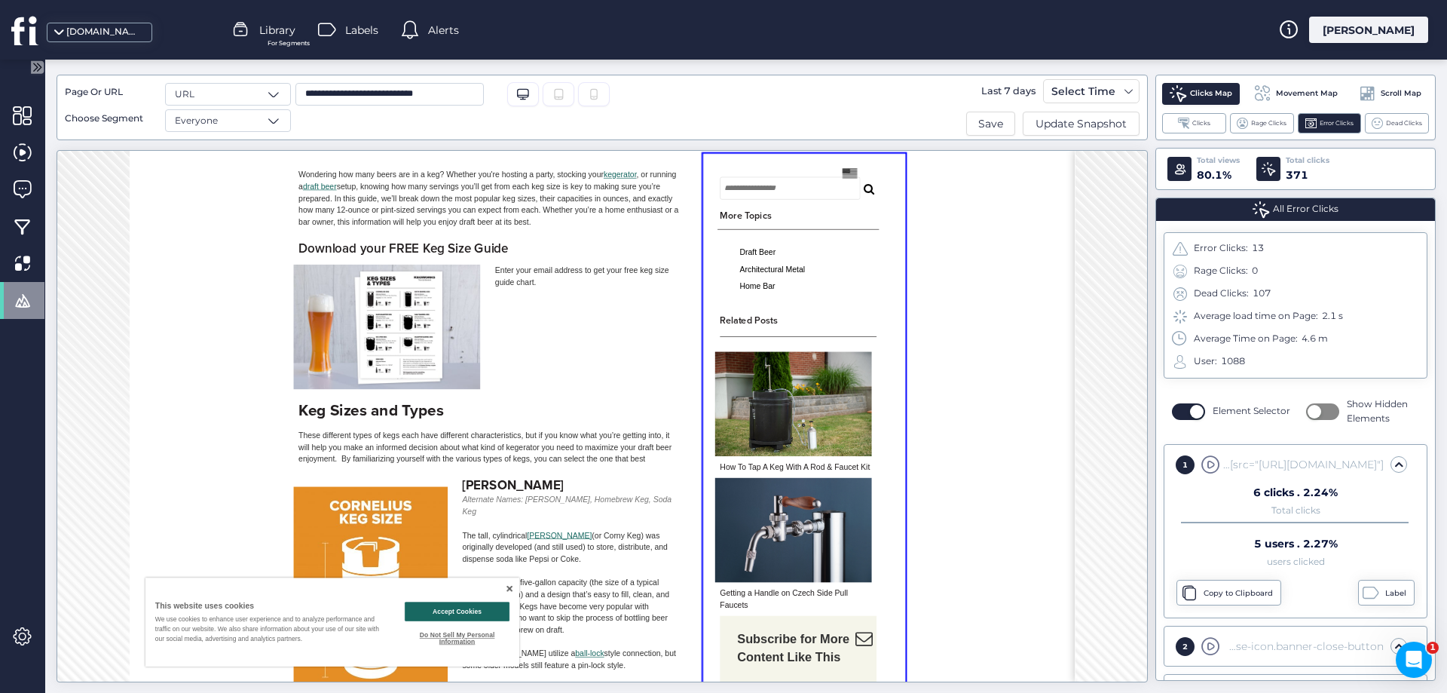
click at [338, 29] on div at bounding box center [329, 30] width 23 height 23
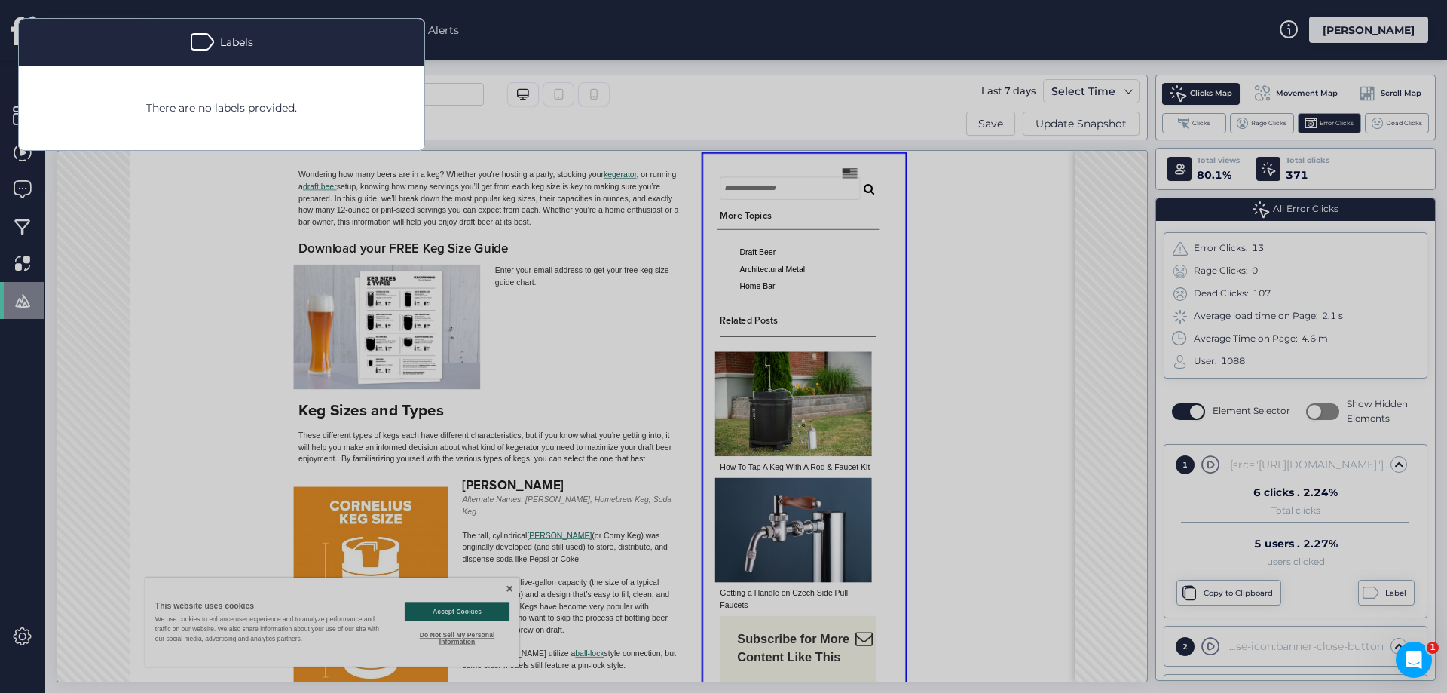
click at [756, 39] on div at bounding box center [723, 346] width 1447 height 693
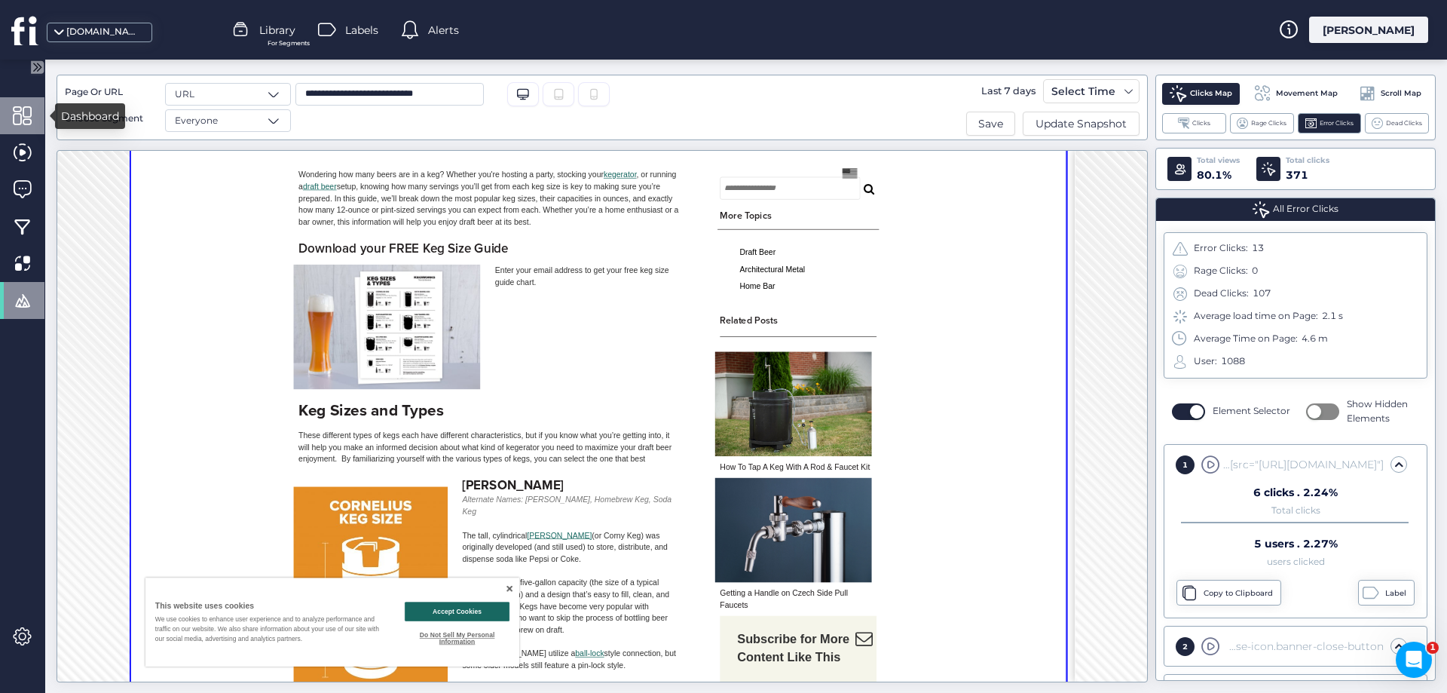
click at [20, 112] on span at bounding box center [22, 115] width 19 height 19
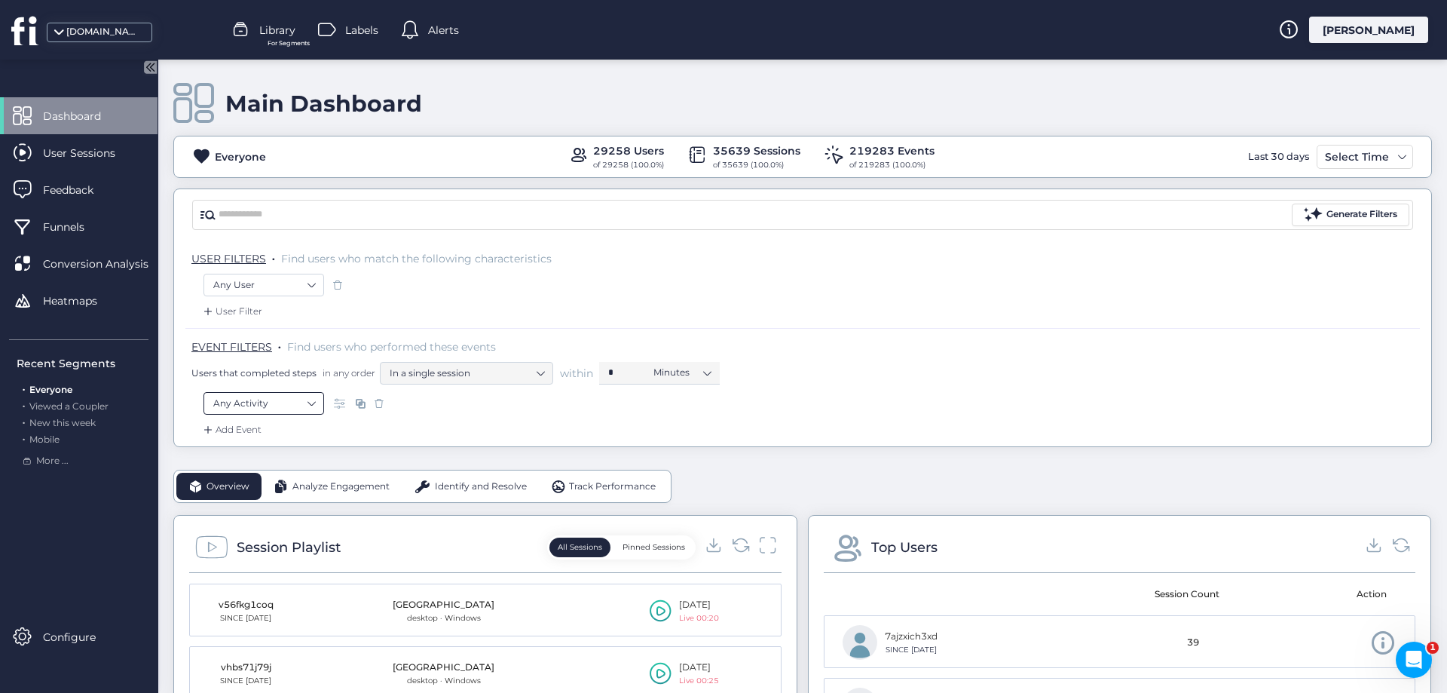
click at [271, 401] on nz-select-item "Any Activity" at bounding box center [263, 403] width 101 height 23
click at [245, 441] on input "text" at bounding box center [287, 436] width 110 height 17
click at [279, 487] on div "Clicked on ..." at bounding box center [262, 489] width 57 height 14
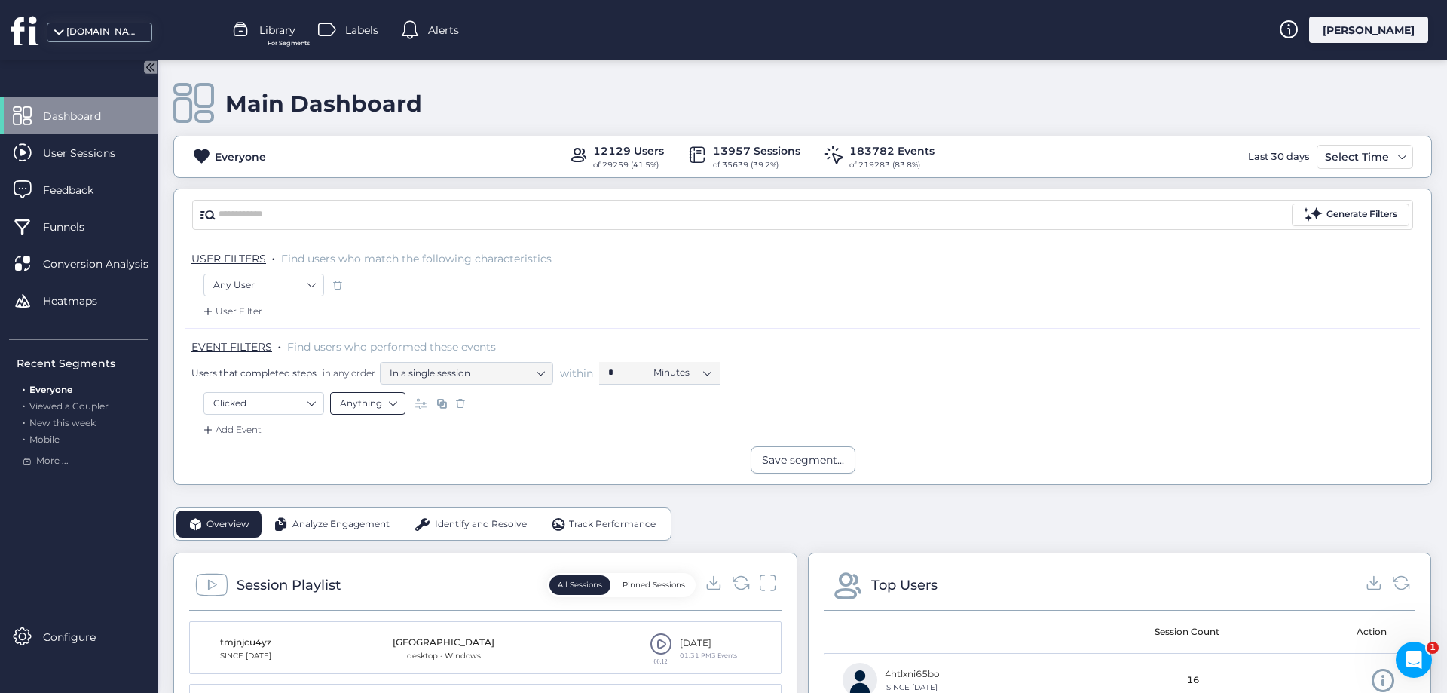
click at [370, 407] on nz-select-item "Anything" at bounding box center [368, 403] width 56 height 23
click at [363, 448] on div "Selector" at bounding box center [368, 449] width 56 height 11
click at [378, 406] on nz-select-item "Selector" at bounding box center [368, 403] width 56 height 23
click at [369, 473] on div "Element" at bounding box center [368, 470] width 56 height 11
click at [497, 406] on input "text" at bounding box center [506, 403] width 188 height 23
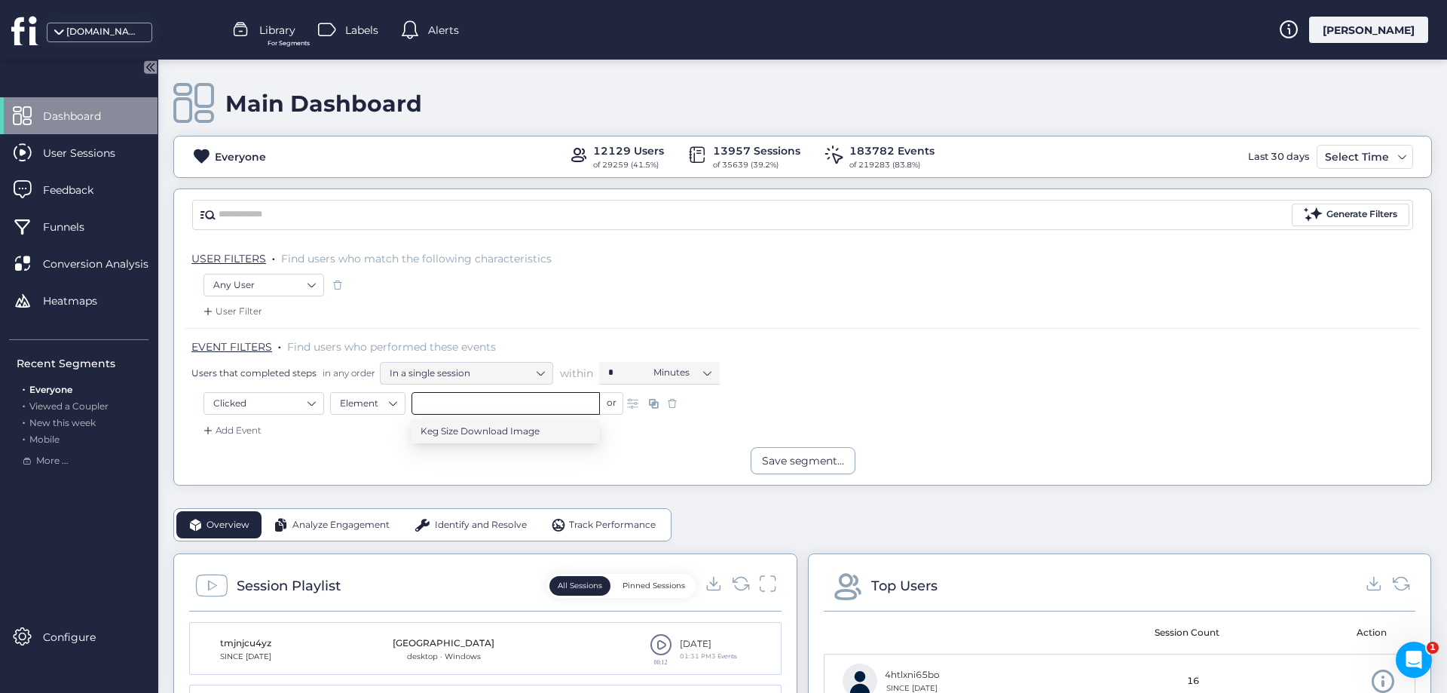
click at [491, 431] on span "Keg Size Download Image" at bounding box center [480, 431] width 119 height 17
type input "**********"
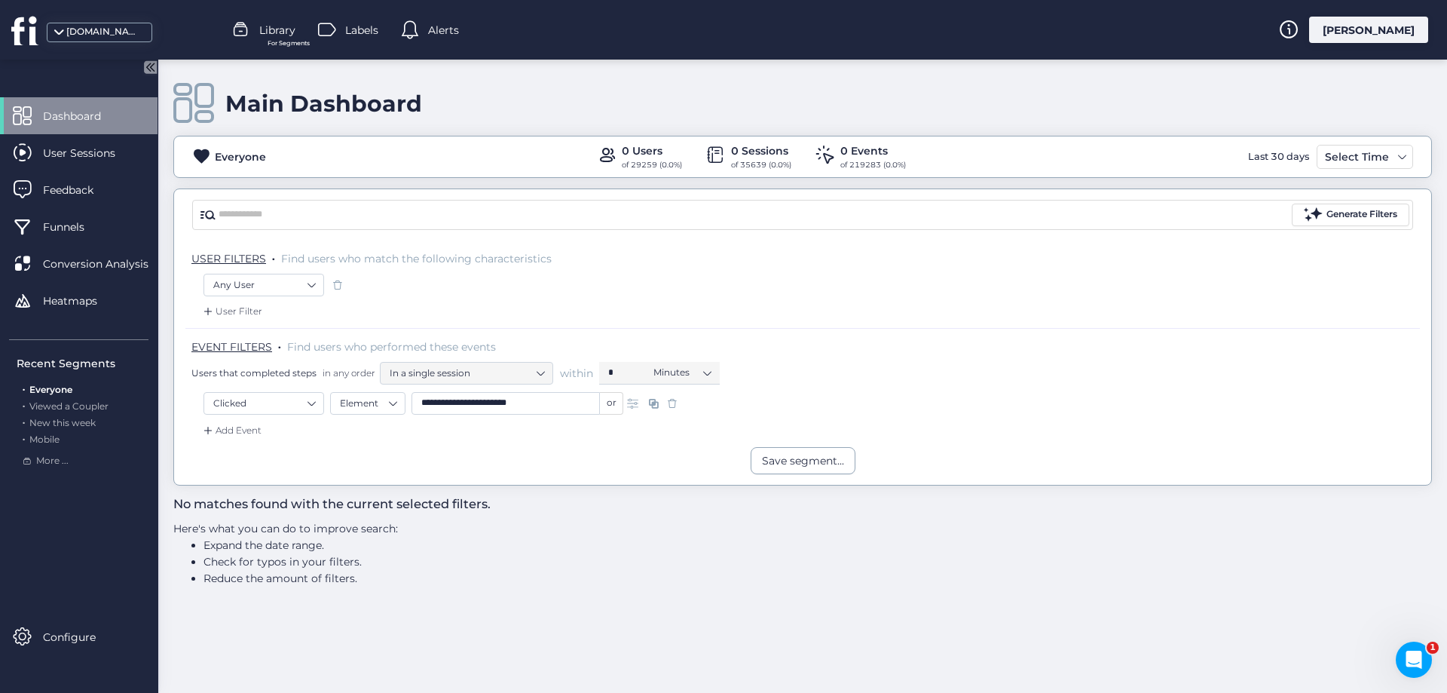
click at [565, 441] on div "Add Event" at bounding box center [802, 435] width 1235 height 24
click at [249, 219] on input "text" at bounding box center [754, 215] width 1070 height 23
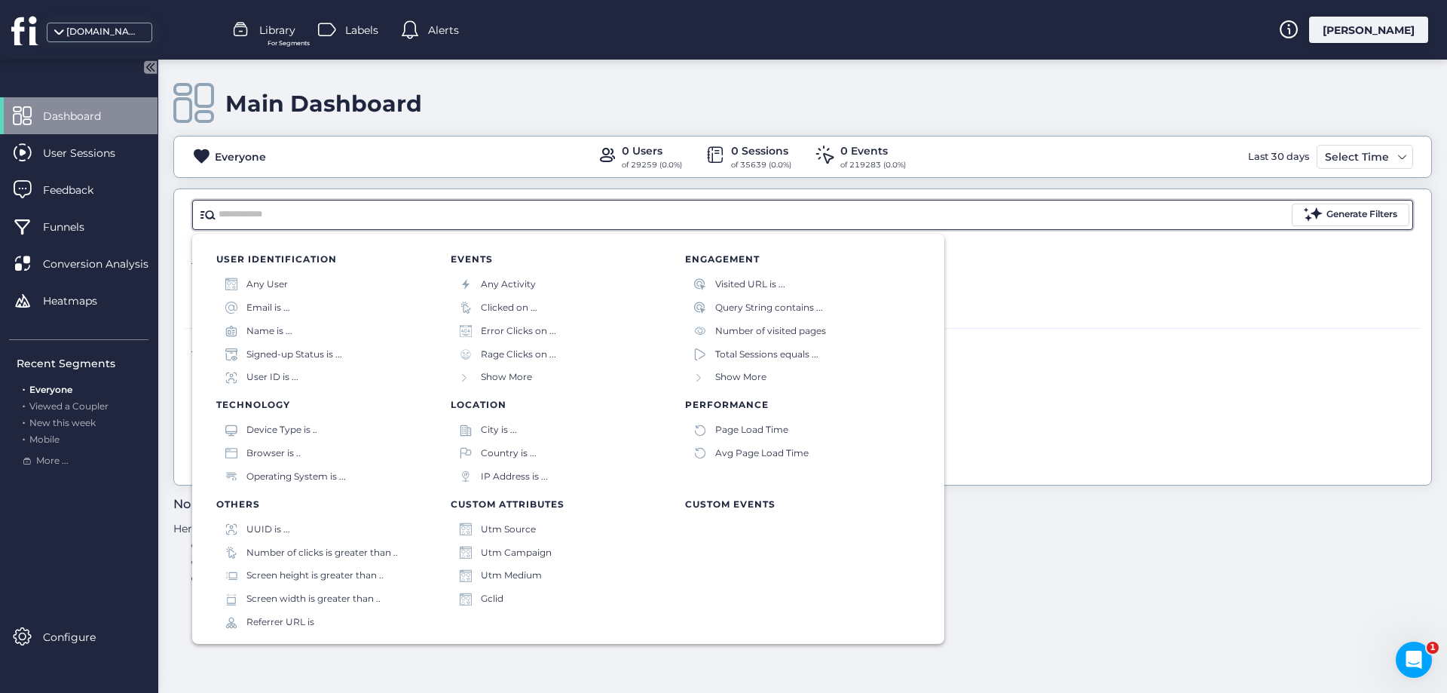
click at [1070, 554] on div "No matches found with the current selected filters. Here's what you can do to i…" at bounding box center [802, 541] width 1259 height 112
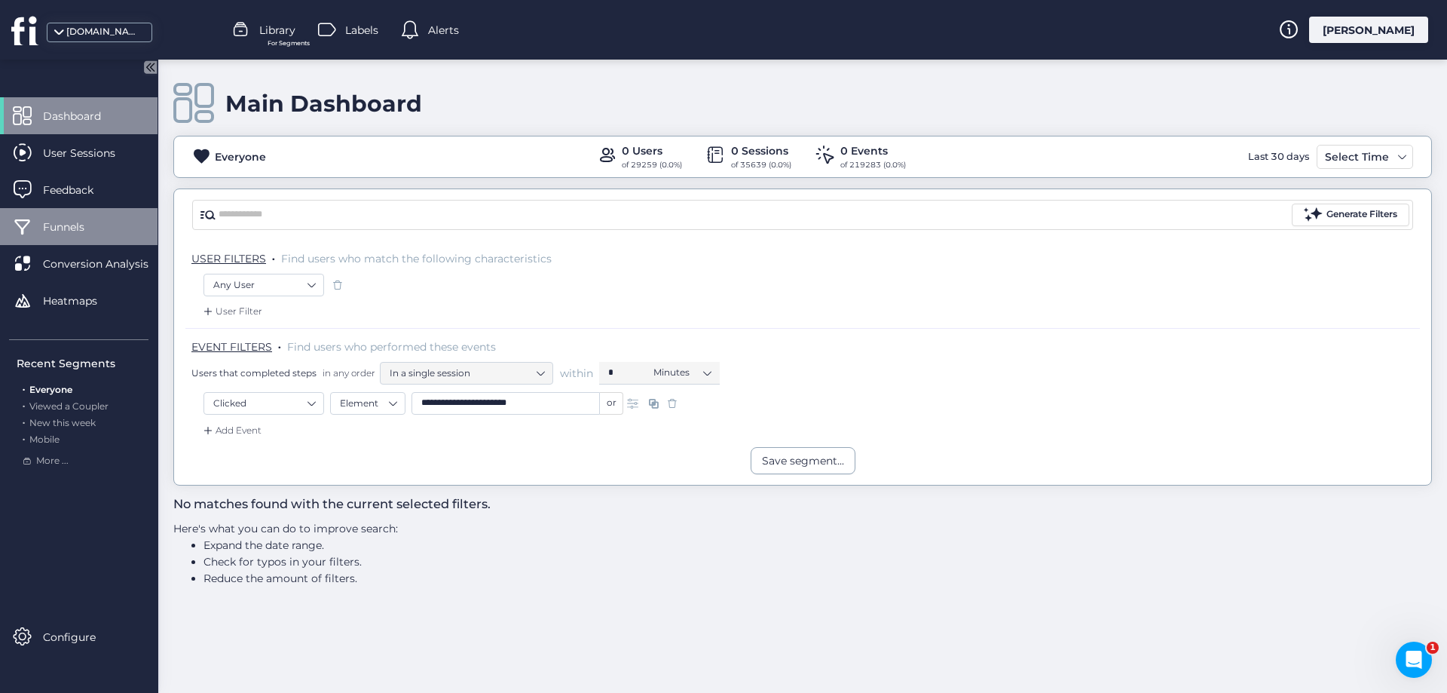
click at [72, 231] on span "Funnels" at bounding box center [75, 227] width 64 height 17
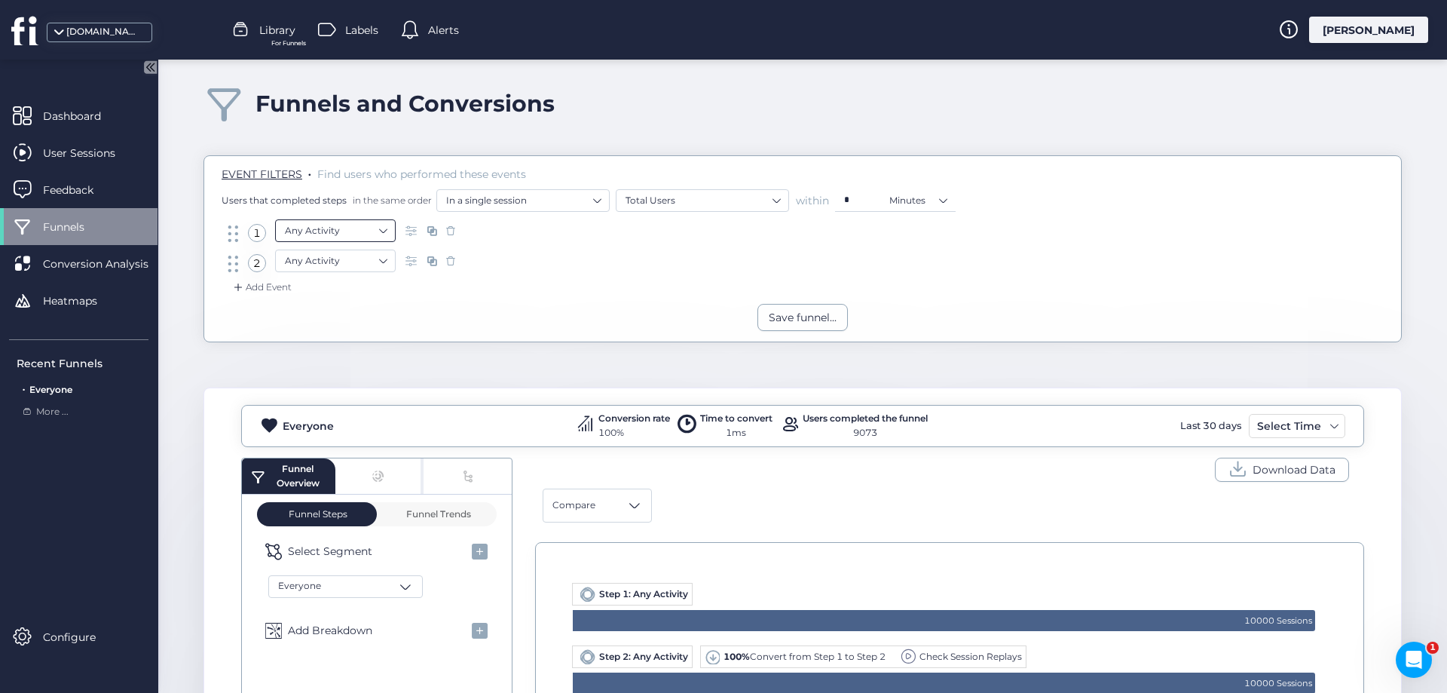
click at [368, 234] on nz-select-item "Any Activity" at bounding box center [335, 230] width 101 height 23
click at [326, 264] on input "text" at bounding box center [359, 264] width 110 height 17
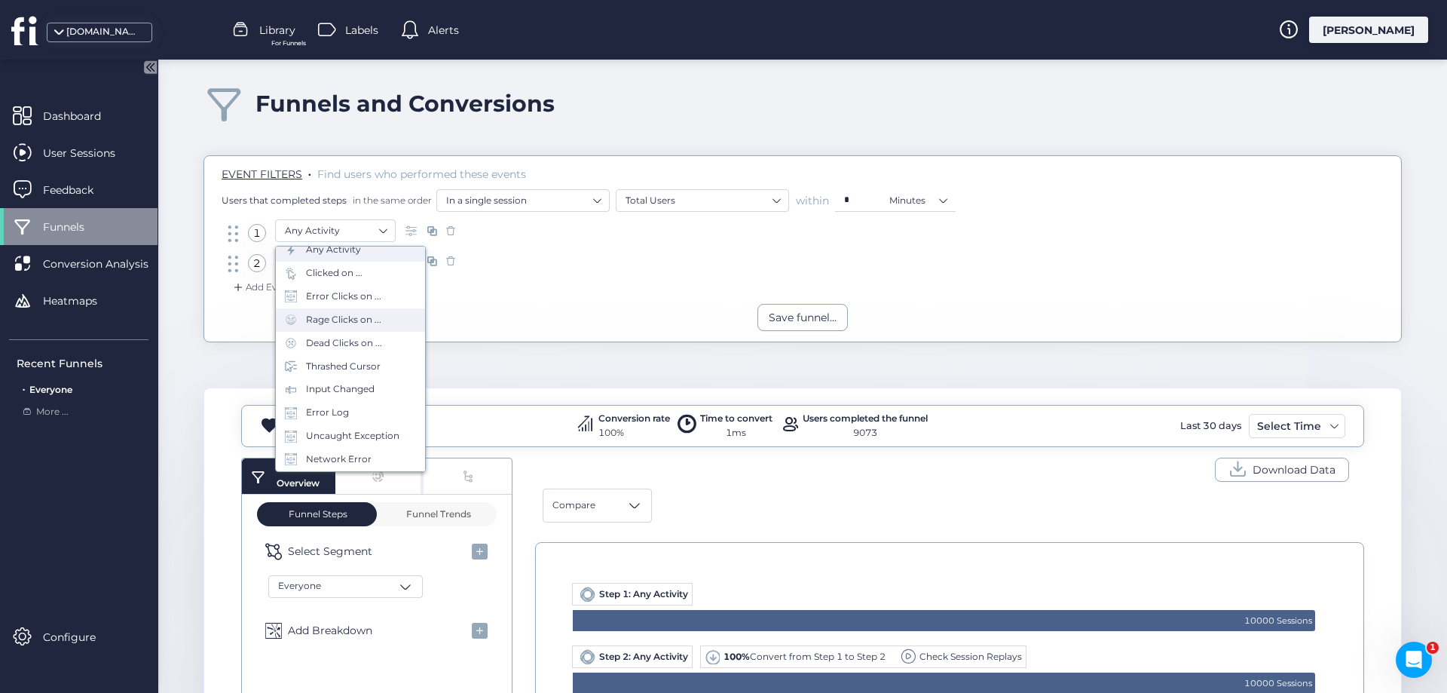
scroll to position [66, 0]
click at [352, 458] on div "Visited URL is ..." at bounding box center [341, 460] width 70 height 14
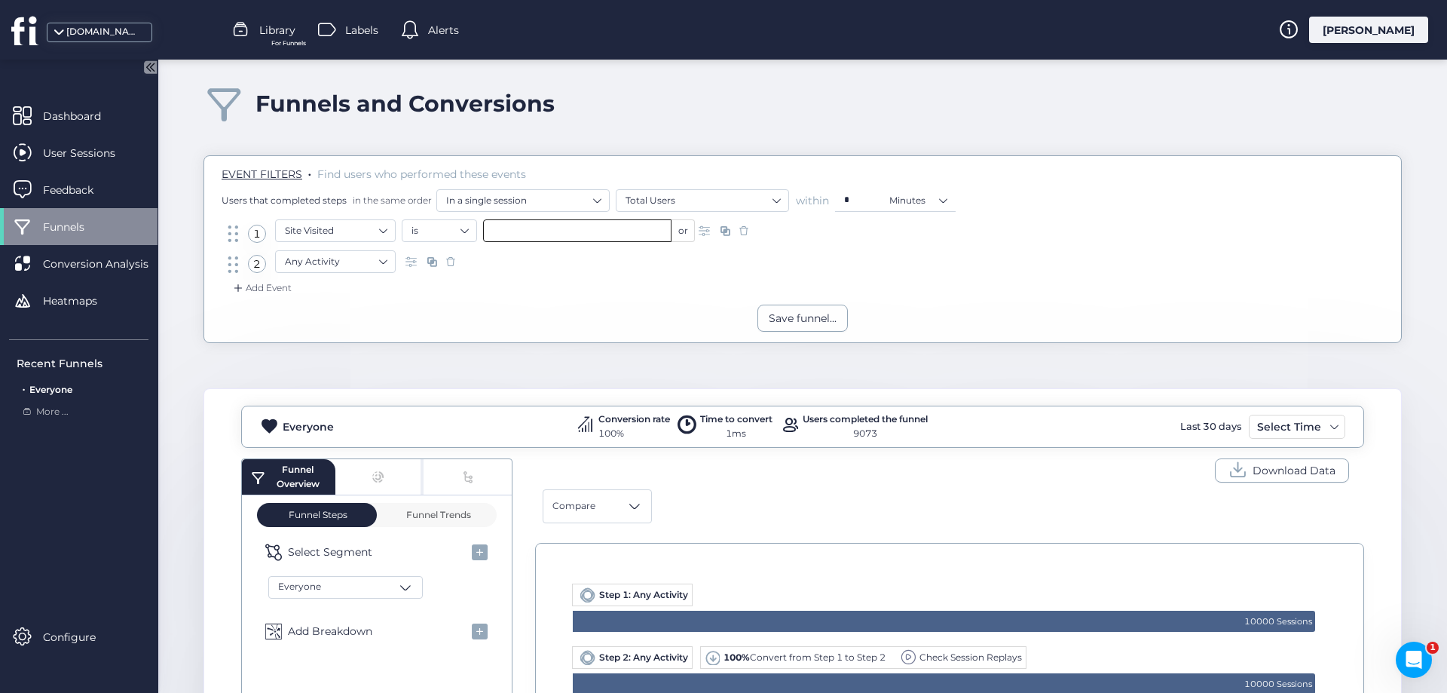
click at [516, 224] on input "text" at bounding box center [577, 230] width 188 height 23
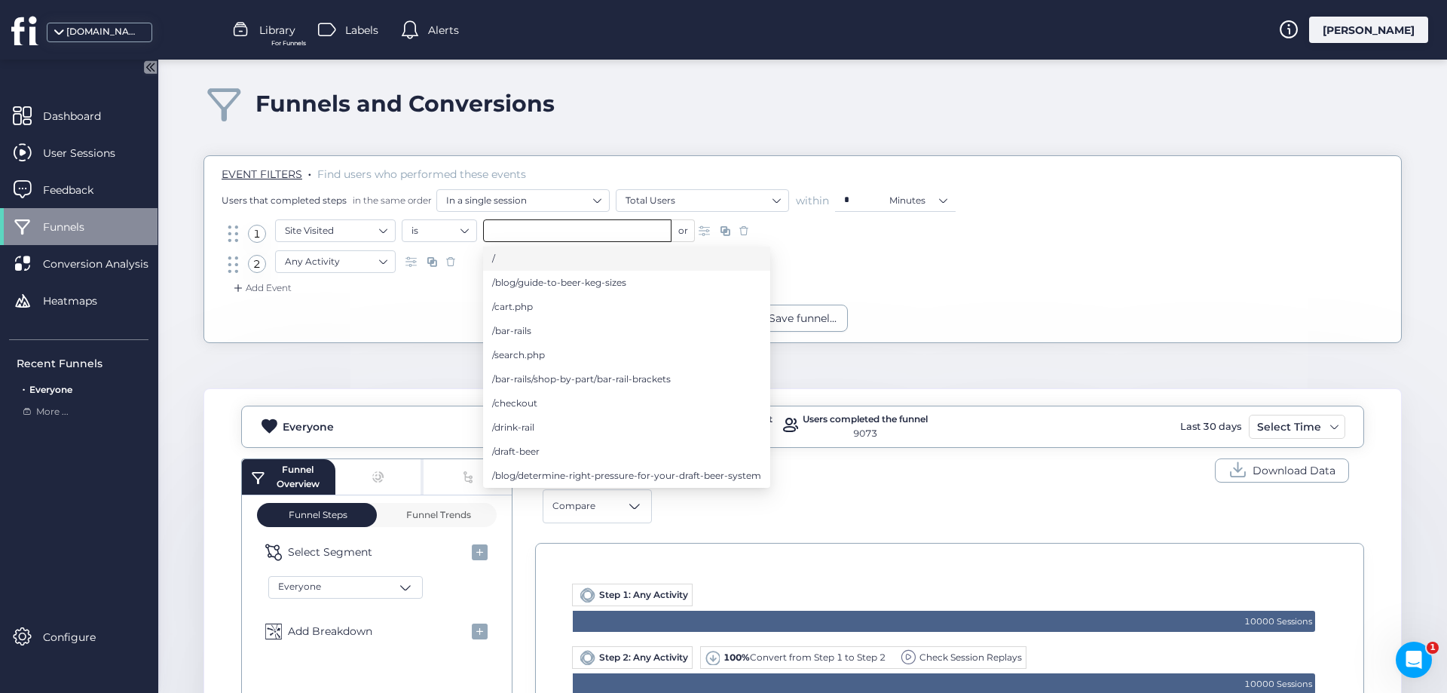
click at [499, 261] on li "/" at bounding box center [626, 258] width 287 height 24
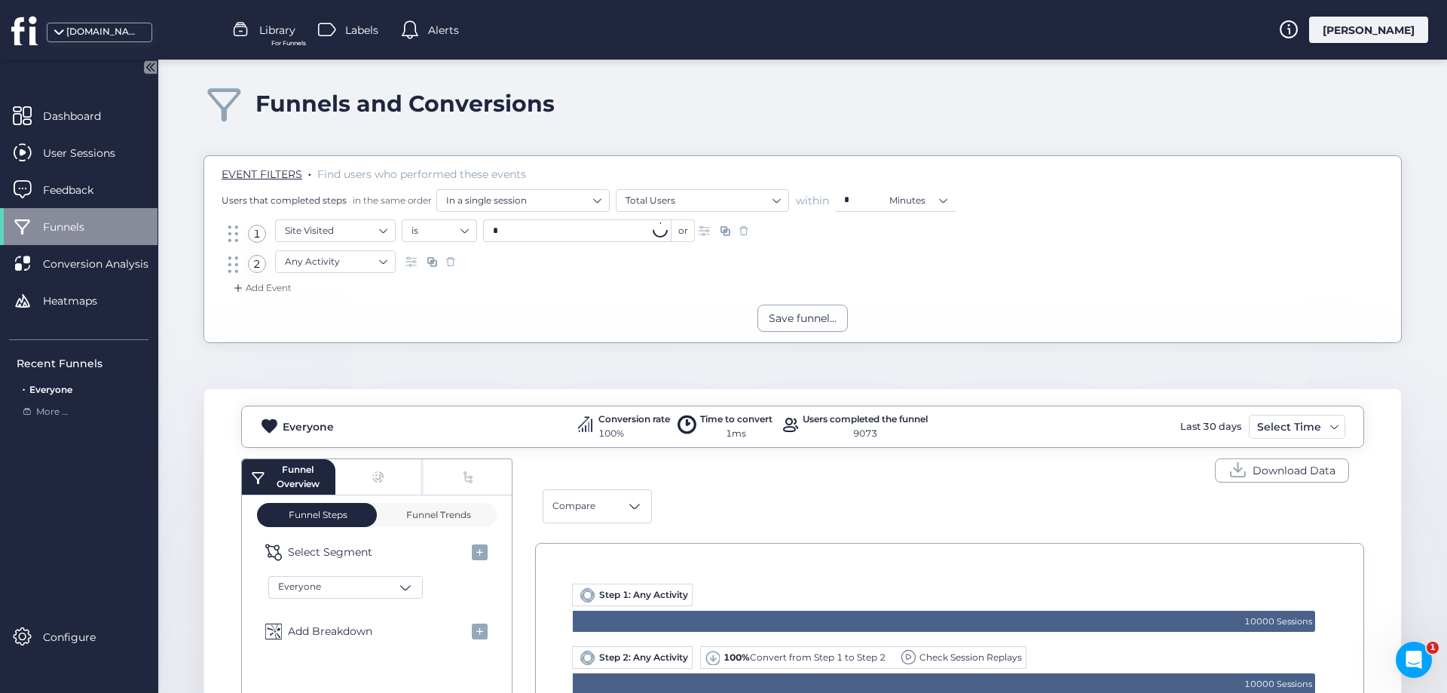
click at [535, 227] on input "*" at bounding box center [577, 230] width 188 height 23
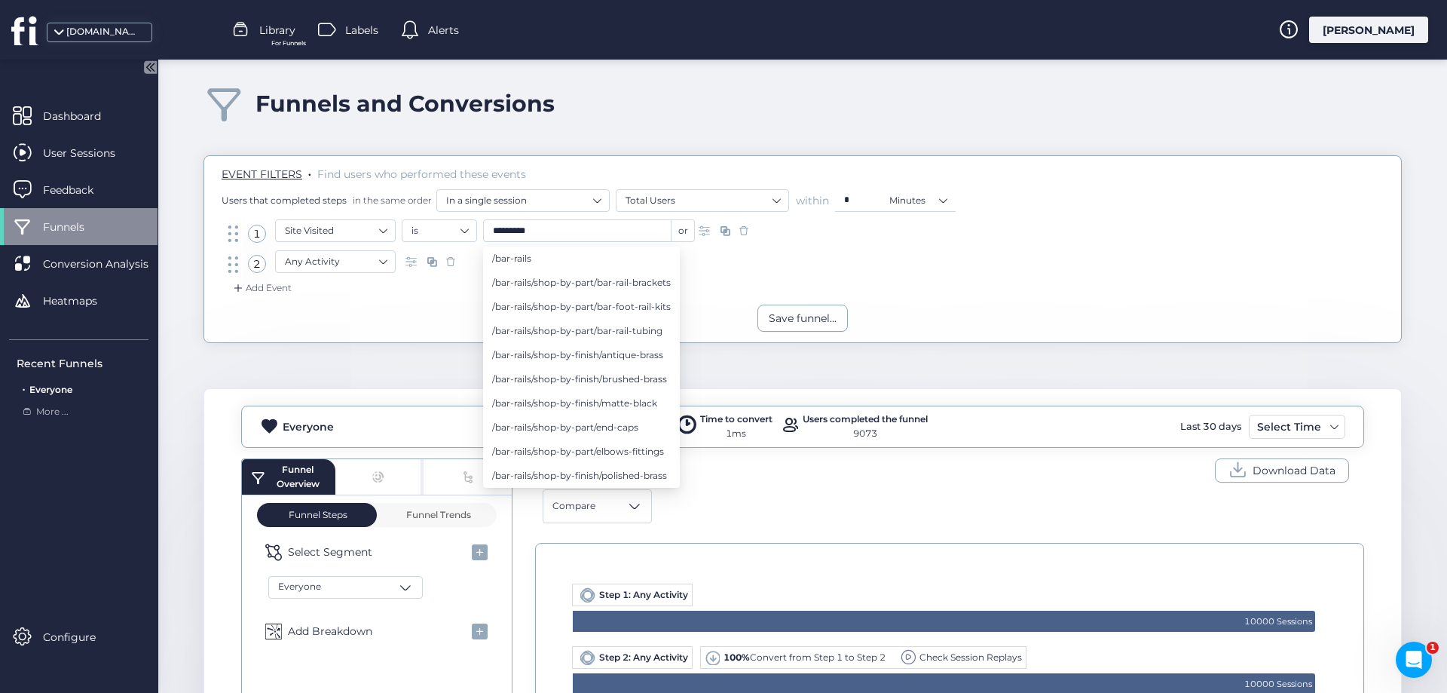
click at [547, 236] on input "*********" at bounding box center [577, 230] width 188 height 23
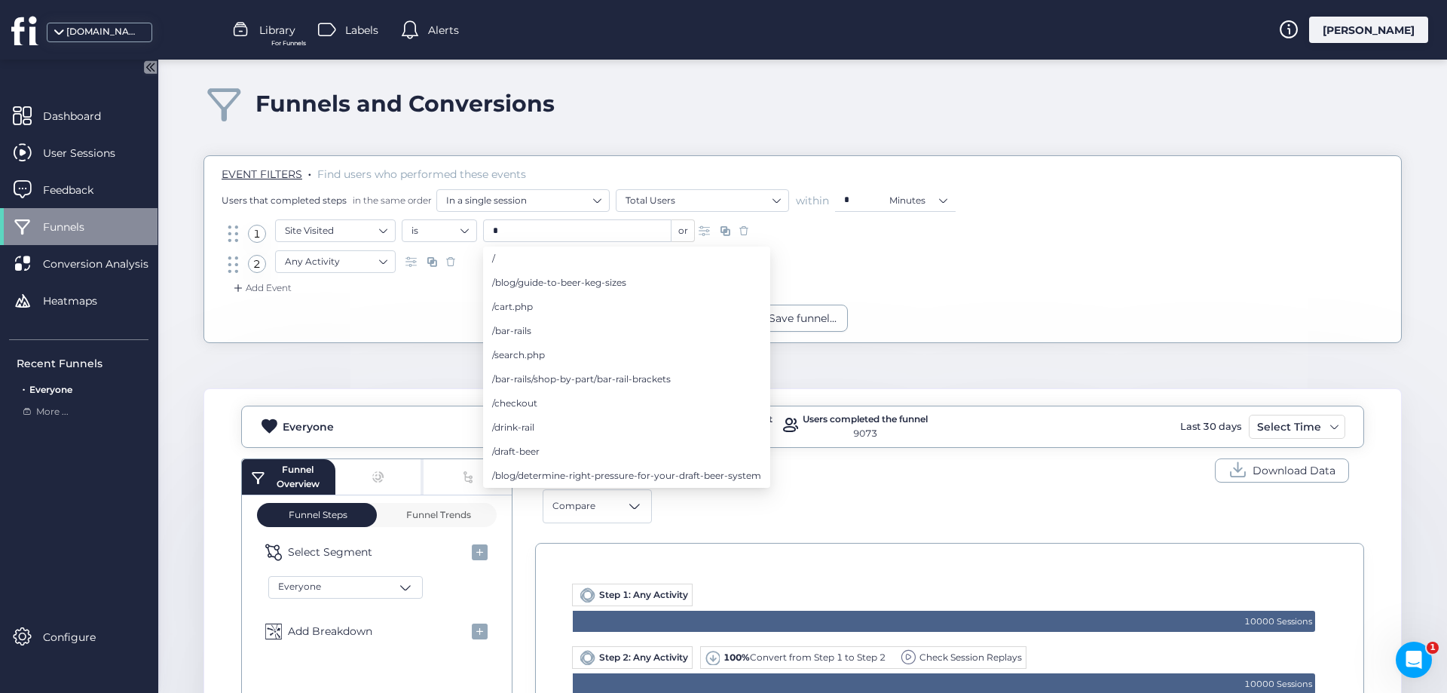
click at [387, 313] on div "Save funnel..." at bounding box center [802, 318] width 1197 height 27
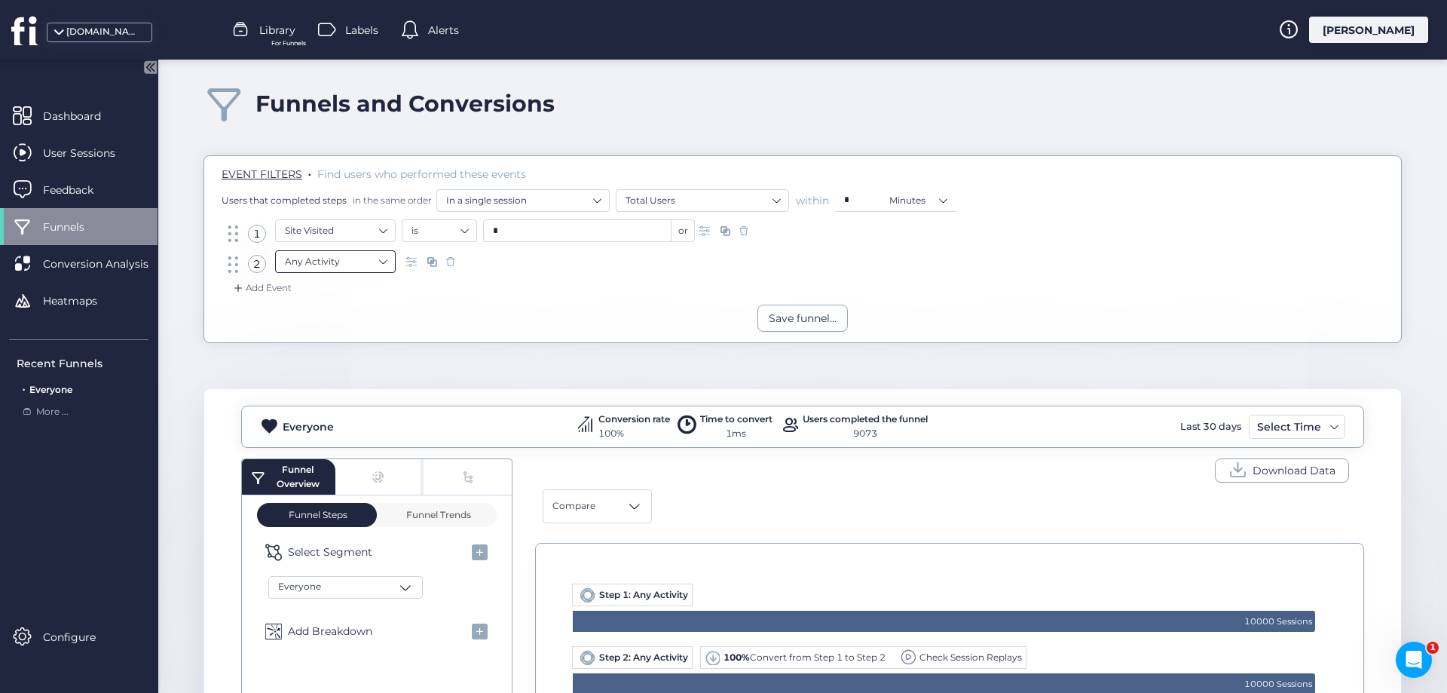
click at [346, 259] on nz-select-item "Any Activity" at bounding box center [335, 261] width 101 height 23
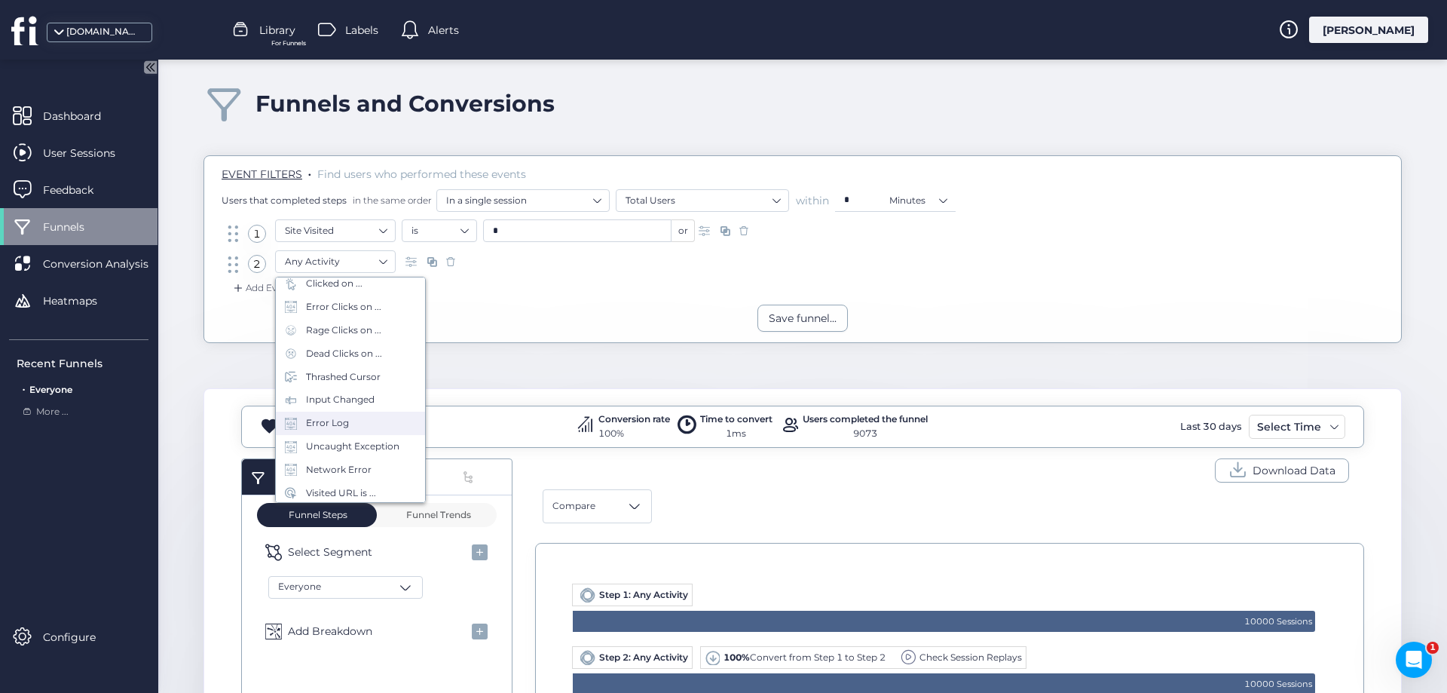
scroll to position [66, 0]
click at [344, 494] on div "Visited URL is ..." at bounding box center [341, 491] width 70 height 14
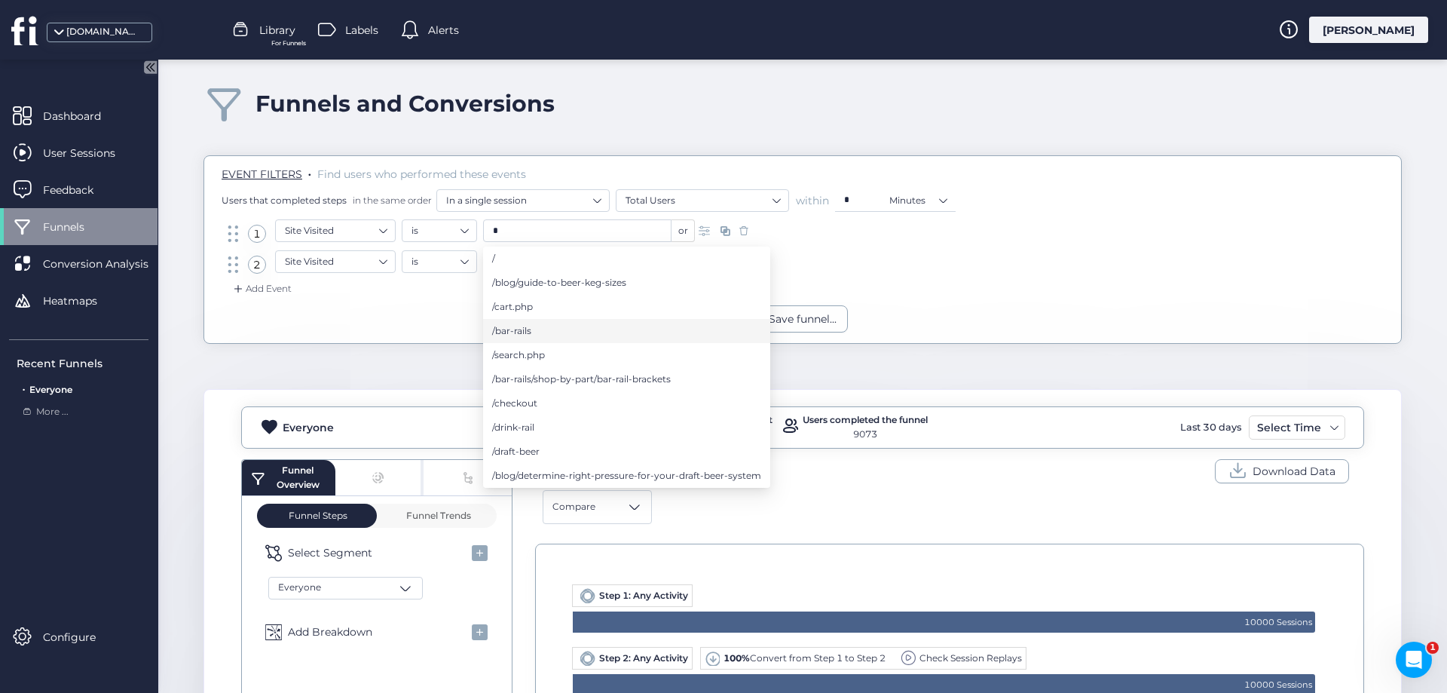
click at [521, 335] on span "/bar-rails" at bounding box center [511, 331] width 39 height 17
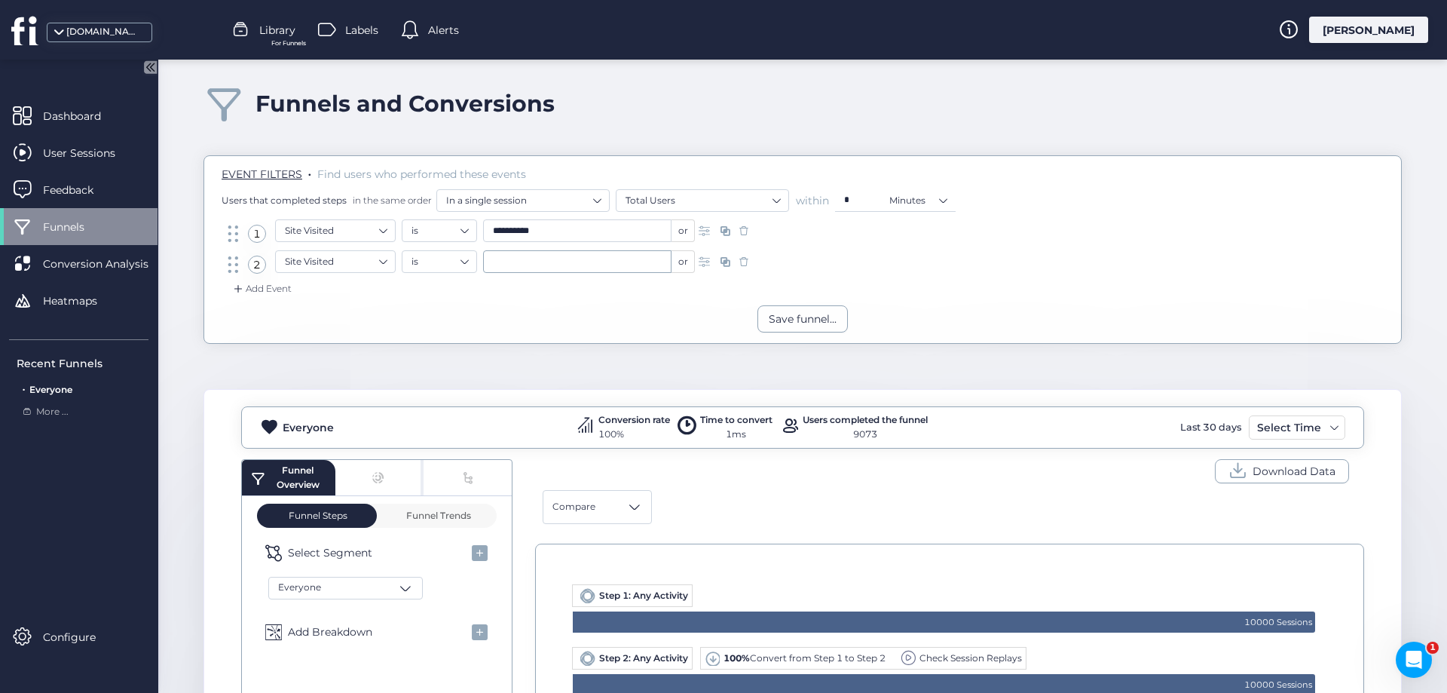
click at [441, 327] on div "Save funnel..." at bounding box center [802, 318] width 1197 height 27
click at [534, 220] on input "**********" at bounding box center [577, 230] width 188 height 23
click at [542, 225] on input "**********" at bounding box center [577, 230] width 188 height 23
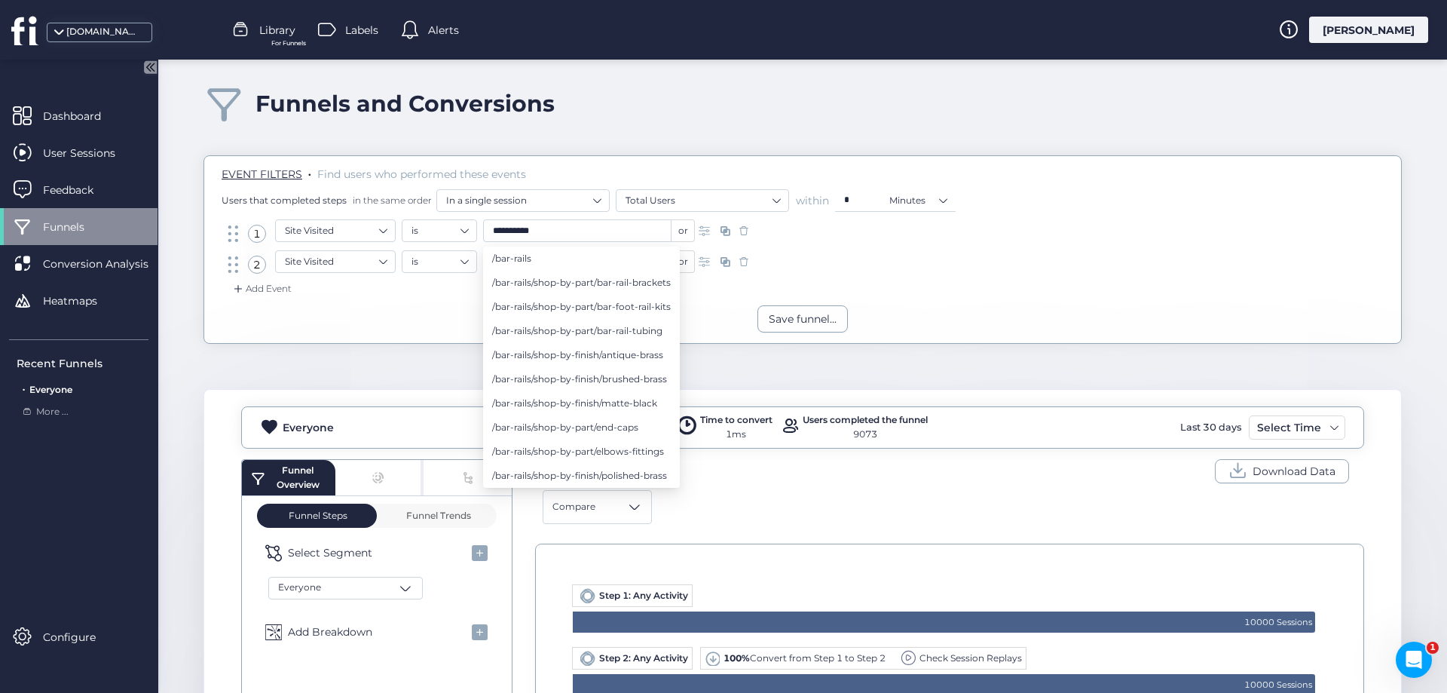
click at [542, 225] on input "**********" at bounding box center [577, 230] width 188 height 23
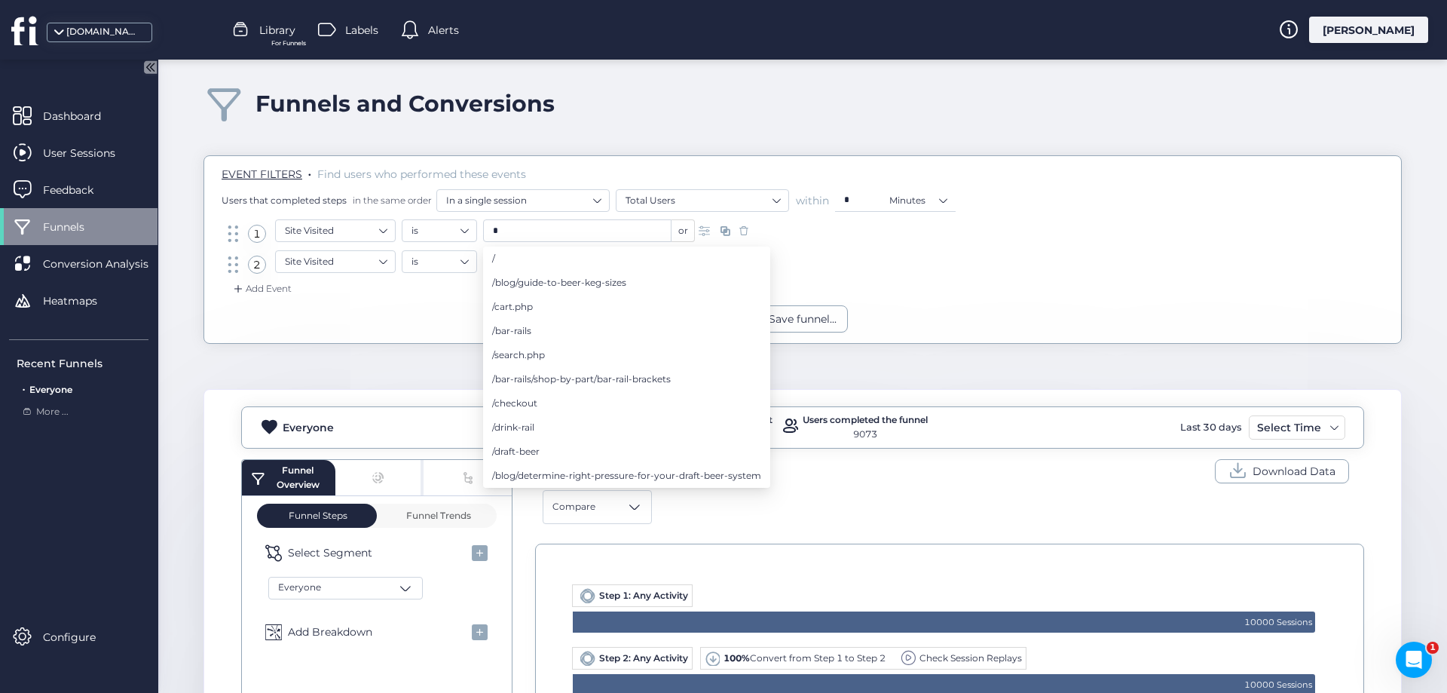
type input "*"
click at [383, 330] on div "Save funnel..." at bounding box center [802, 318] width 1197 height 27
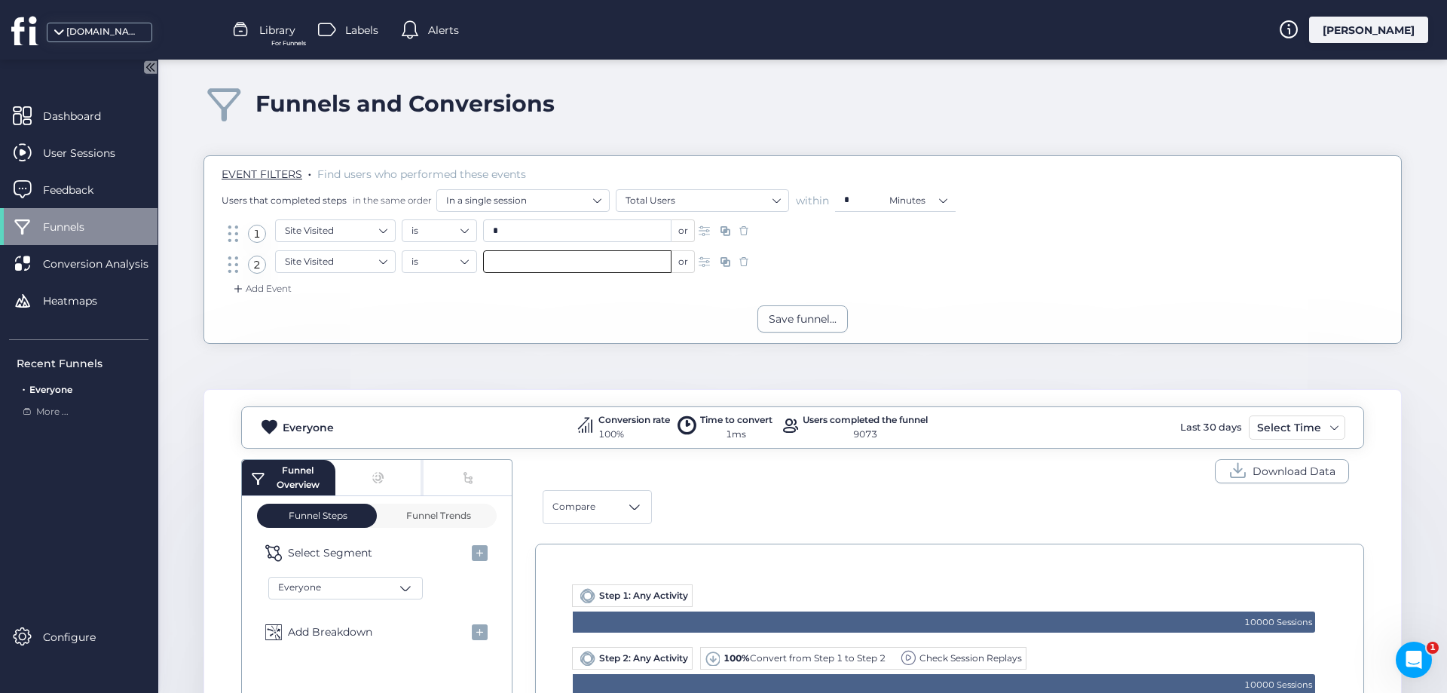
click at [504, 268] on input "text" at bounding box center [577, 261] width 188 height 23
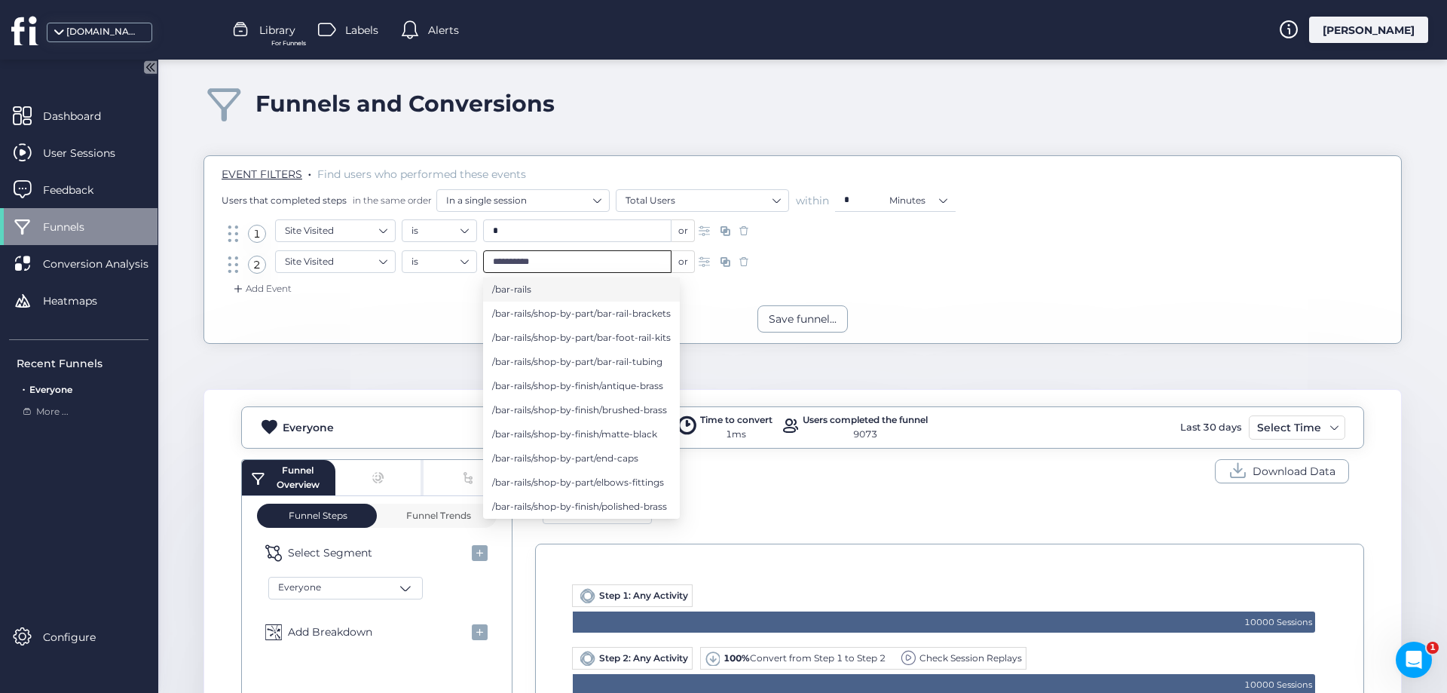
click at [516, 286] on span "/bar-rails" at bounding box center [511, 289] width 39 height 17
type input "**********"
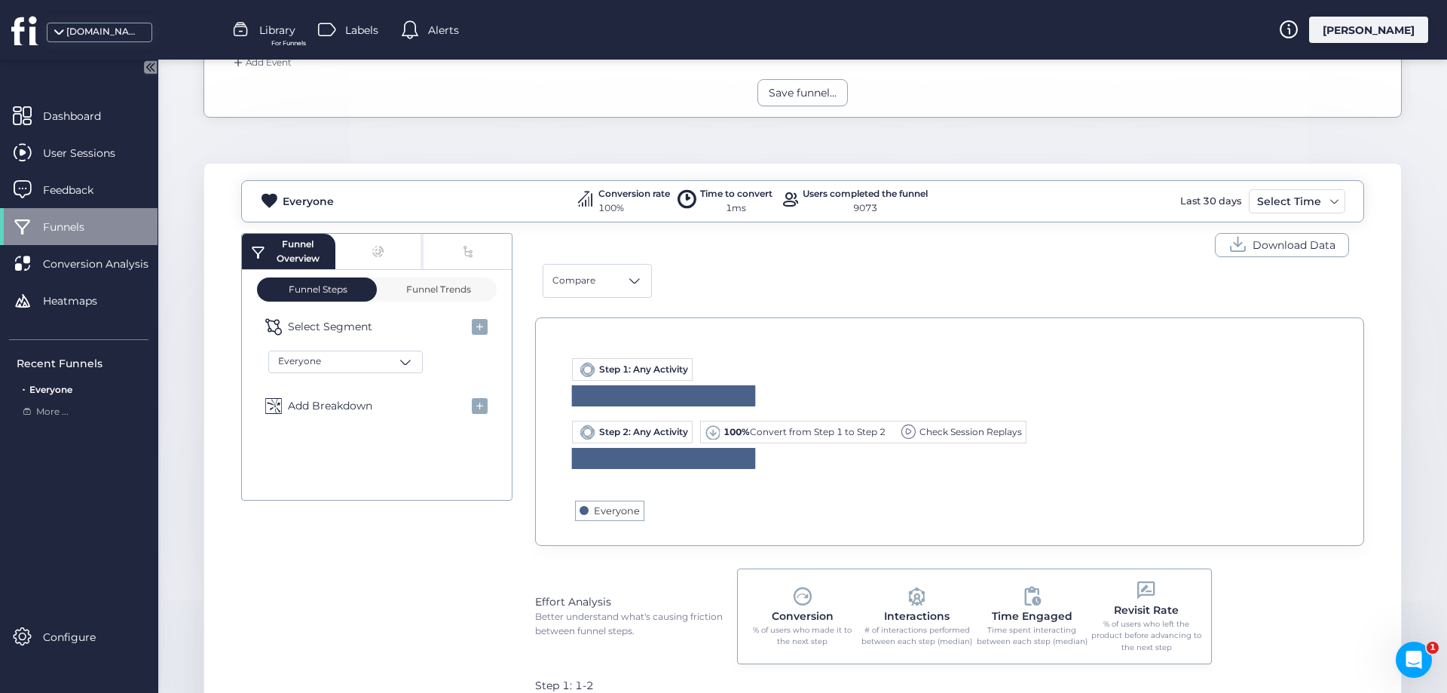
scroll to position [151, 0]
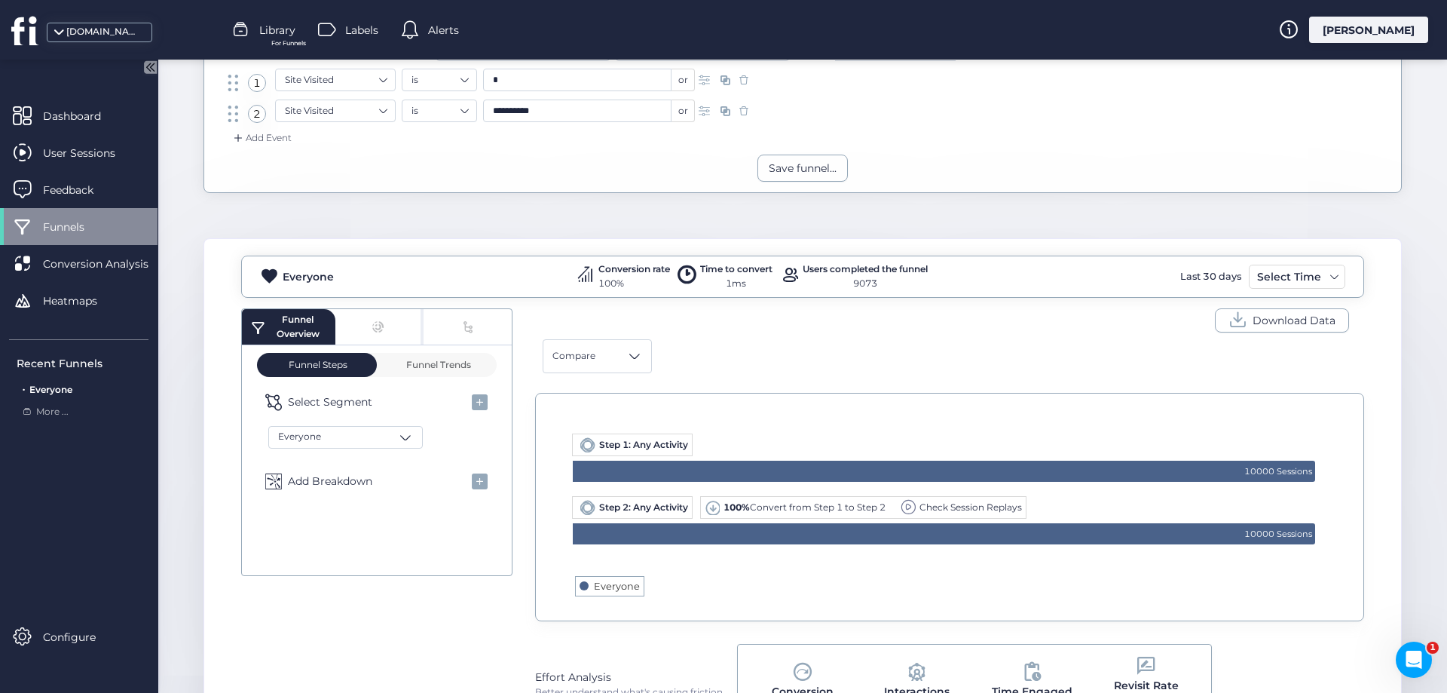
click at [277, 136] on div "Add Event" at bounding box center [261, 137] width 61 height 15
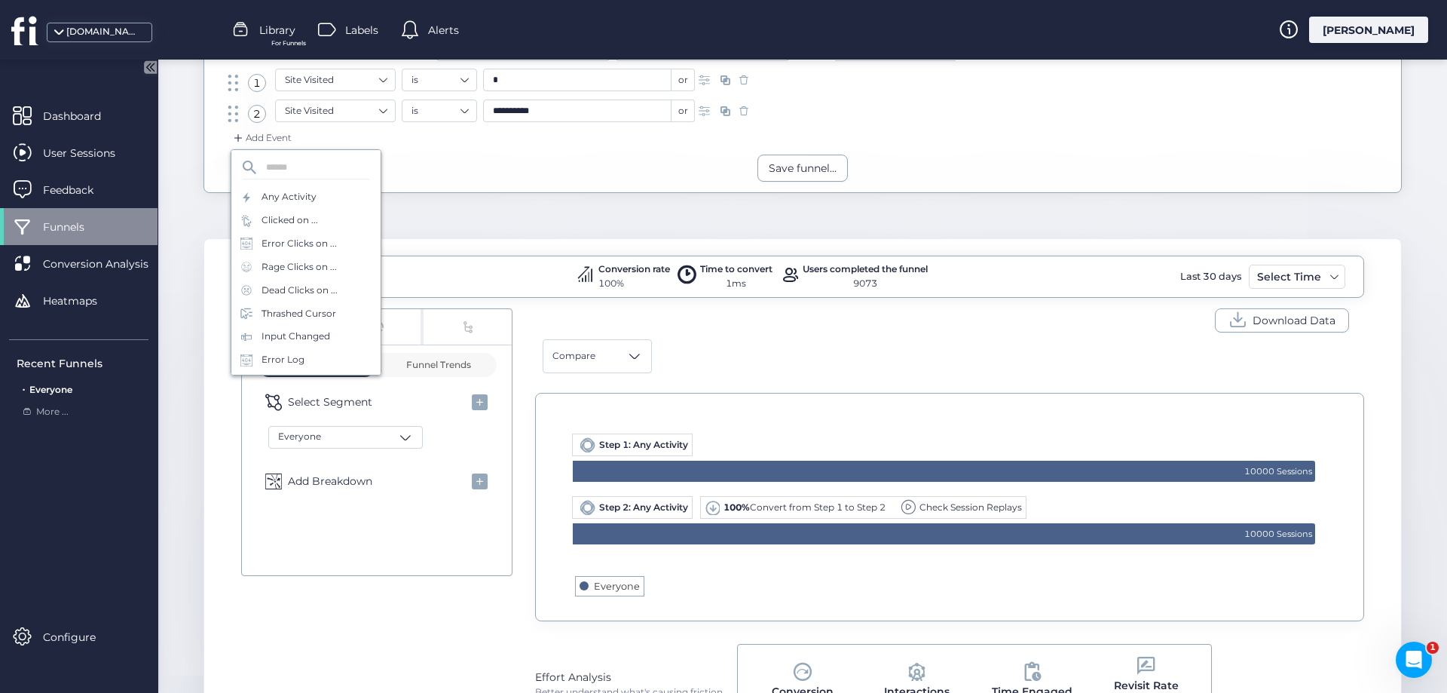
click at [301, 173] on input "text" at bounding box center [314, 167] width 110 height 17
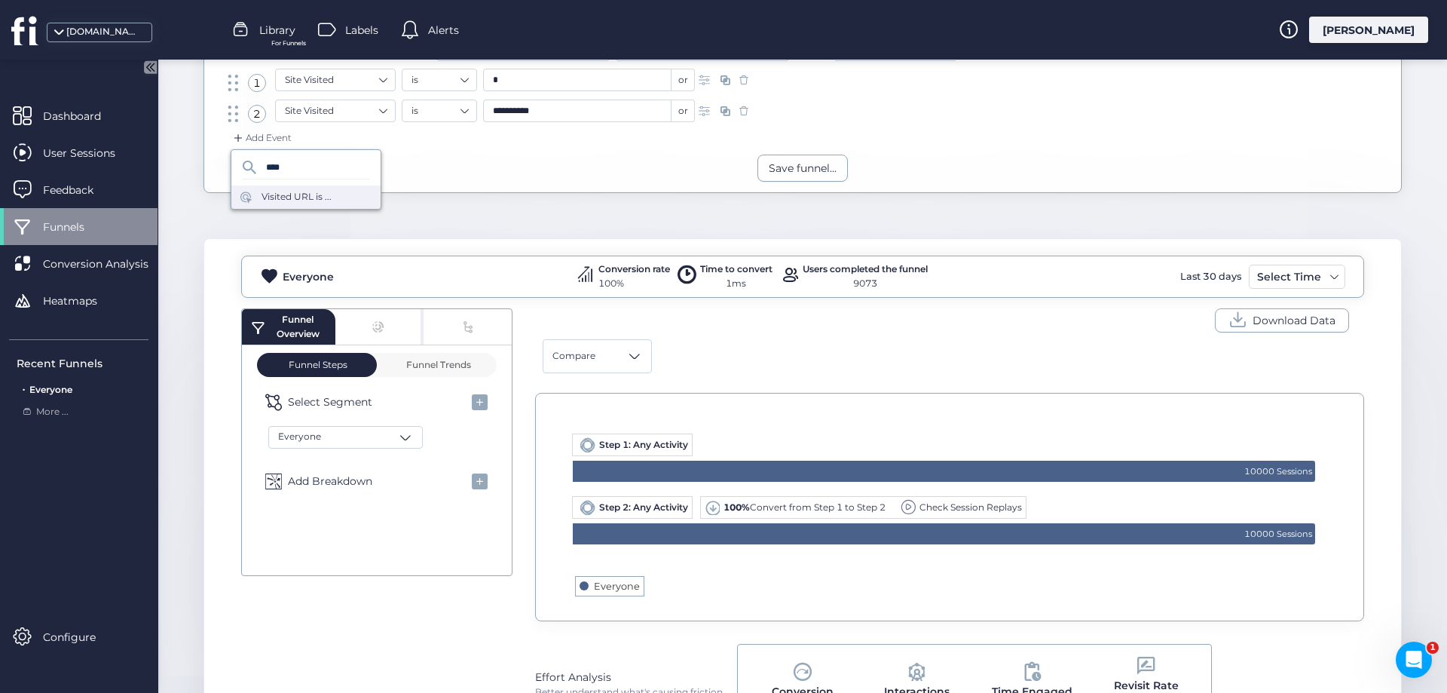
type input "****"
click at [288, 193] on div "Visited URL is ..." at bounding box center [297, 197] width 70 height 14
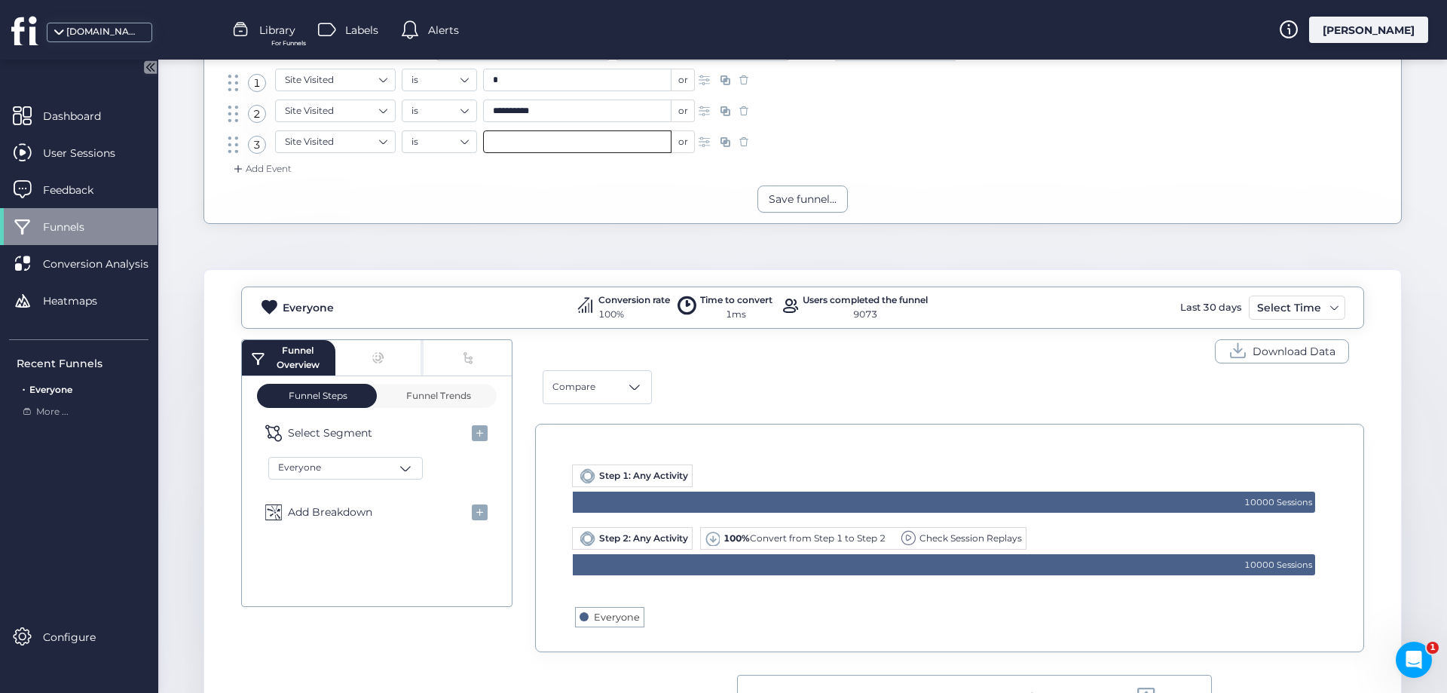
click at [519, 148] on input "text" at bounding box center [577, 141] width 188 height 23
paste input "**********"
click at [534, 172] on span "/commercial-sales/contact" at bounding box center [552, 169] width 121 height 17
type input "**********"
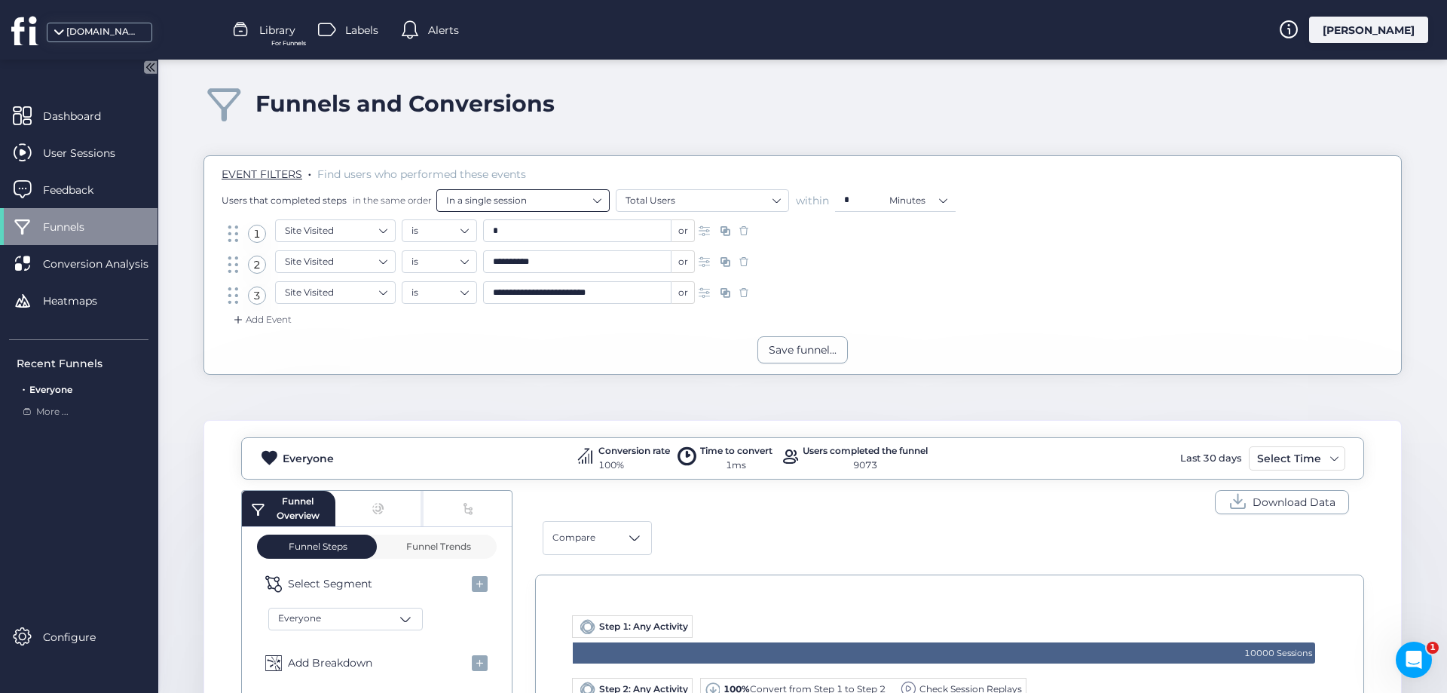
click at [583, 199] on nz-select-item "In a single session" at bounding box center [523, 200] width 154 height 23
click at [663, 198] on nz-select-item "Total Users" at bounding box center [703, 200] width 154 height 23
click at [648, 164] on div "EVENT FILTERS . Find users who performed these events Users that completed step…" at bounding box center [803, 187] width 1174 height 63
click at [536, 199] on nz-select-item "In a single session" at bounding box center [523, 200] width 154 height 23
click at [497, 227] on div "across any number of sessions" at bounding box center [522, 226] width 154 height 11
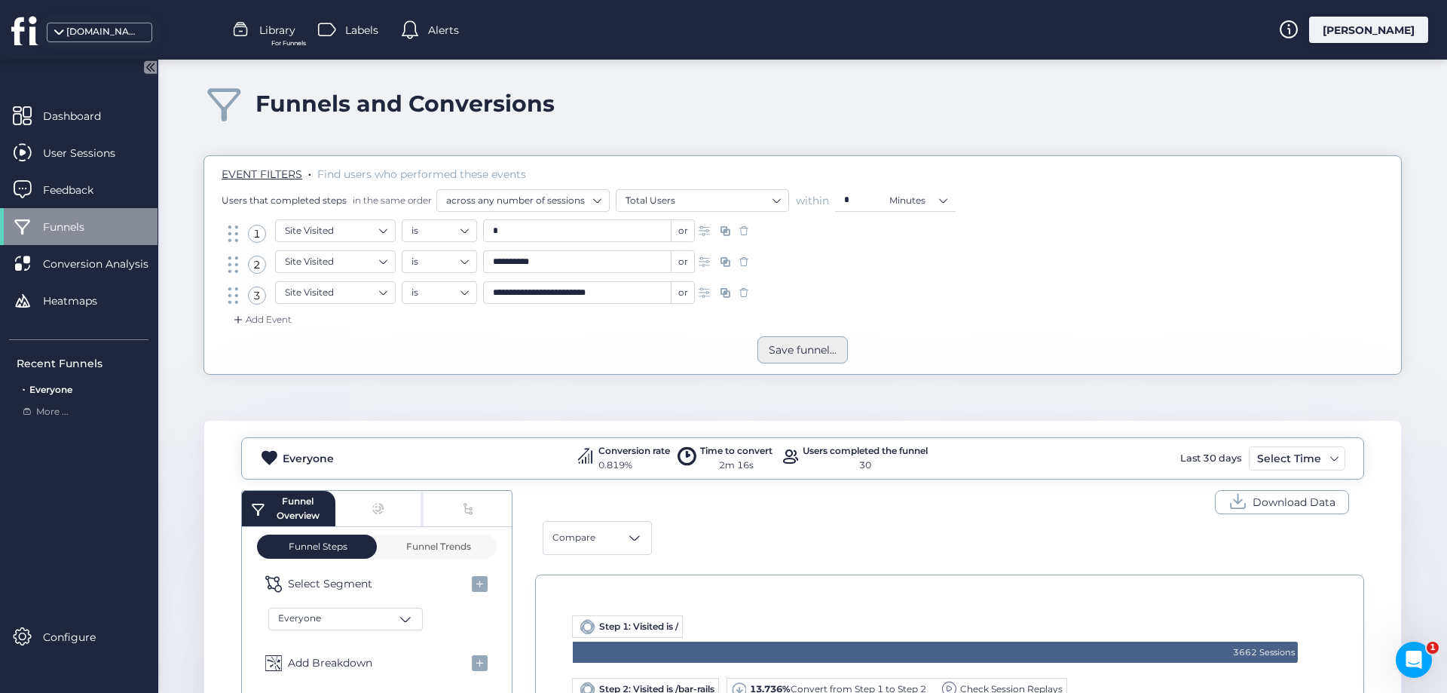
click at [795, 350] on div "Save funnel..." at bounding box center [803, 349] width 68 height 17
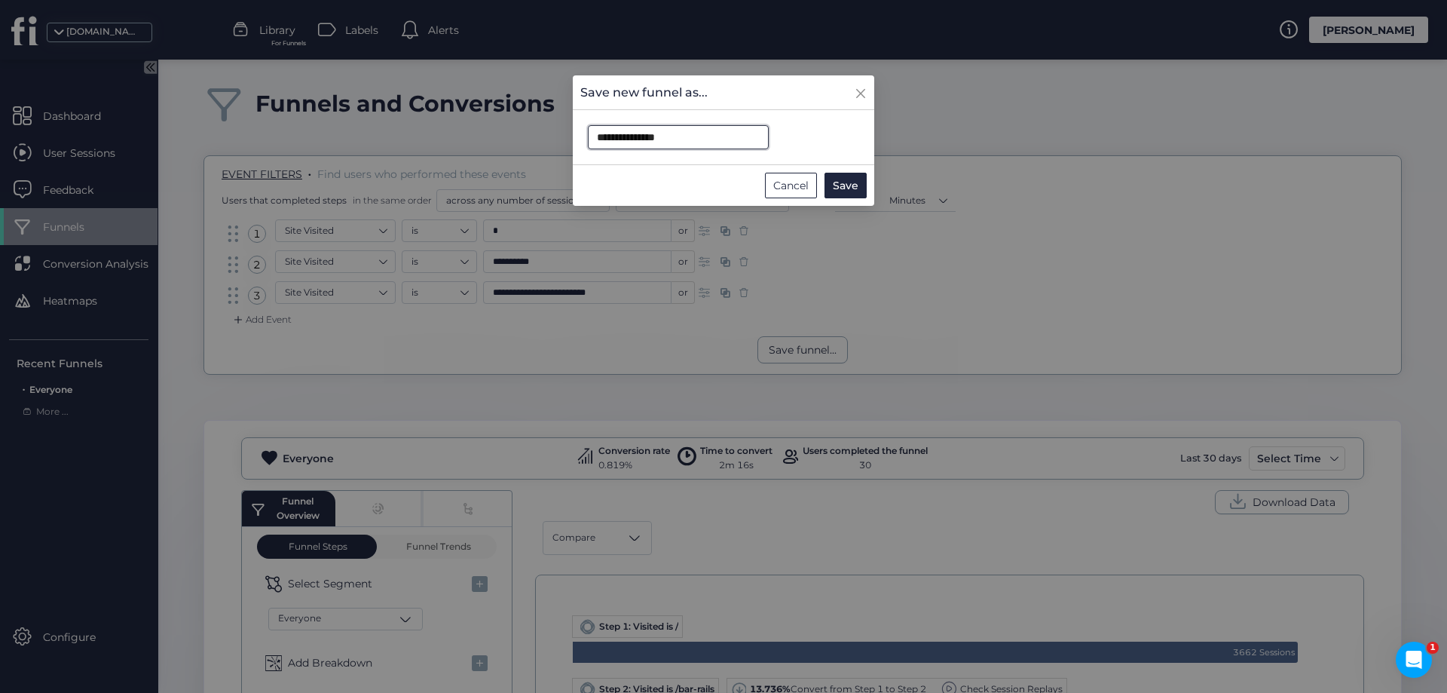
click at [653, 139] on input "**********" at bounding box center [678, 137] width 181 height 24
click at [849, 178] on span "Save" at bounding box center [846, 185] width 26 height 17
type input "**********"
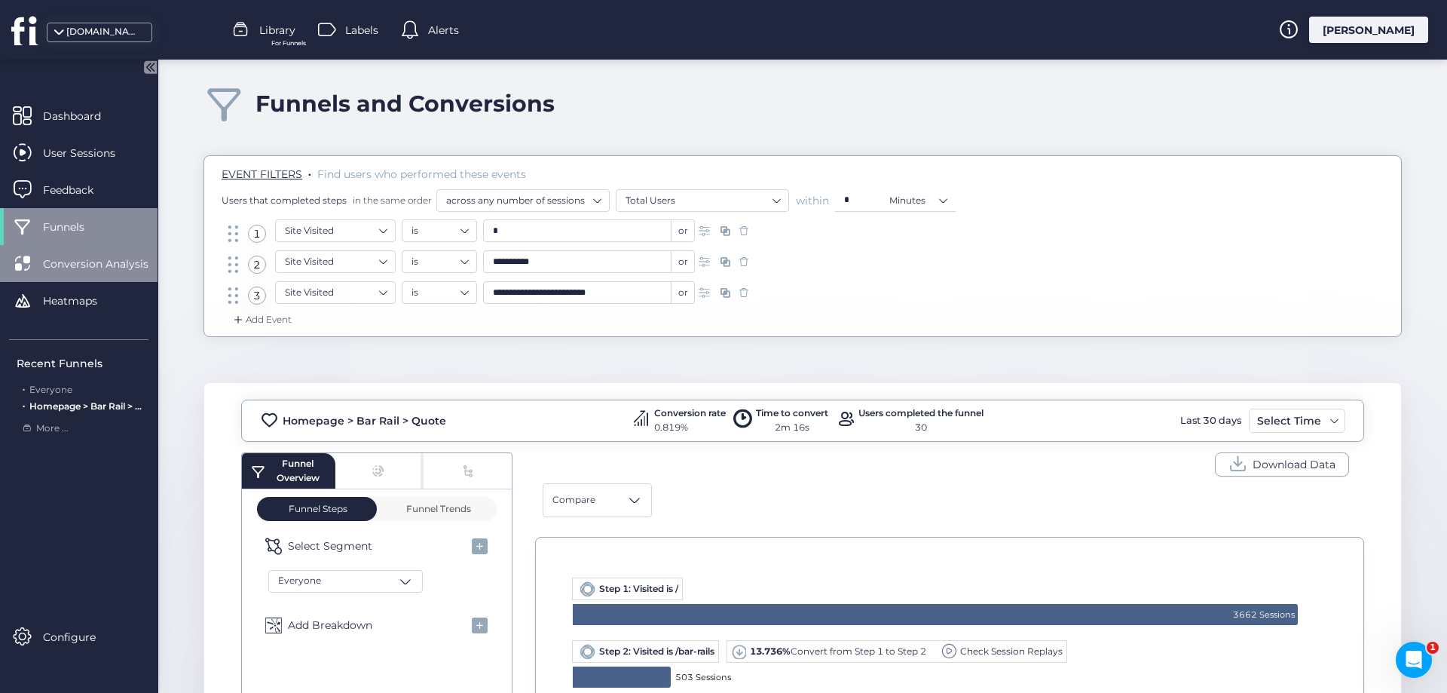
click at [75, 263] on span "Conversion Analysis" at bounding box center [107, 264] width 128 height 17
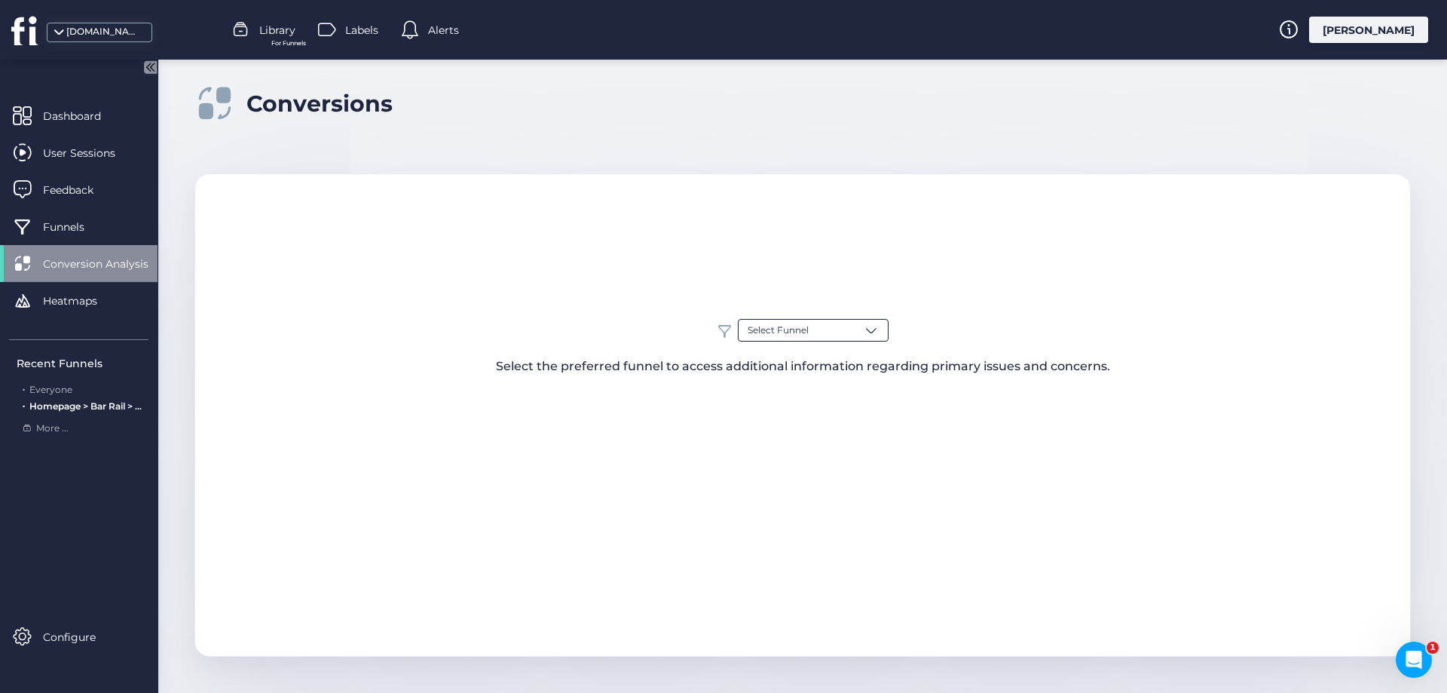
click at [780, 325] on span "Select Funnel" at bounding box center [778, 330] width 61 height 14
click at [791, 418] on span "Homepage > Bar Rail > Quote" at bounding box center [813, 416] width 131 height 14
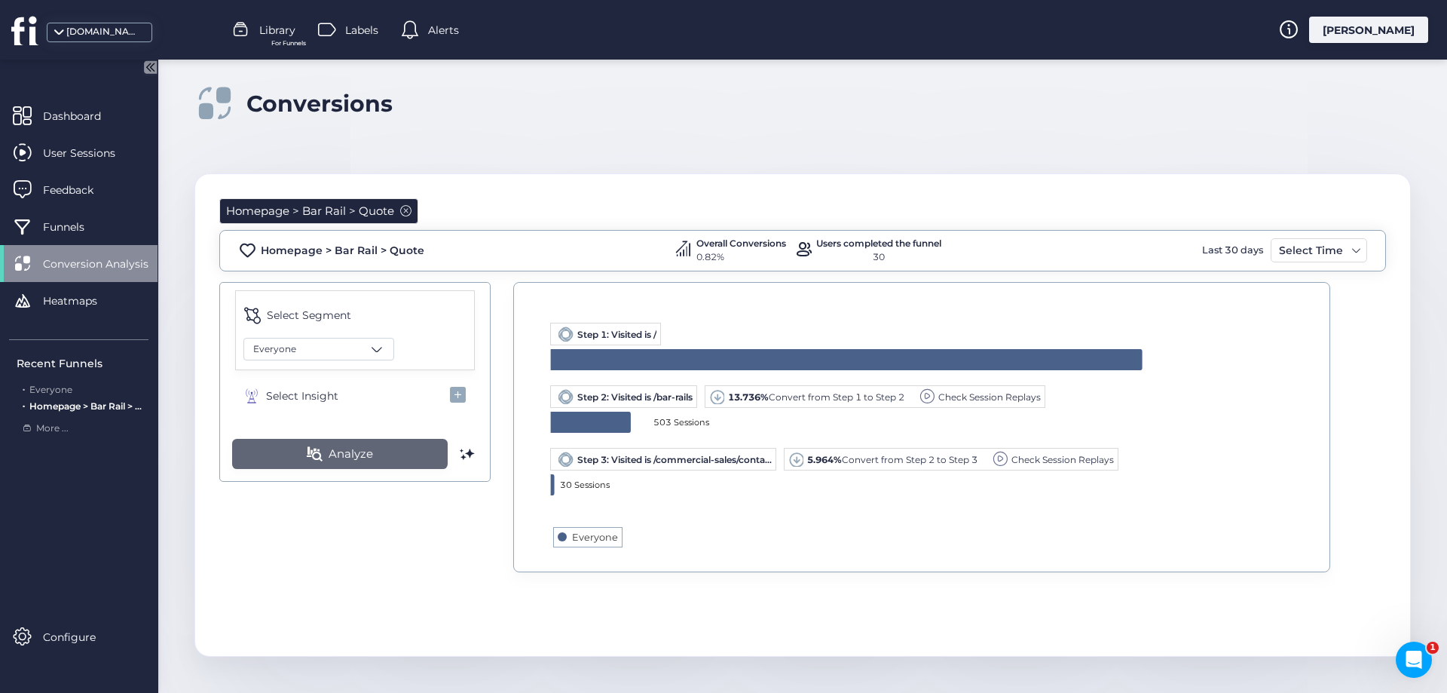
click at [358, 455] on span "Analyze" at bounding box center [351, 454] width 44 height 18
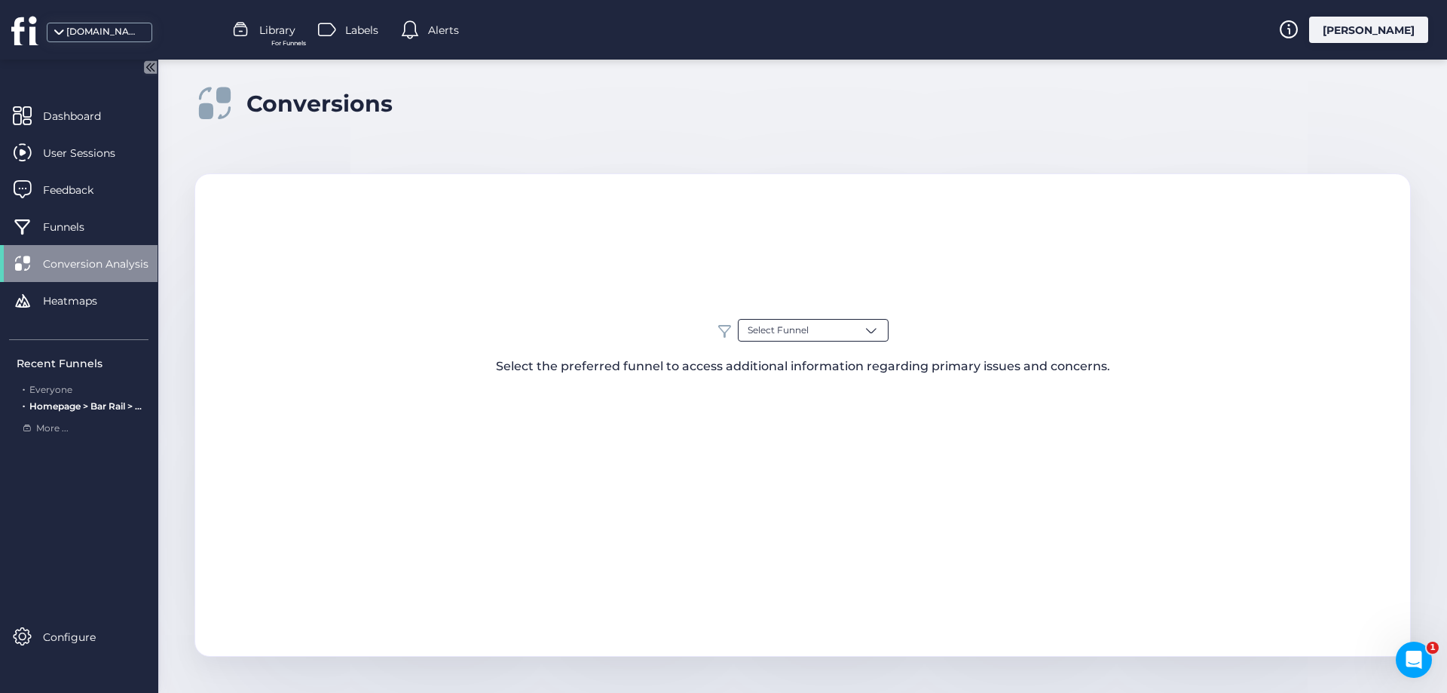
click at [816, 331] on div "Select Funnel" at bounding box center [813, 330] width 151 height 23
click at [785, 417] on span "Homepage > Bar Rail > Quote" at bounding box center [813, 416] width 131 height 14
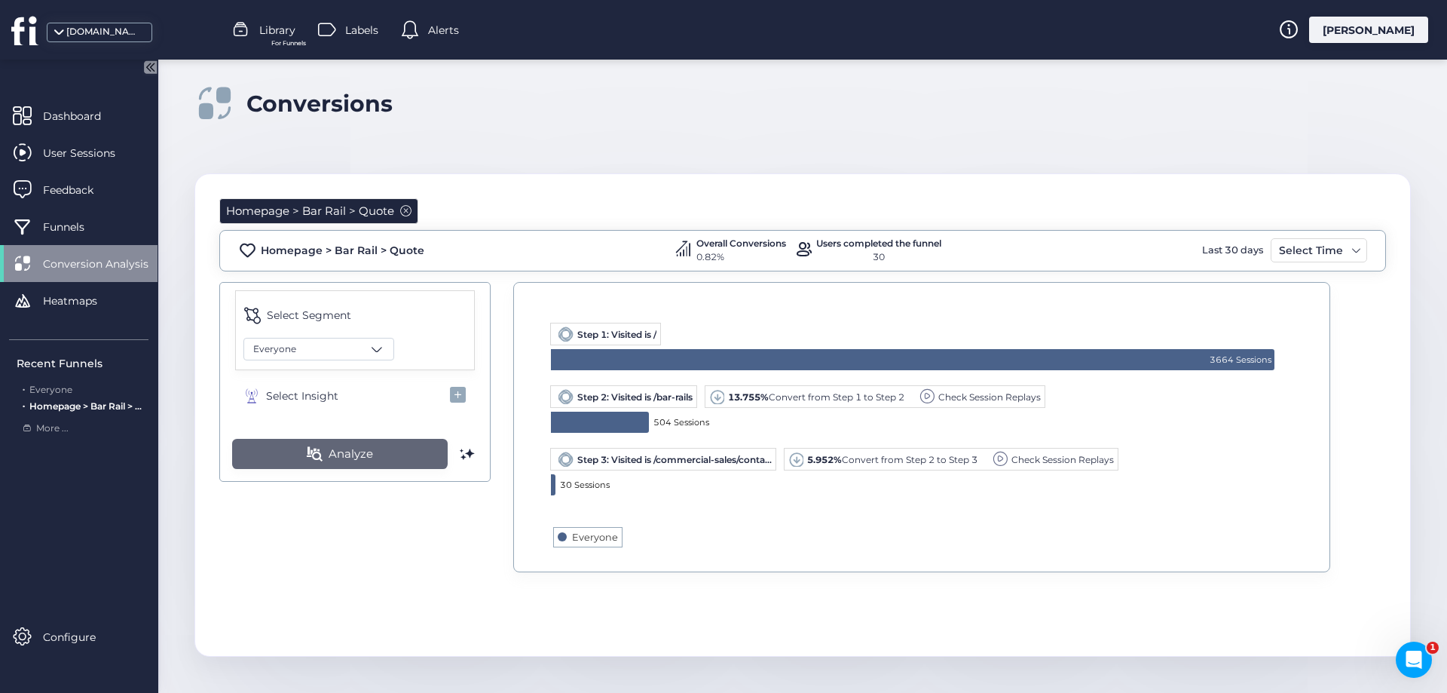
click at [330, 453] on span "Analyze" at bounding box center [351, 454] width 44 height 18
click at [1376, 31] on div "[PERSON_NAME]" at bounding box center [1368, 30] width 119 height 26
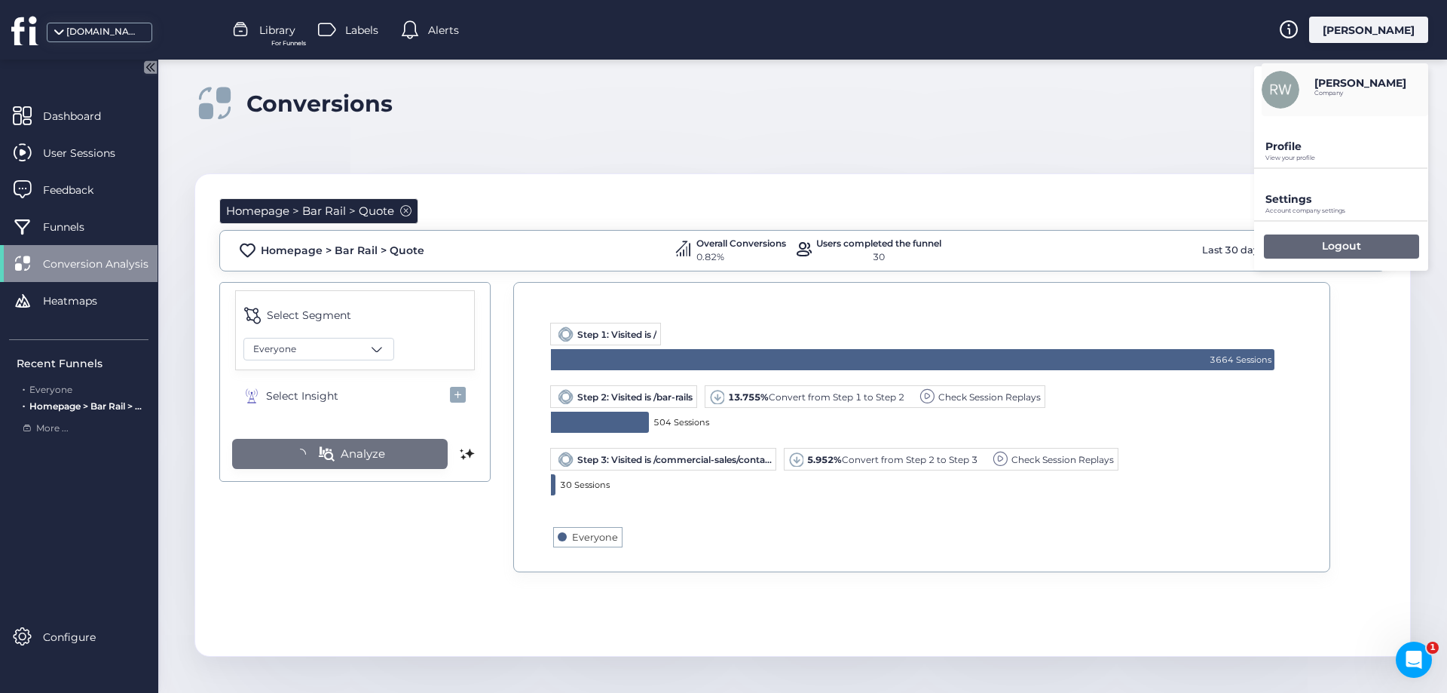
click at [1333, 246] on p "Logout" at bounding box center [1341, 246] width 39 height 14
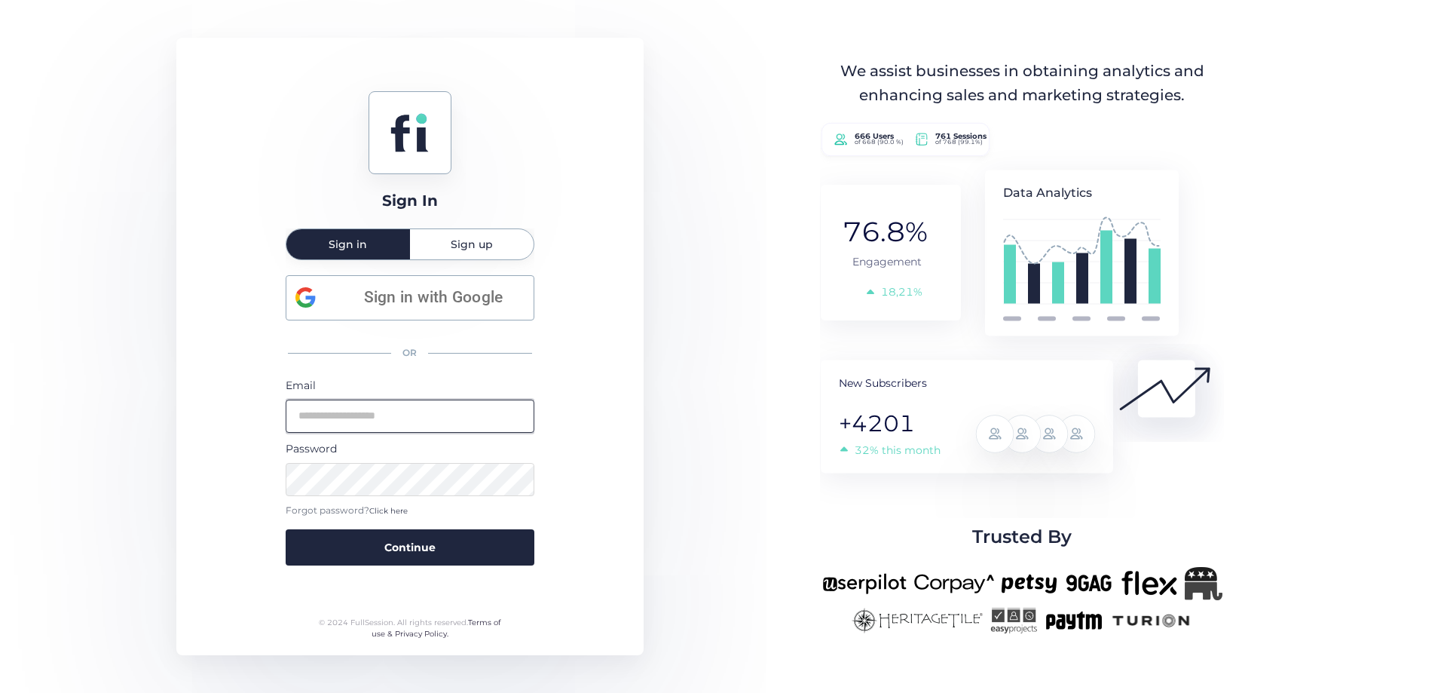
type input "**********"
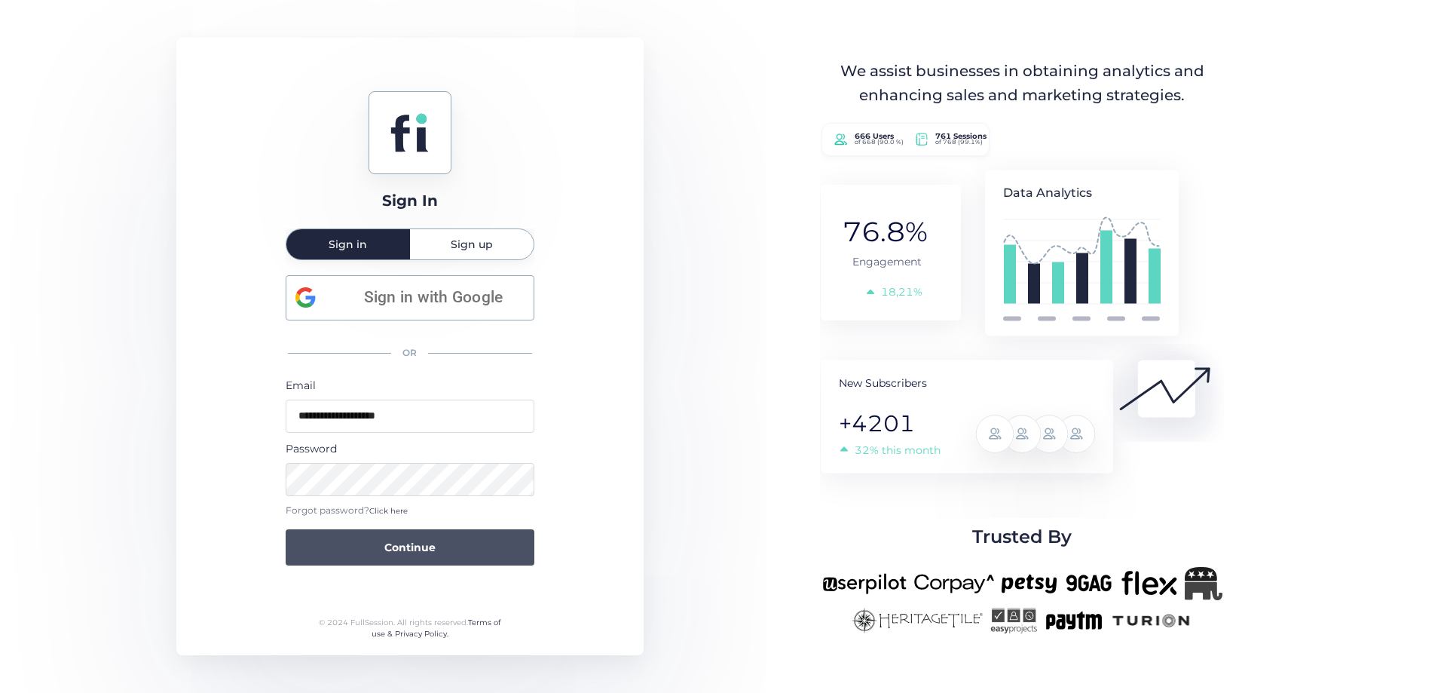
click at [387, 543] on span "Continue" at bounding box center [409, 547] width 51 height 17
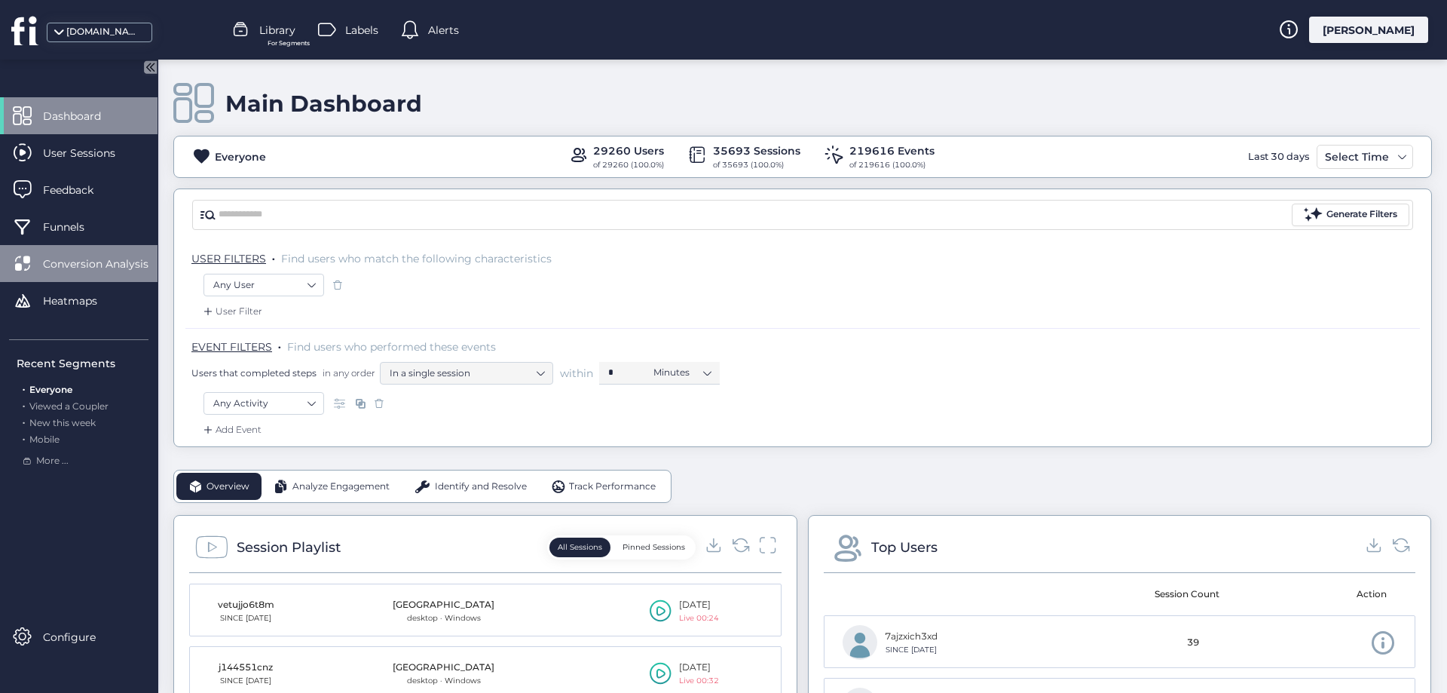
click at [85, 264] on span "Conversion Analysis" at bounding box center [107, 264] width 128 height 17
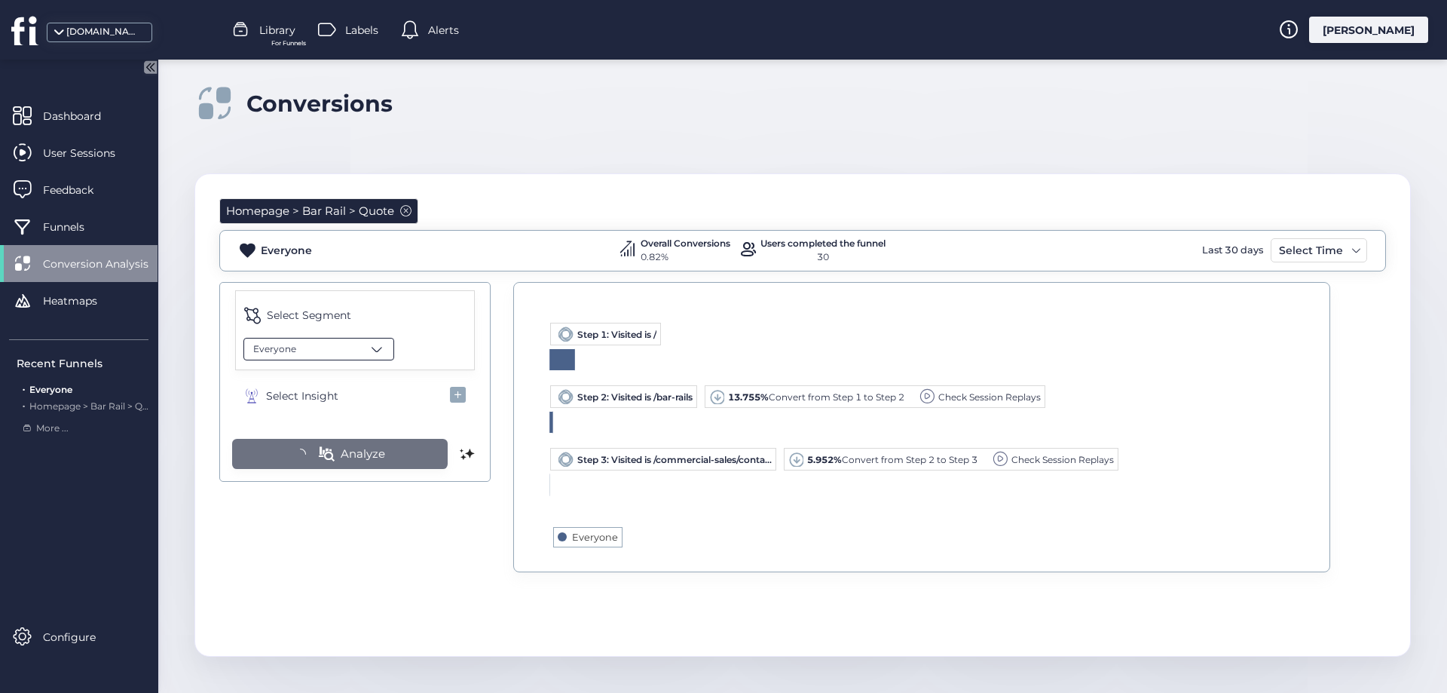
click at [340, 344] on div "Everyone" at bounding box center [318, 349] width 151 height 23
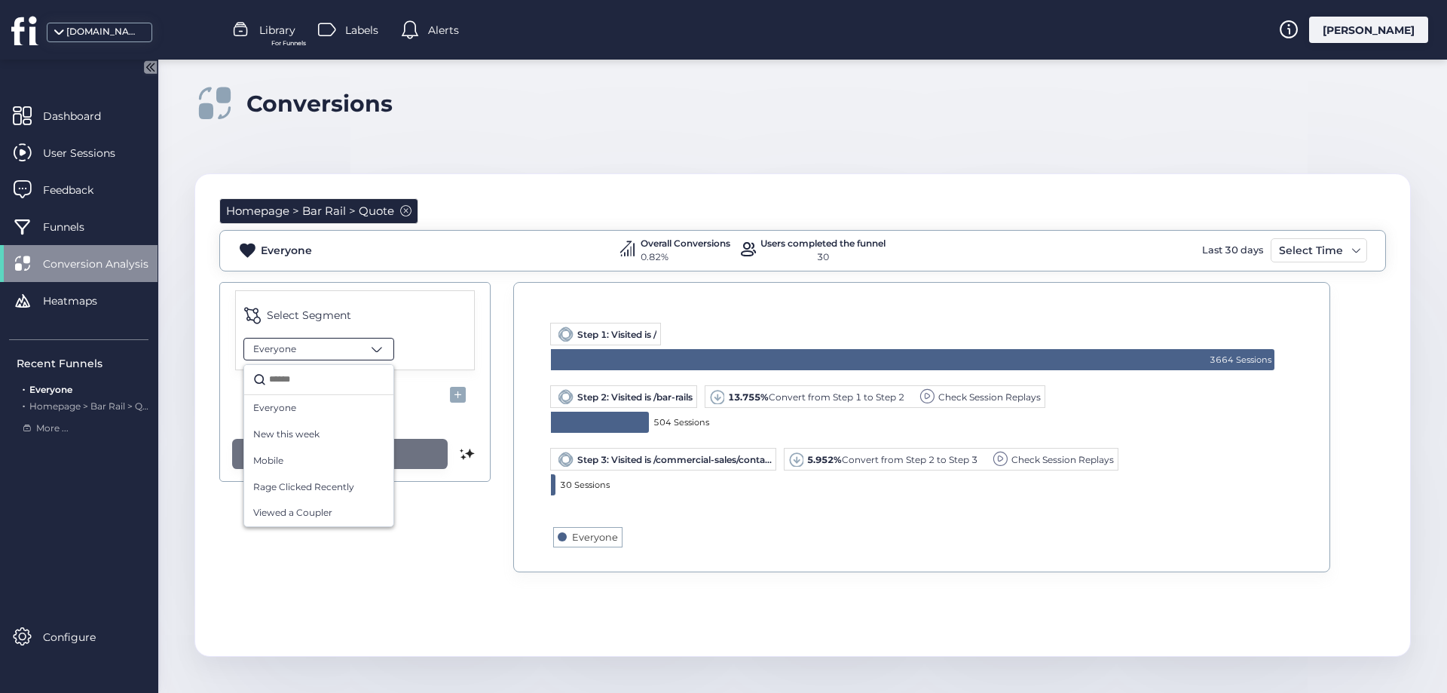
click at [450, 622] on div "Homepage > Bar Rail > Quote Everyone Overall Conversions 0.82% Users completed …" at bounding box center [802, 414] width 1217 height 483
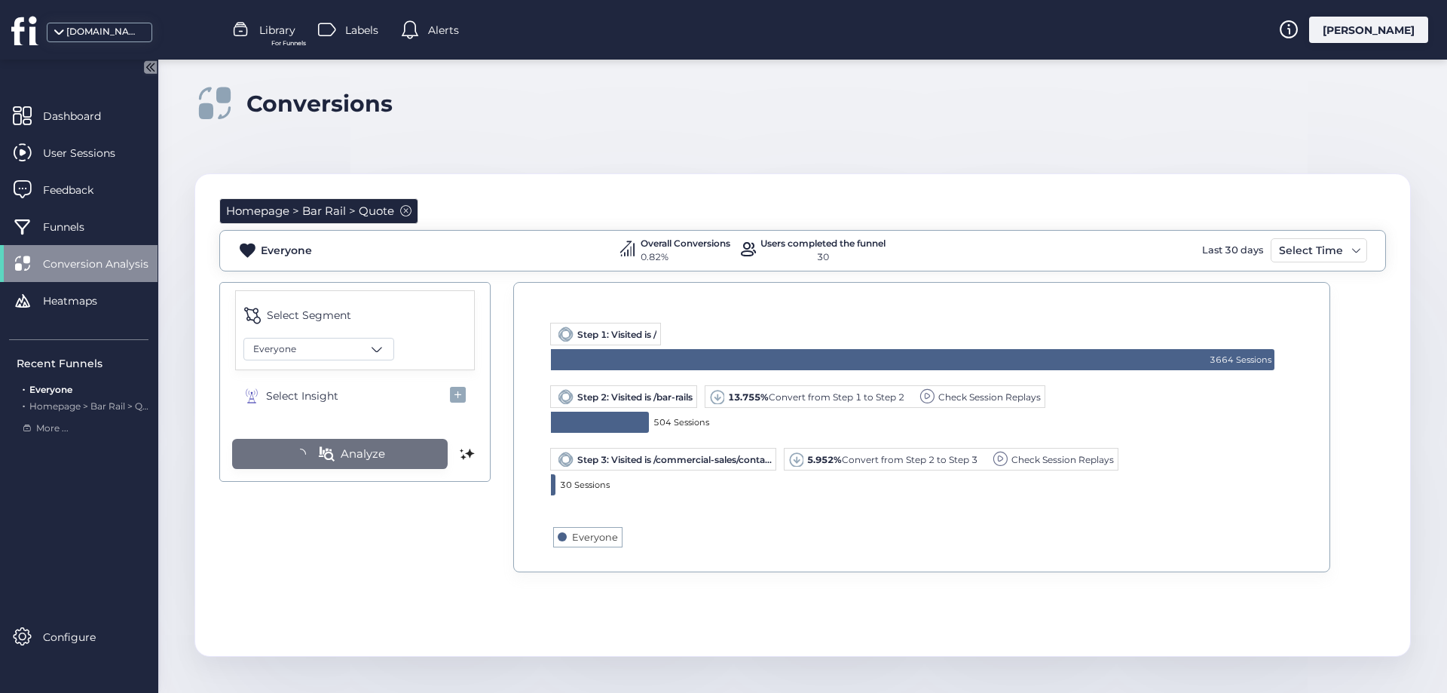
click at [523, 139] on div "Conversions Homepage > Bar Rail > Quote Everyone Overall Conversions 0.82% User…" at bounding box center [802, 376] width 1289 height 633
